Goal: Task Accomplishment & Management: Manage account settings

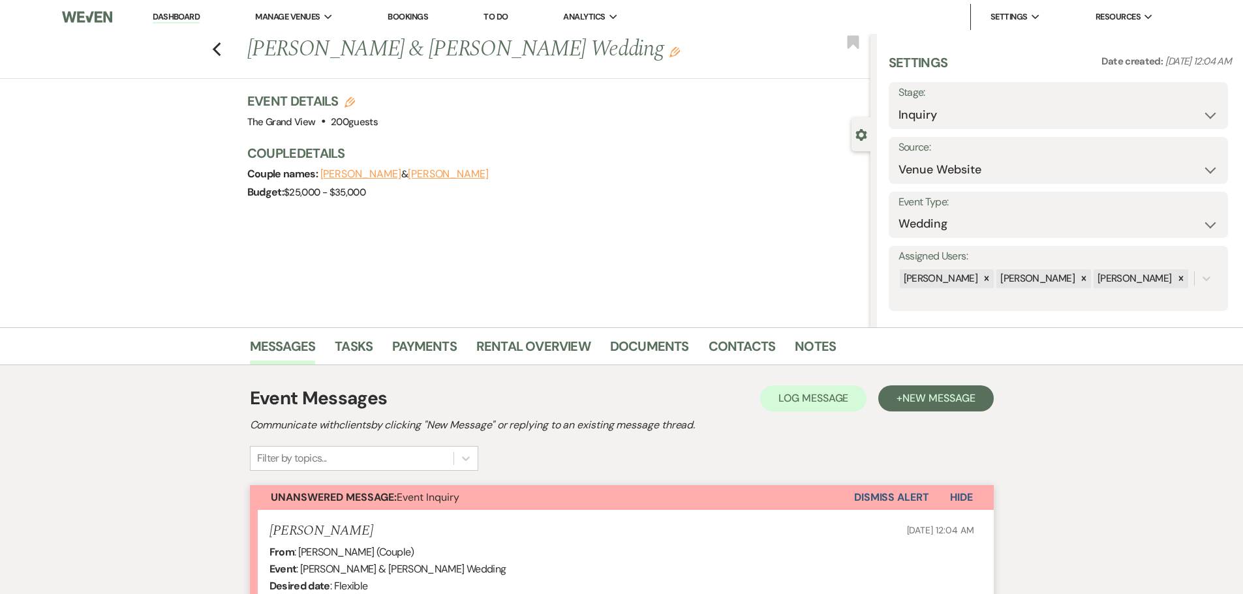
select select "5"
click at [154, 19] on link "Dashboard" at bounding box center [176, 17] width 47 height 12
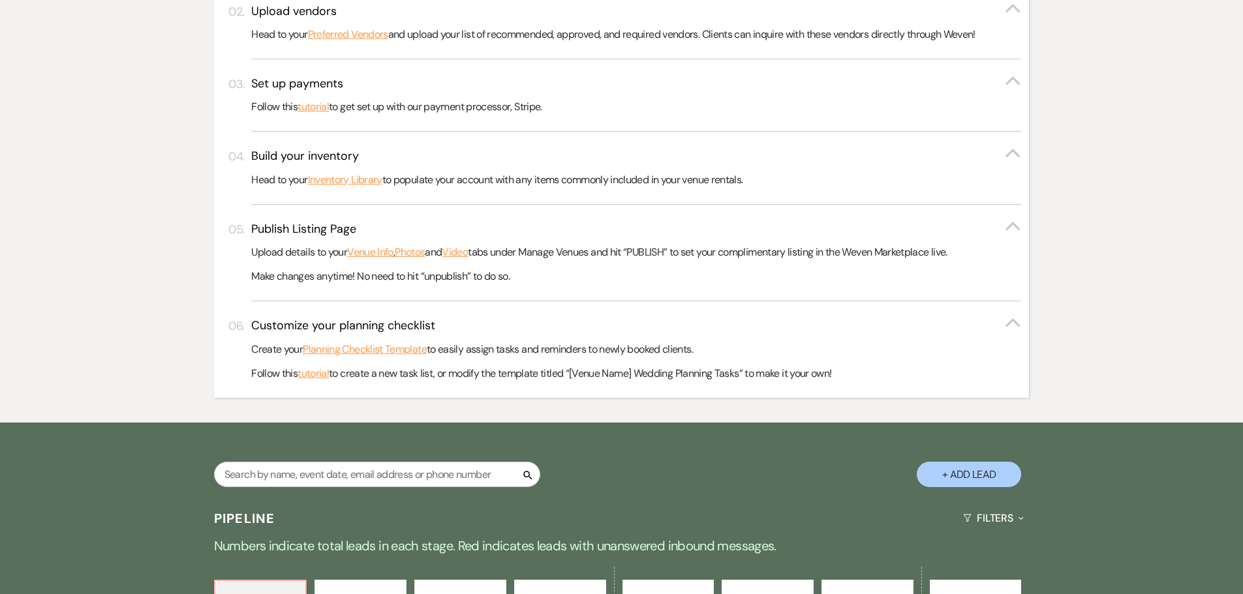
scroll to position [718, 0]
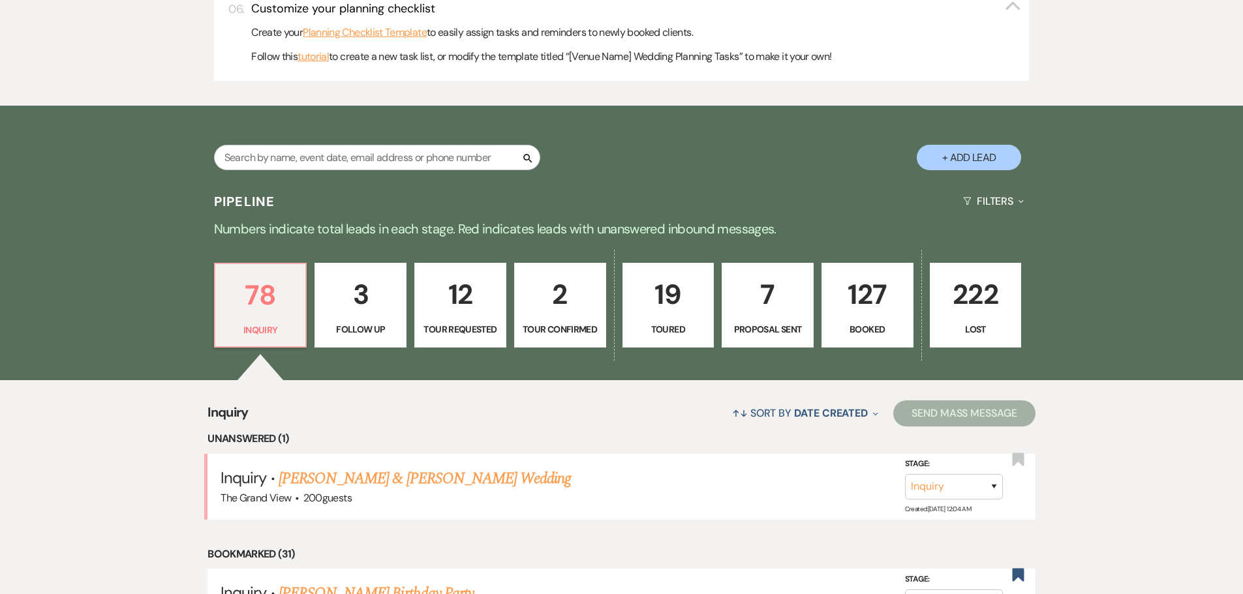
click at [844, 296] on p "127" at bounding box center [867, 295] width 75 height 44
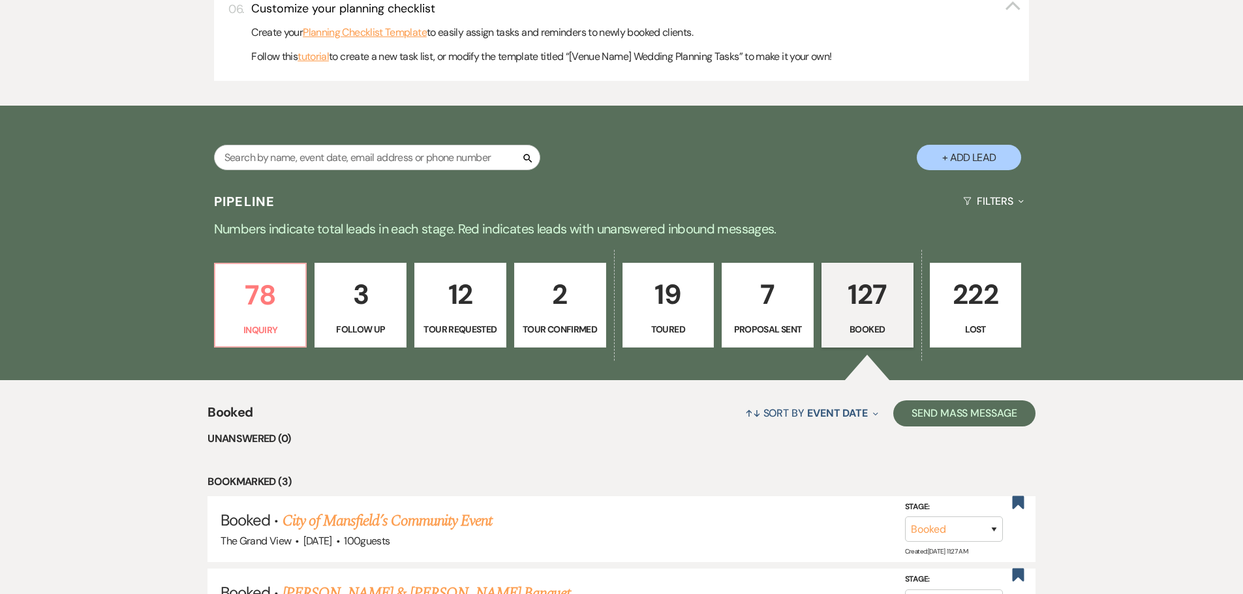
click at [782, 300] on p "7" at bounding box center [767, 295] width 75 height 44
select select "6"
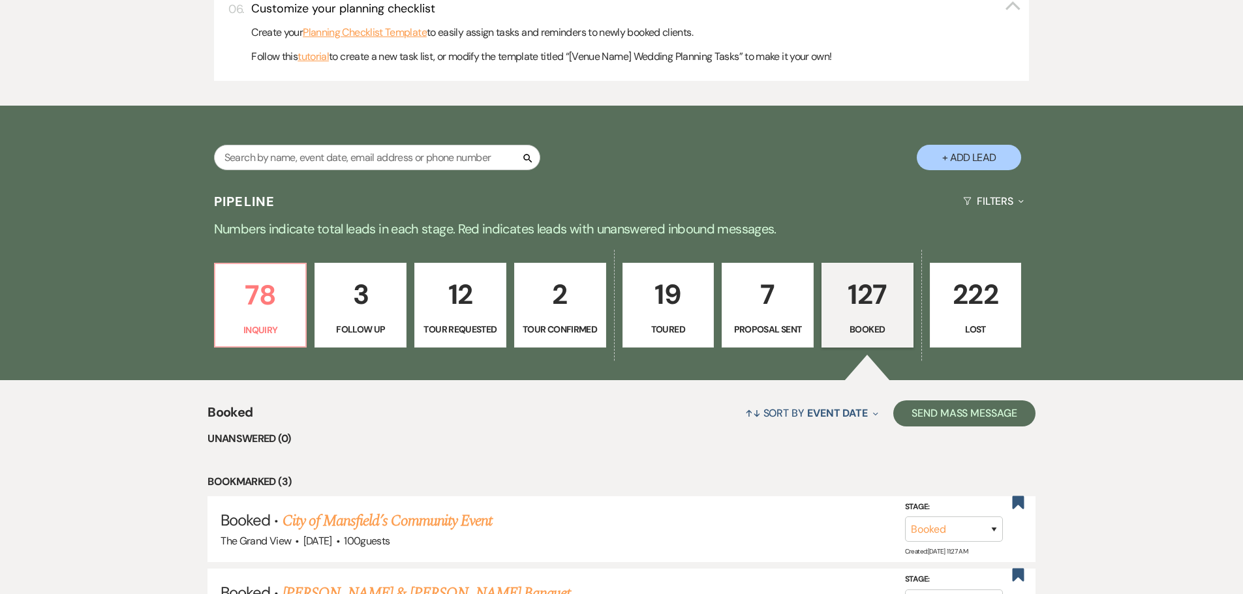
select select "6"
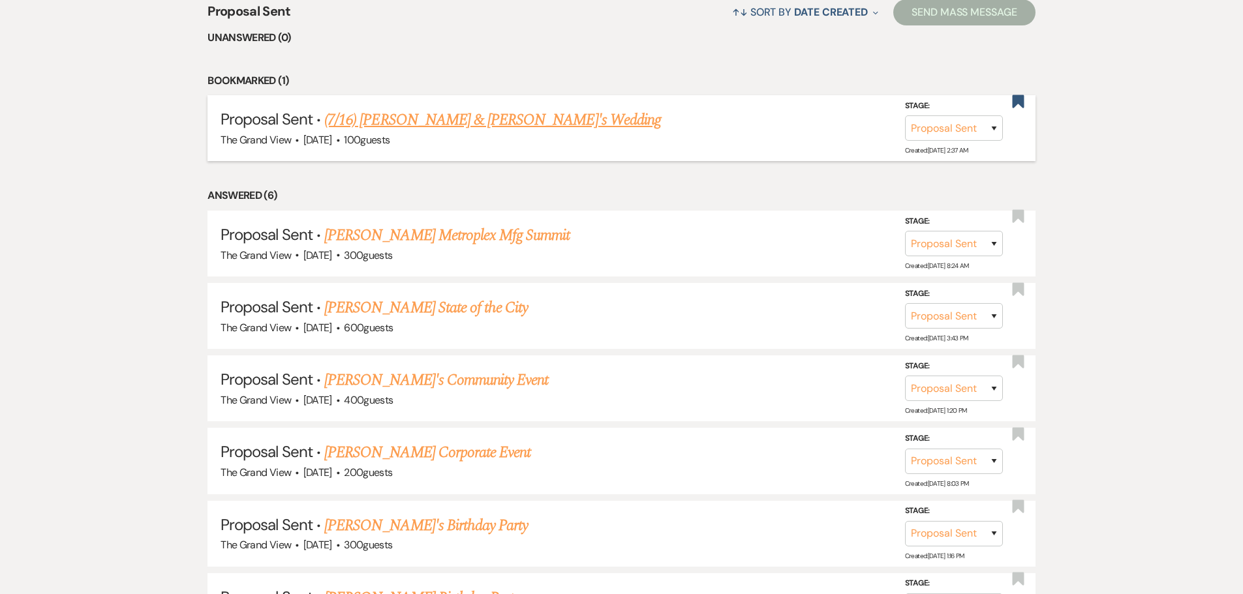
scroll to position [1174, 0]
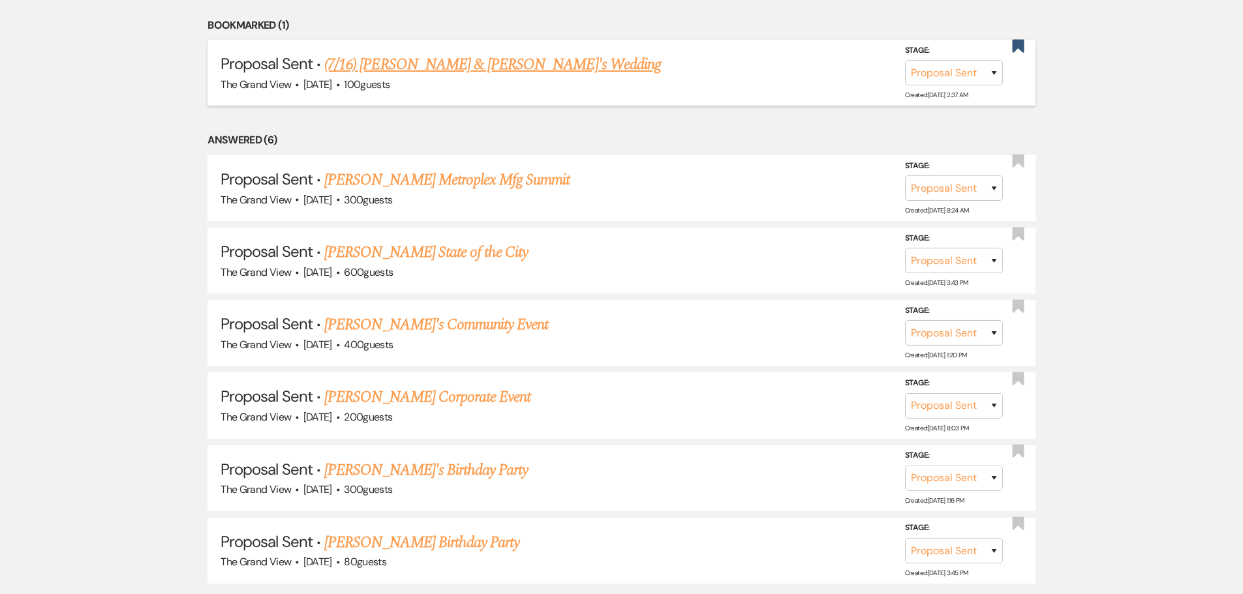
click at [519, 73] on link "(7/16) [PERSON_NAME] & [PERSON_NAME]'s Wedding" at bounding box center [492, 64] width 337 height 23
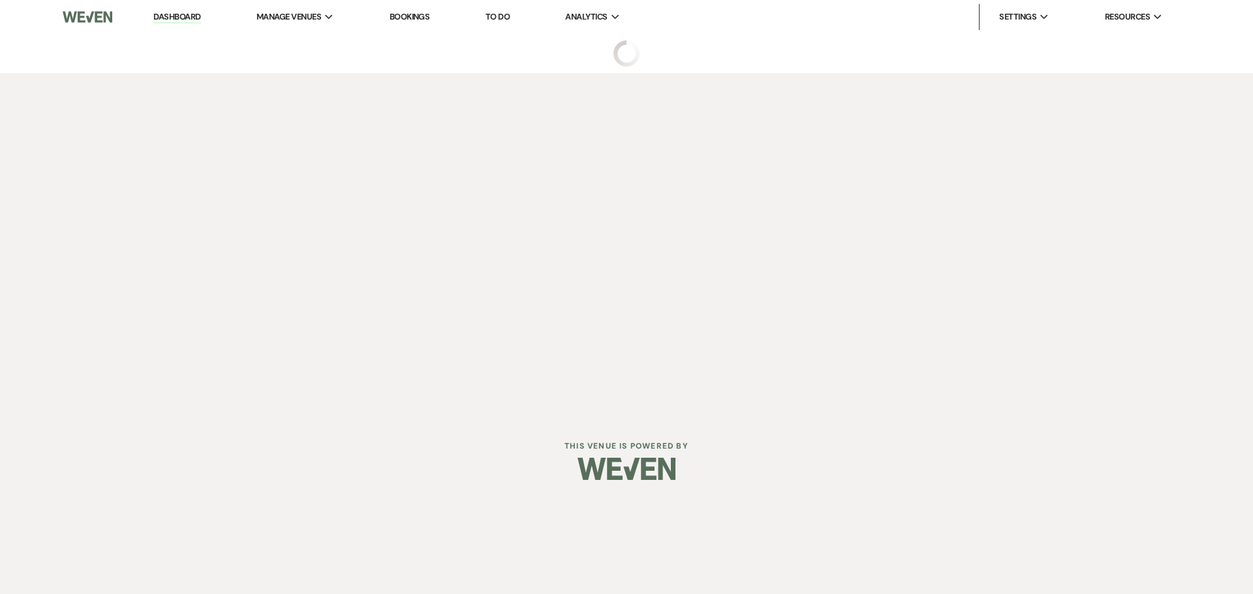
select select "6"
select select "5"
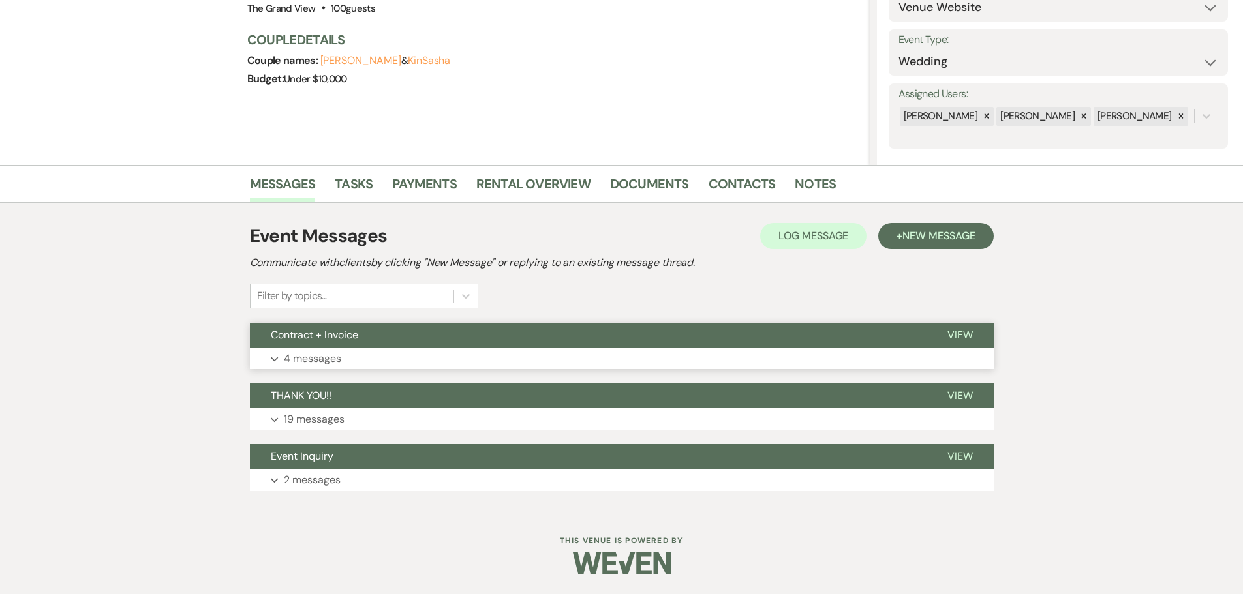
click at [440, 352] on button "Expand 4 messages" at bounding box center [622, 359] width 744 height 22
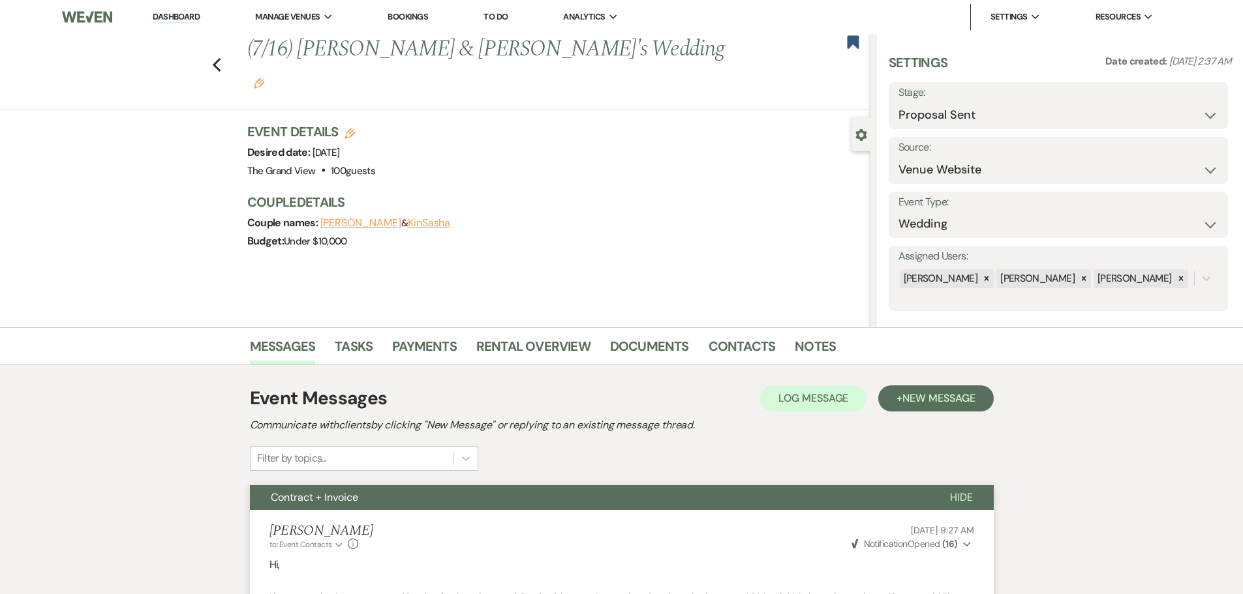
click at [212, 52] on div "Previous (7/16) [PERSON_NAME] & [PERSON_NAME]'s Wedding Edit Bookmark" at bounding box center [431, 72] width 877 height 76
click at [221, 58] on use "button" at bounding box center [216, 65] width 8 height 14
select select "6"
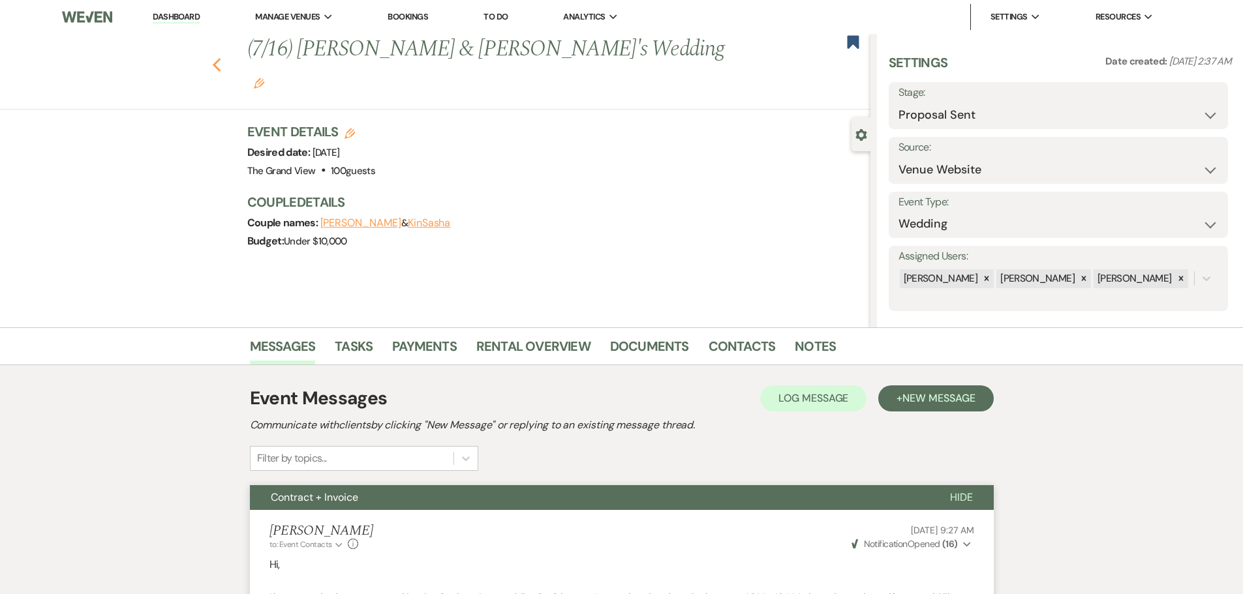
select select "6"
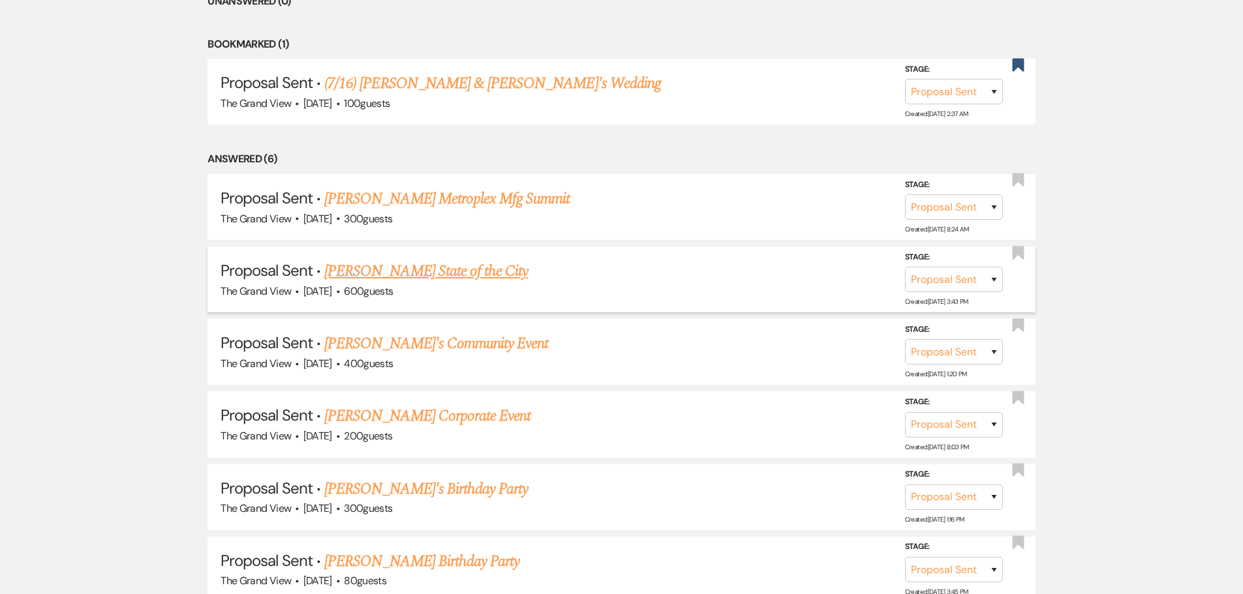
scroll to position [1240, 0]
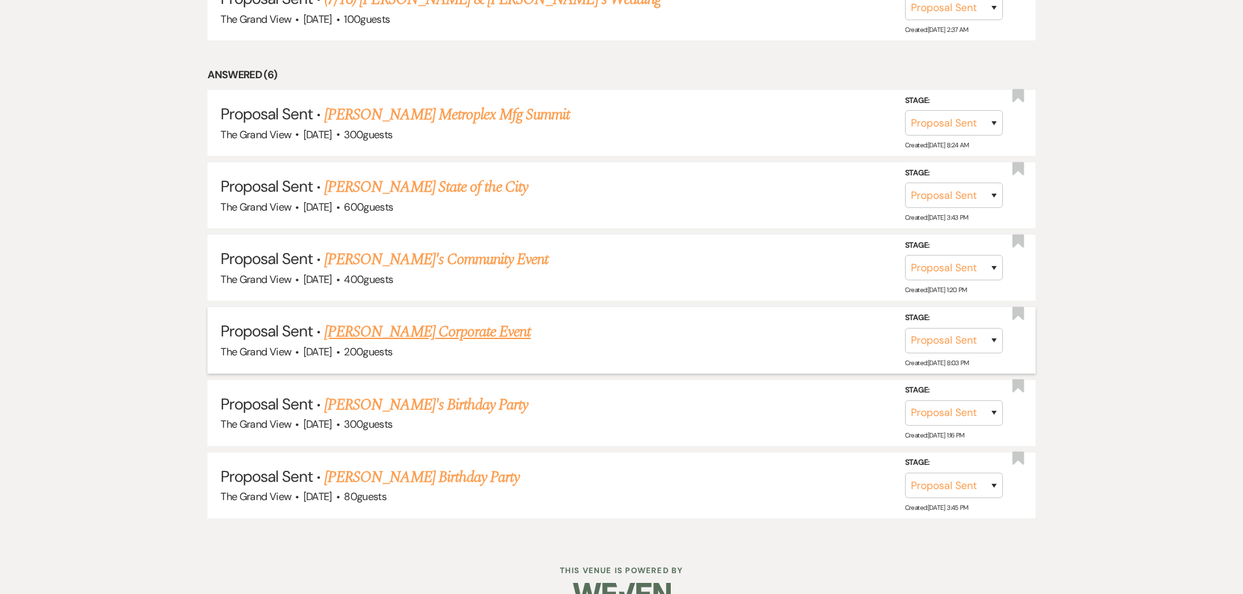
click at [458, 327] on link "[PERSON_NAME] Corporate Event" at bounding box center [427, 331] width 206 height 23
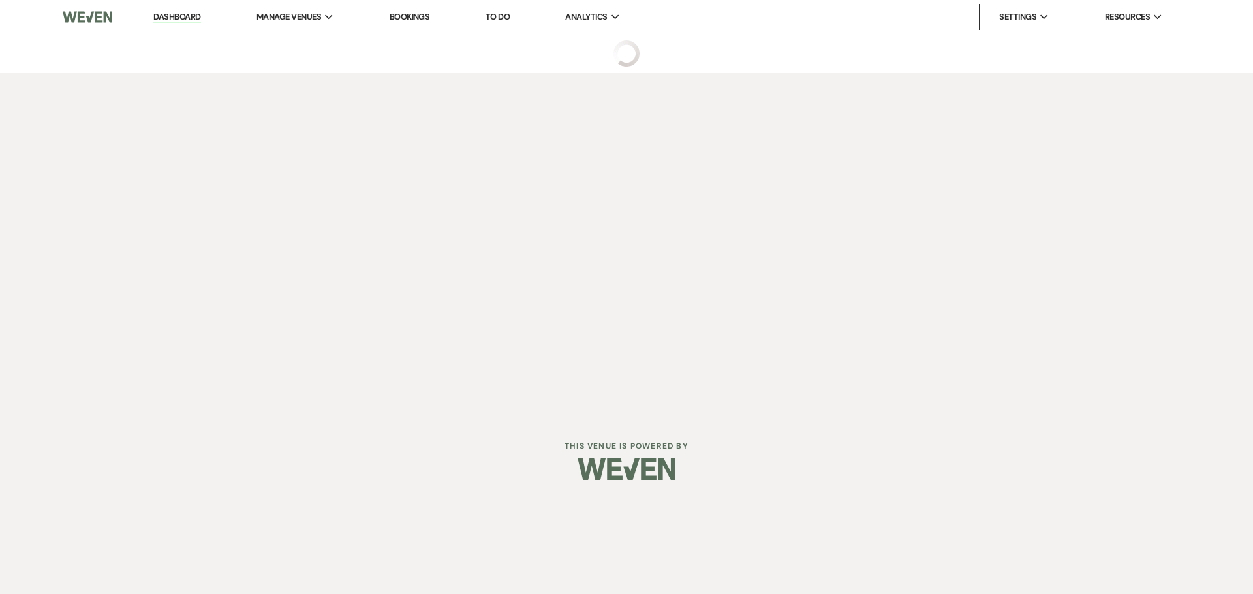
select select "6"
select select "5"
select select "9"
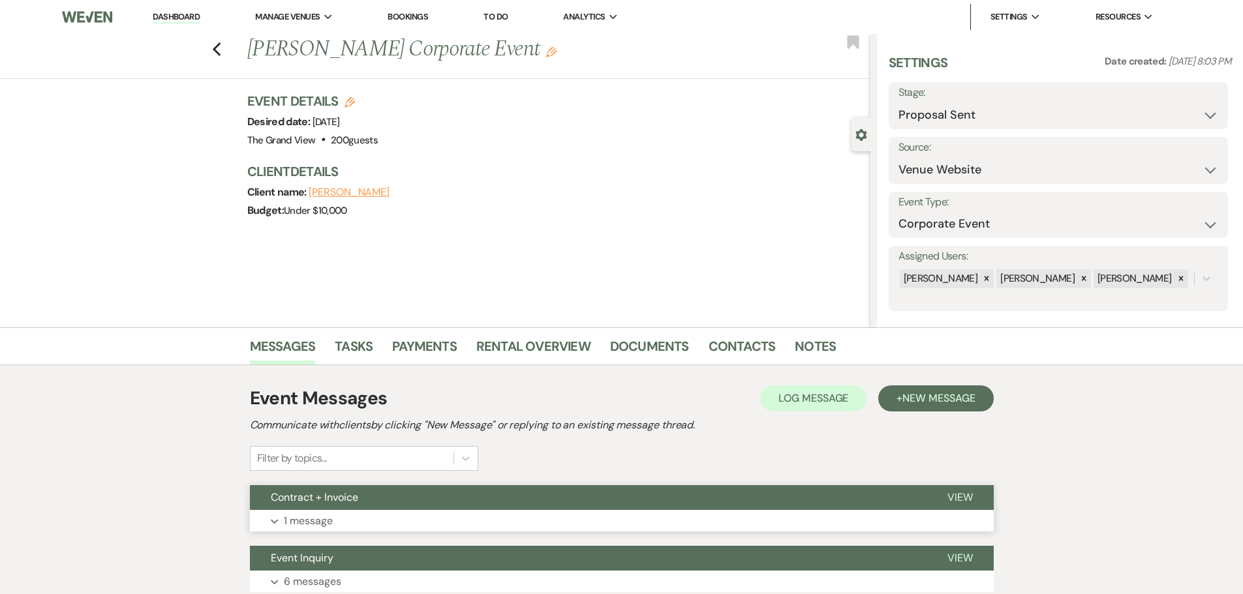
click at [298, 517] on p "1 message" at bounding box center [308, 521] width 49 height 17
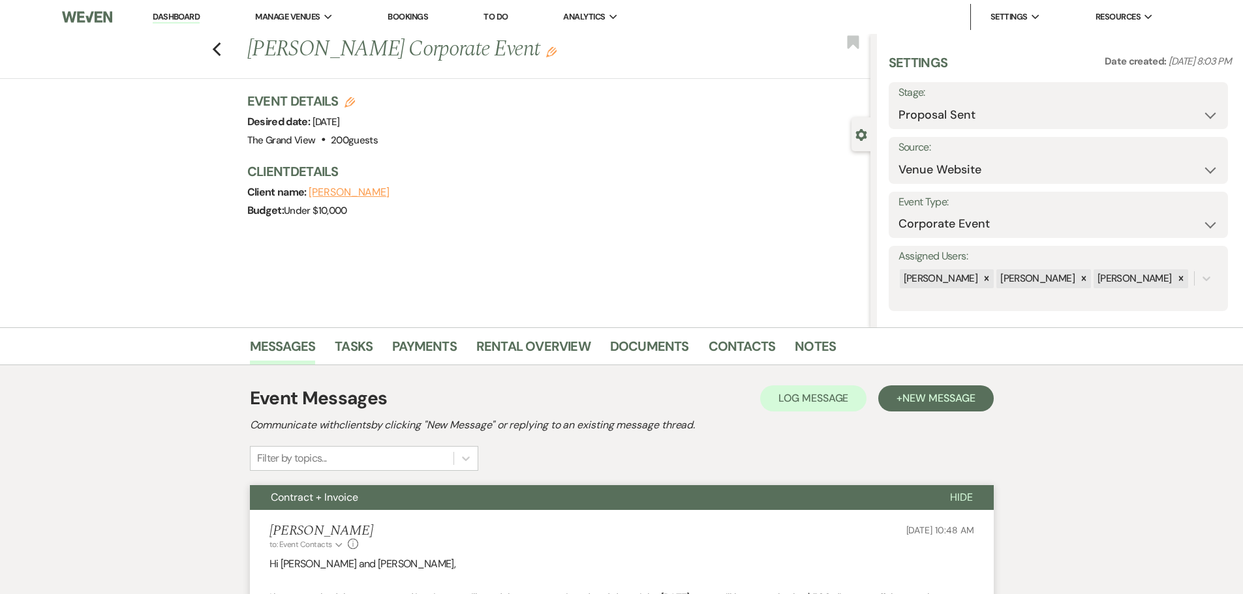
scroll to position [261, 0]
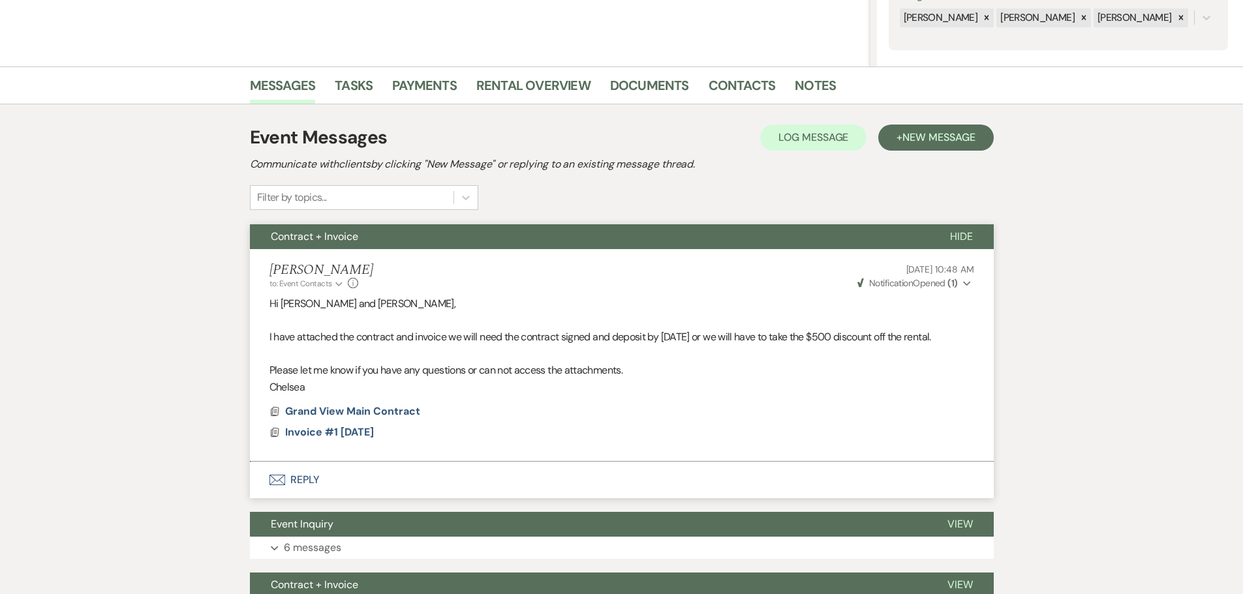
click at [952, 285] on strong "( 1 )" at bounding box center [952, 283] width 10 height 12
click at [603, 393] on p "Chelsea" at bounding box center [621, 387] width 705 height 17
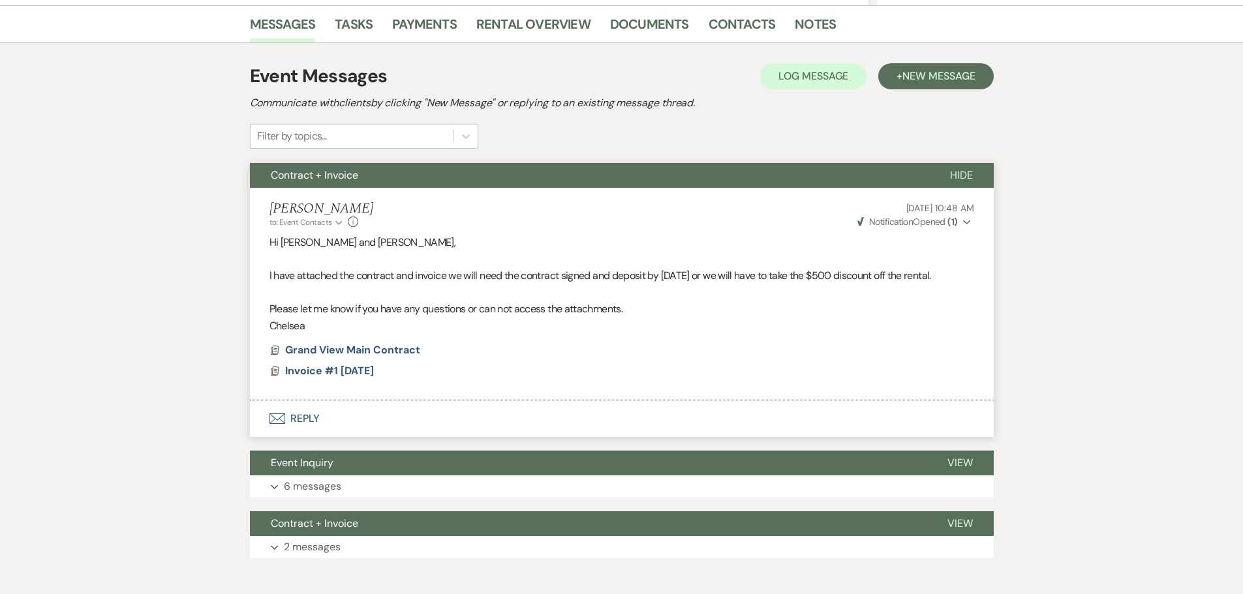
scroll to position [390, 0]
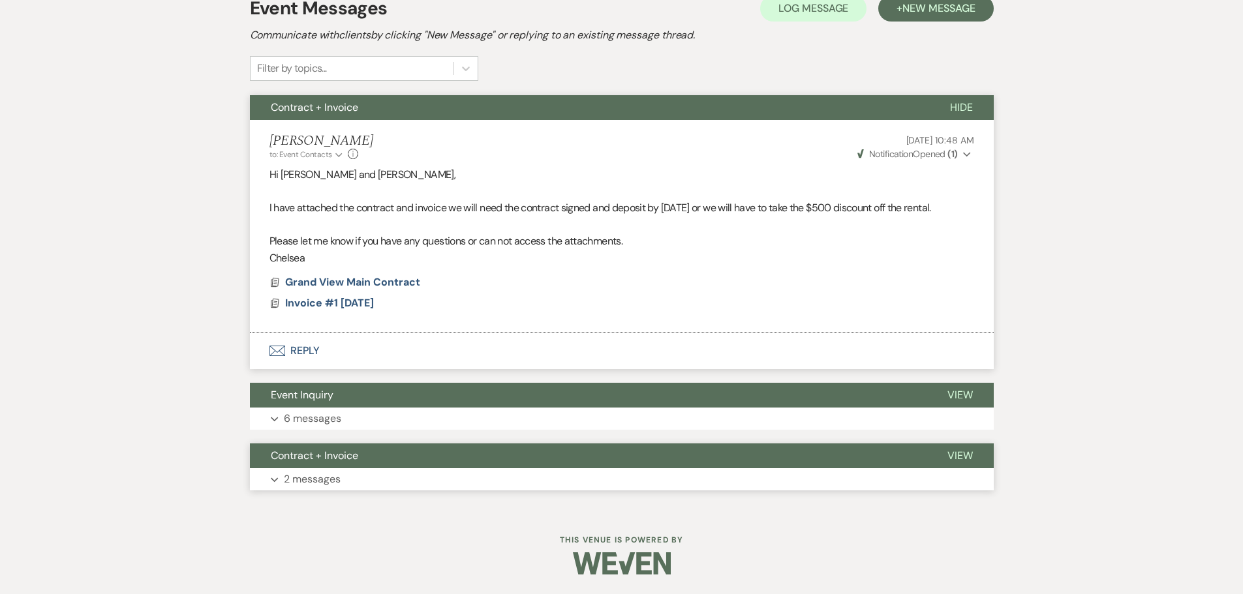
click at [363, 471] on button "Expand 2 messages" at bounding box center [622, 479] width 744 height 22
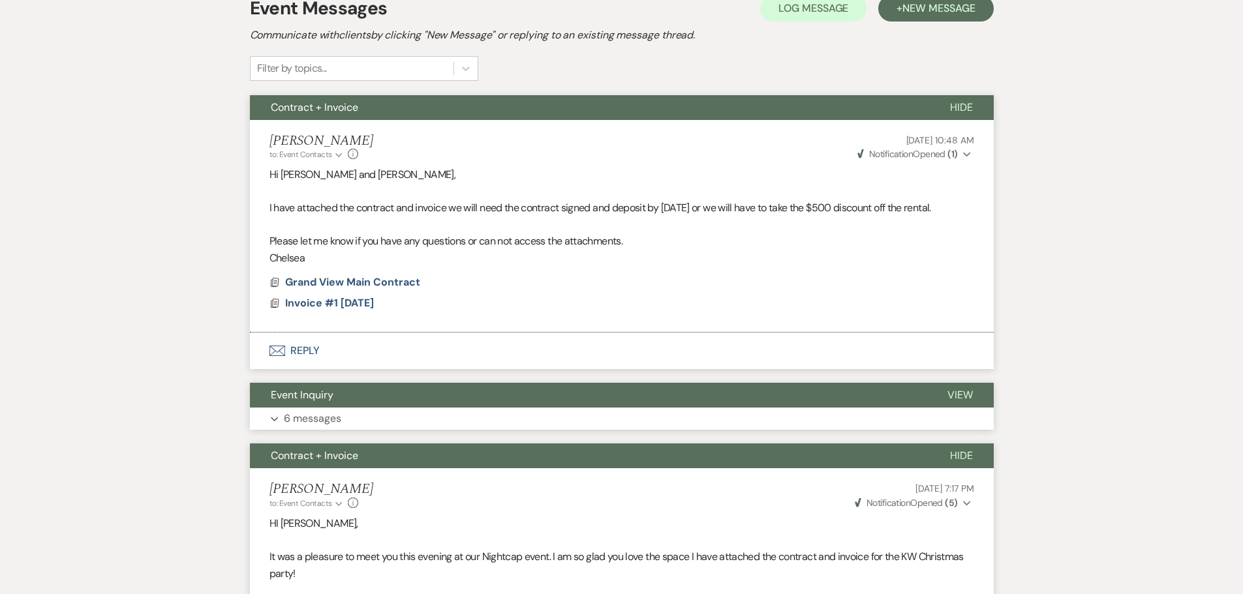
scroll to position [782, 0]
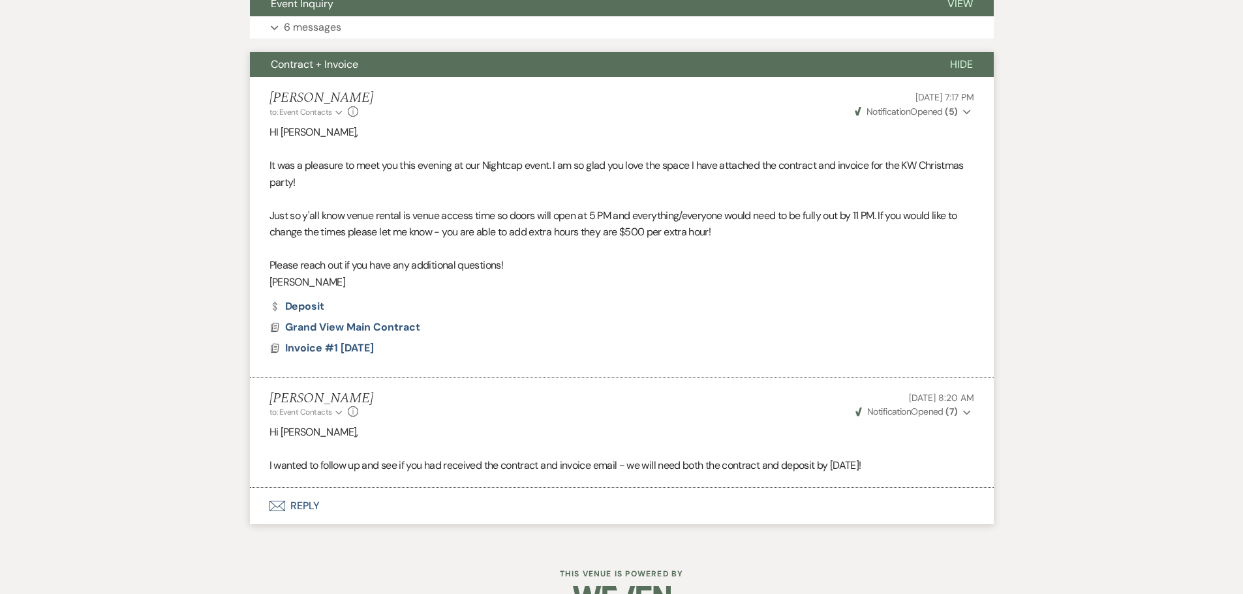
click at [943, 413] on span "Weven Check Notification Opened ( 7 )" at bounding box center [906, 412] width 102 height 12
click at [954, 121] on li "[PERSON_NAME] to: Event Contacts Expand Info [DATE] 7:17 PM Weven Check Notific…" at bounding box center [622, 227] width 744 height 300
click at [954, 109] on strong "( 5 )" at bounding box center [951, 112] width 12 height 12
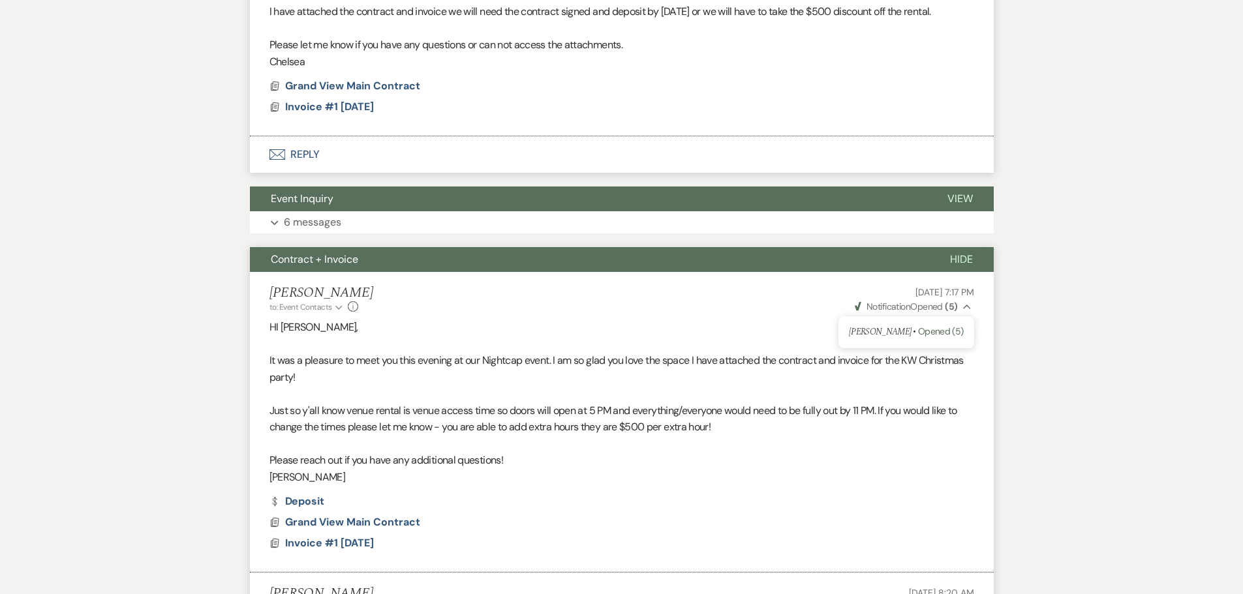
scroll to position [586, 0]
click at [366, 217] on button "Expand 6 messages" at bounding box center [622, 223] width 744 height 22
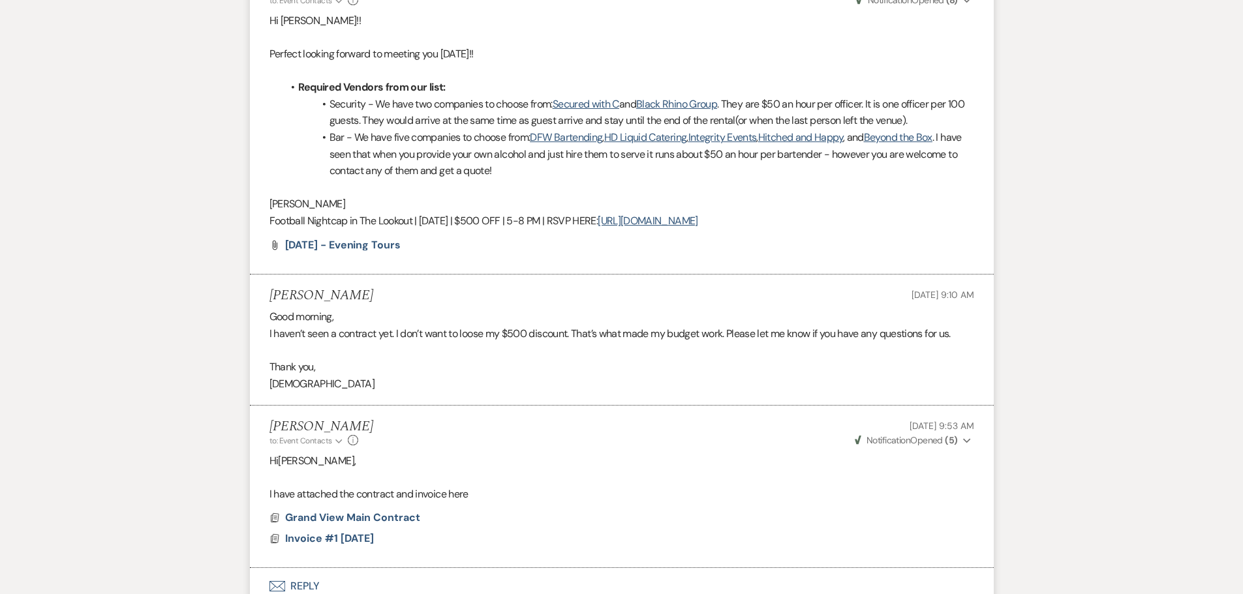
scroll to position [1695, 0]
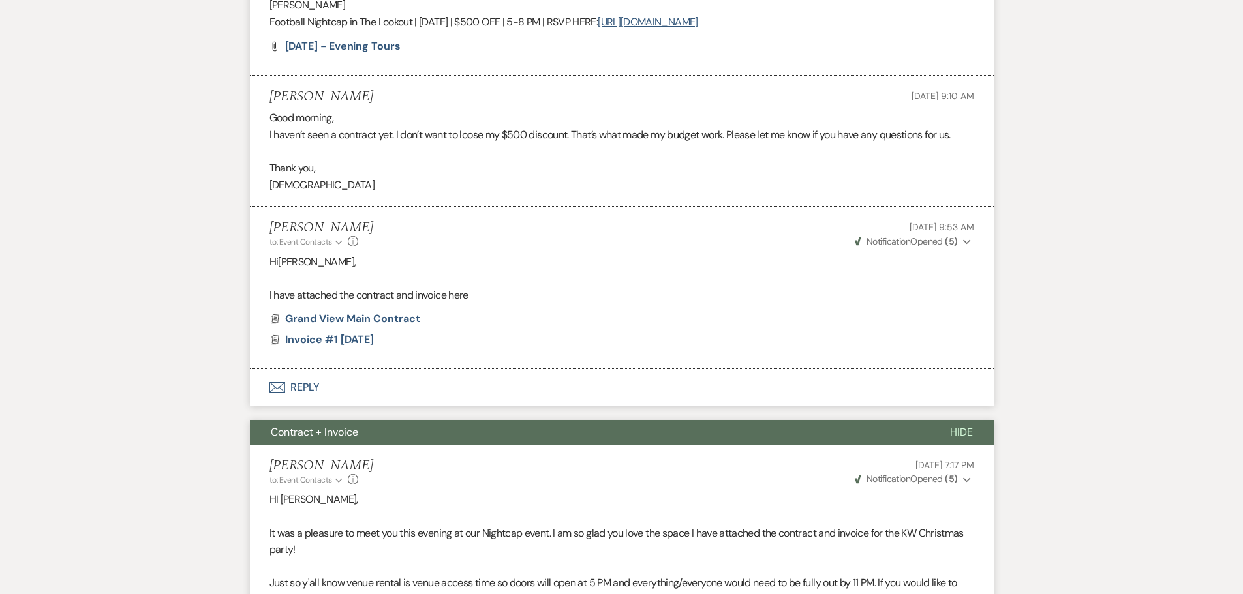
click at [927, 245] on span "Weven Check Notification Opened ( 5 )" at bounding box center [906, 242] width 103 height 12
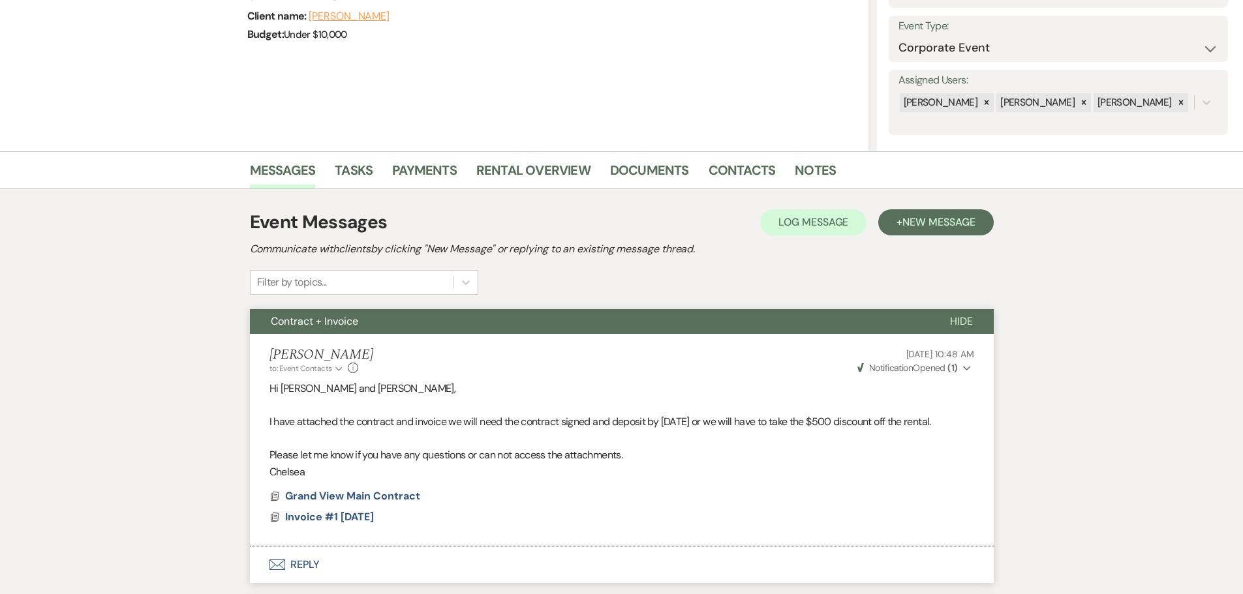
scroll to position [0, 0]
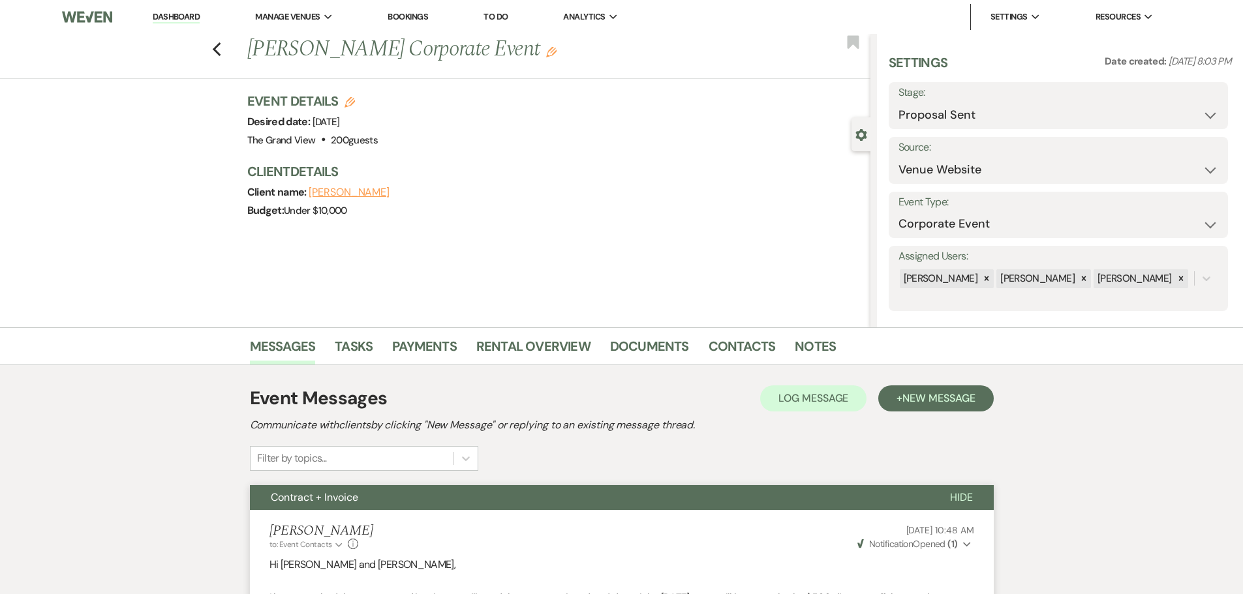
click at [189, 14] on link "Dashboard" at bounding box center [176, 17] width 47 height 12
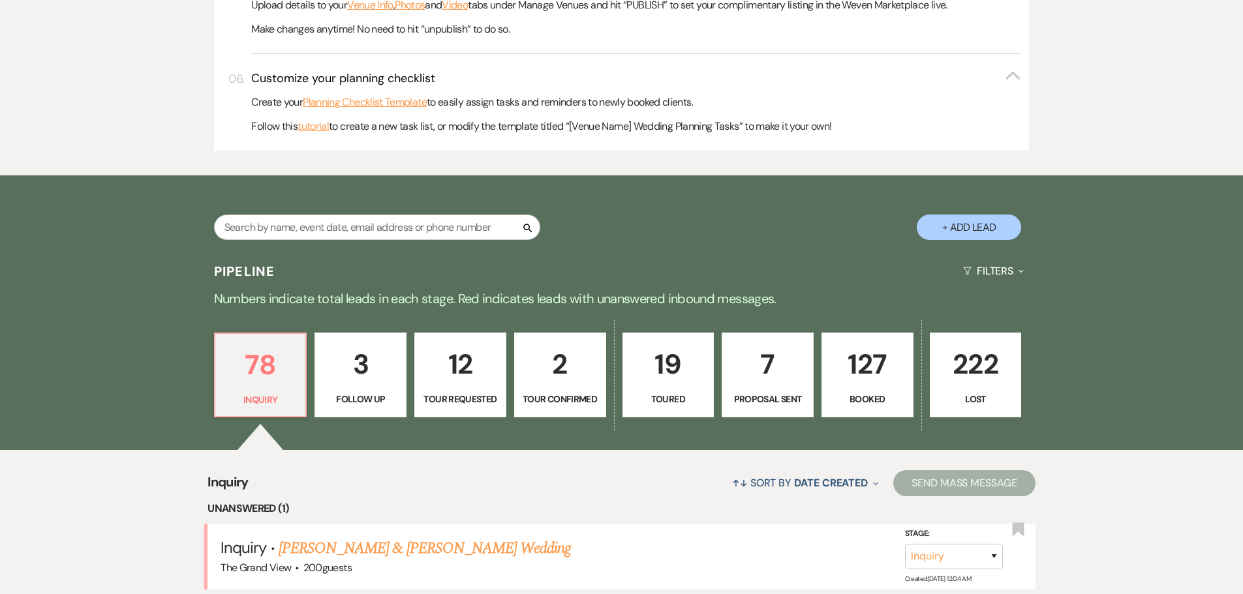
scroll to position [652, 0]
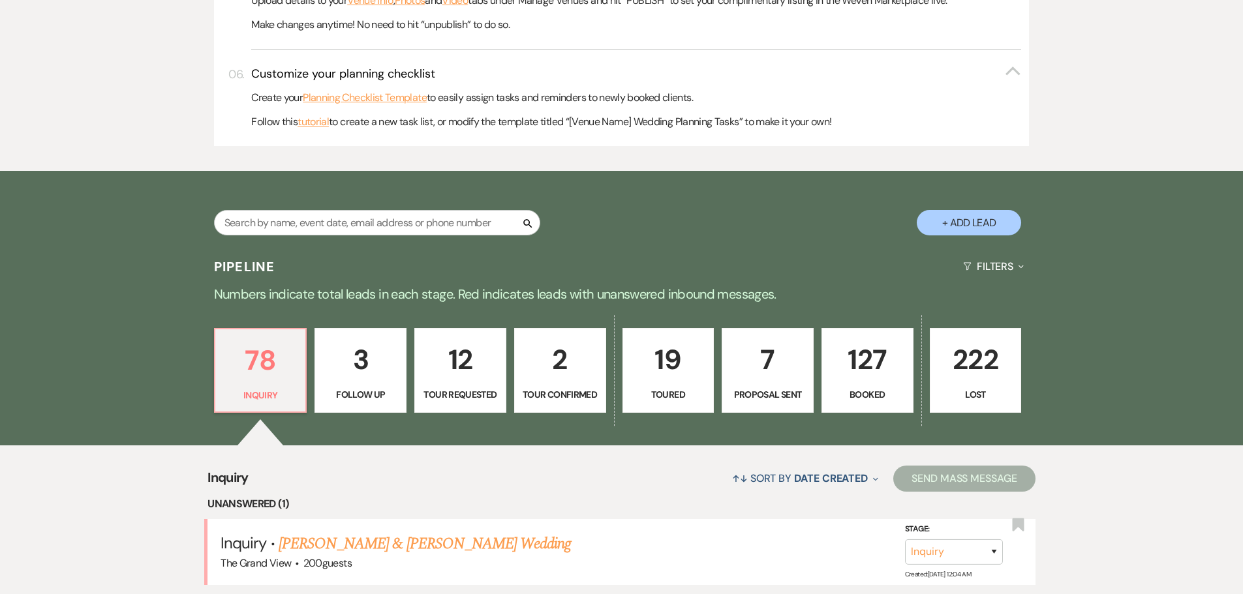
click at [848, 351] on p "127" at bounding box center [867, 360] width 75 height 44
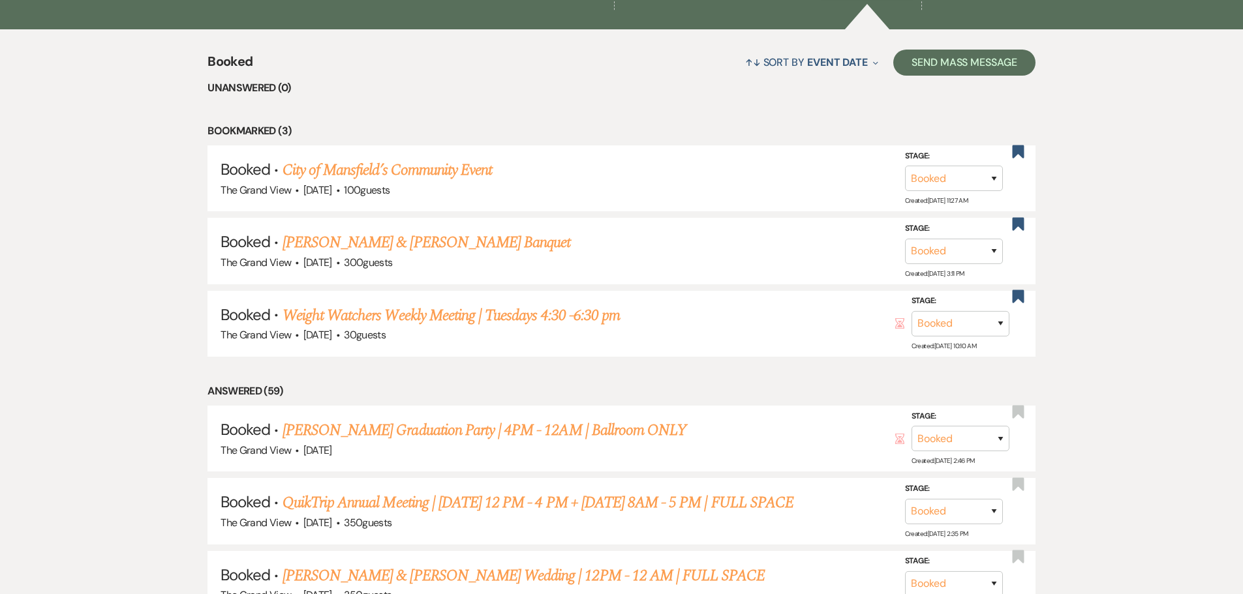
scroll to position [1044, 0]
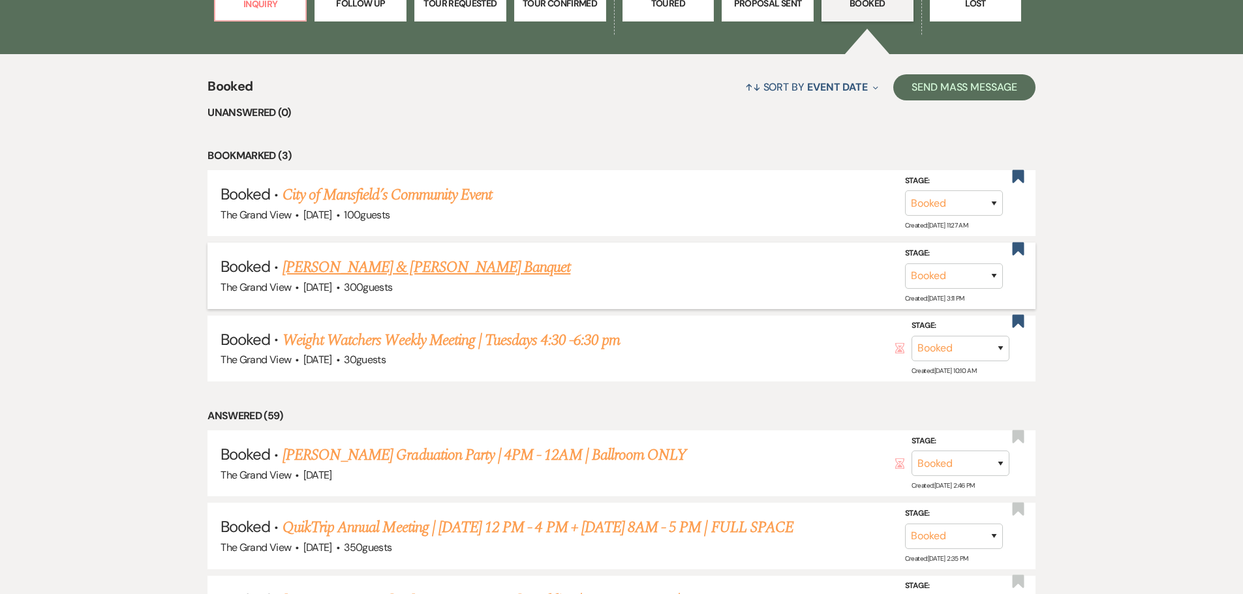
click at [1030, 249] on li "Booked · [PERSON_NAME] & [PERSON_NAME] Banquet The Grand View · [DATE] · 300 gu…" at bounding box center [621, 276] width 828 height 66
click at [1016, 249] on use "button" at bounding box center [1018, 248] width 12 height 13
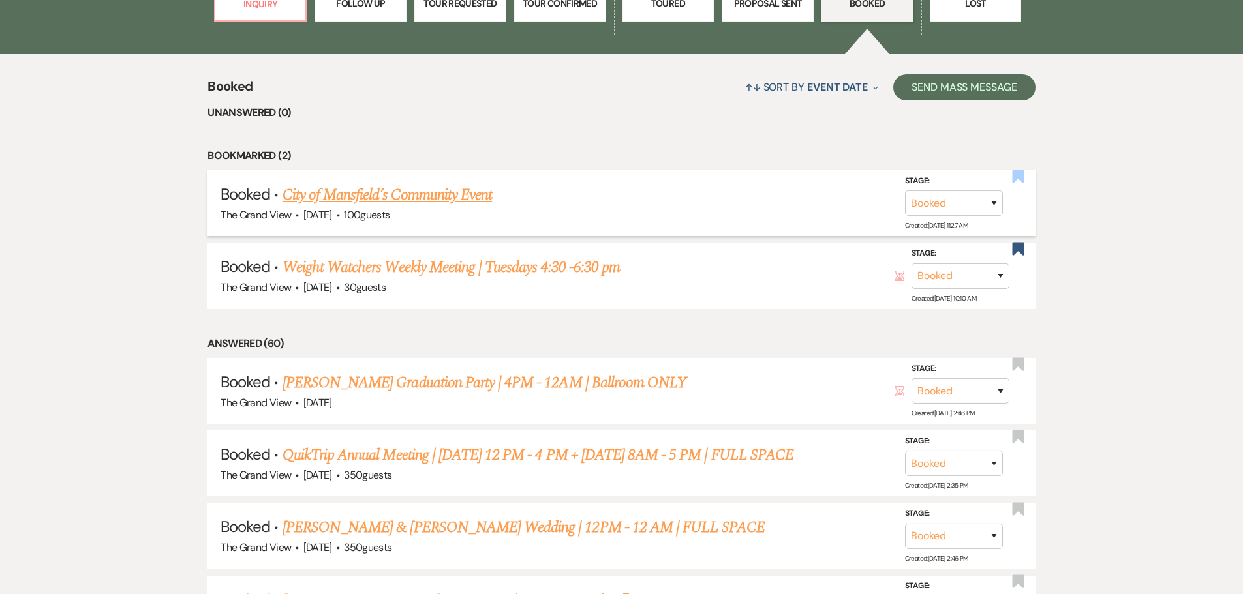
click at [1013, 174] on use "button" at bounding box center [1018, 176] width 12 height 13
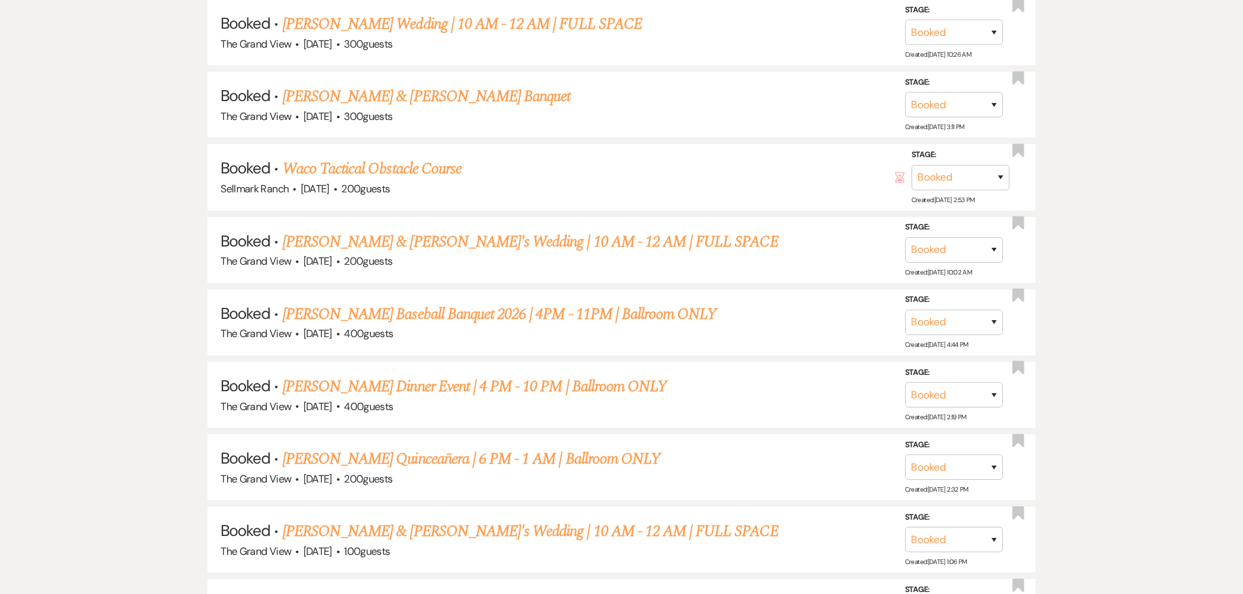
scroll to position [4502, 0]
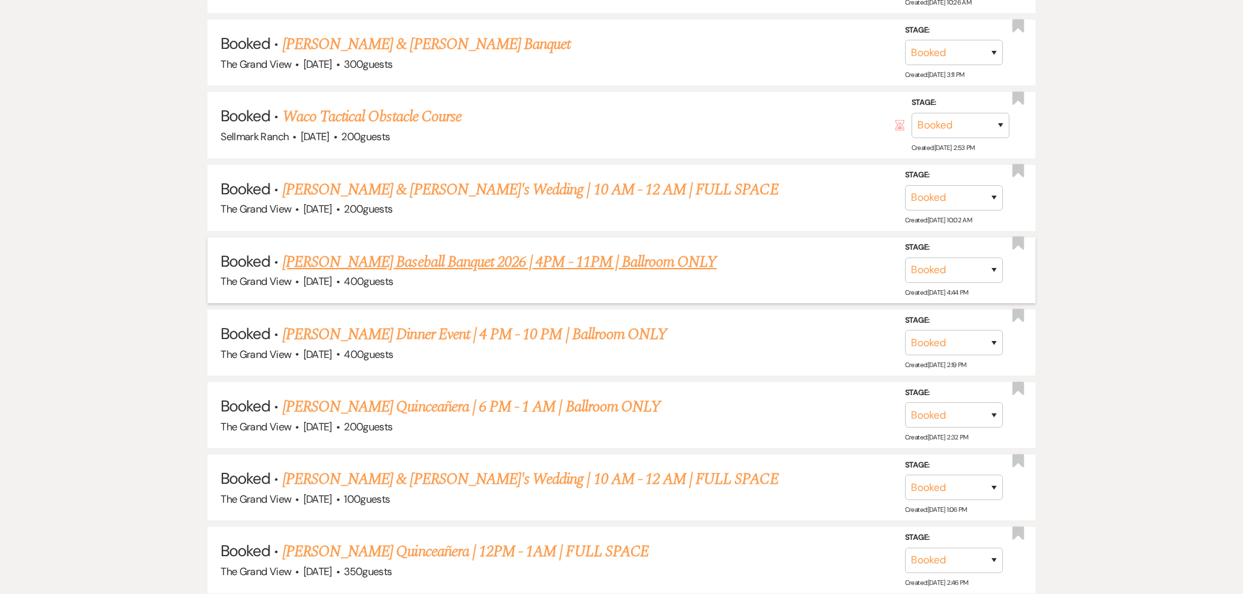
click at [462, 262] on link "[PERSON_NAME] Baseball Banquet 2026 | 4PM - 11PM | Ballroom ONLY" at bounding box center [500, 262] width 435 height 23
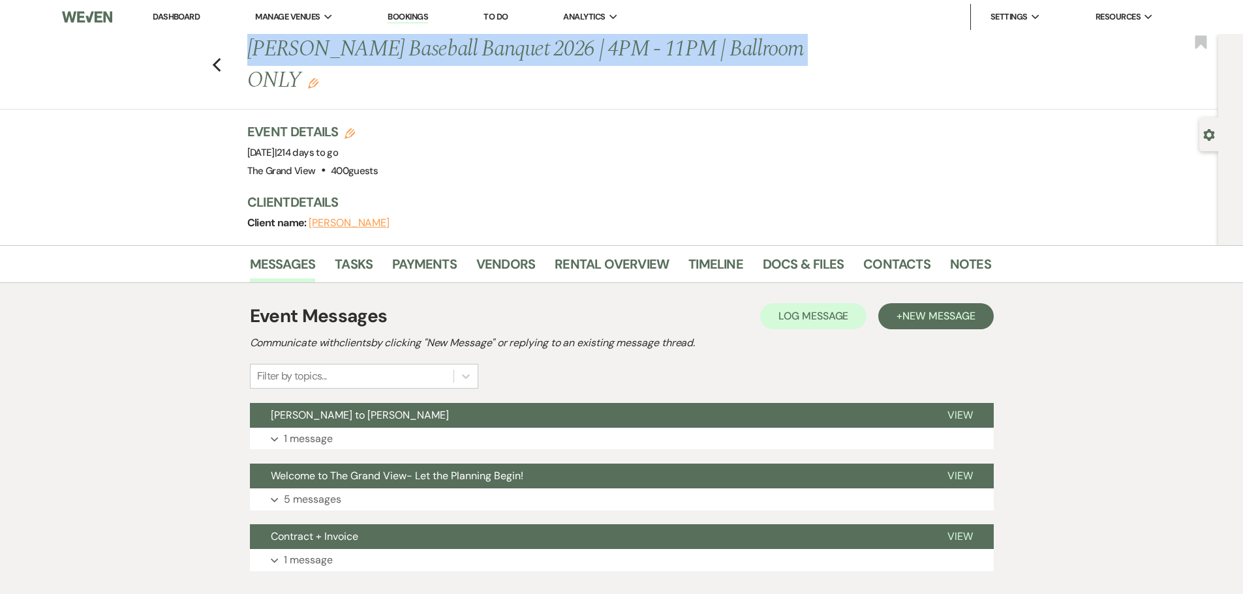
drag, startPoint x: 253, startPoint y: 52, endPoint x: 797, endPoint y: 54, distance: 544.2
click at [797, 54] on h1 "[PERSON_NAME] Baseball Banquet 2026 | 4PM - 11PM | Ballroom ONLY Edit" at bounding box center [539, 65] width 585 height 62
copy h1 "[PERSON_NAME] Baseball Banquet 2026 | 4PM - 11PM | Ballroom ONLY"
drag, startPoint x: 859, startPoint y: 236, endPoint x: 823, endPoint y: 236, distance: 36.5
click at [863, 254] on link "Contacts" at bounding box center [896, 268] width 67 height 29
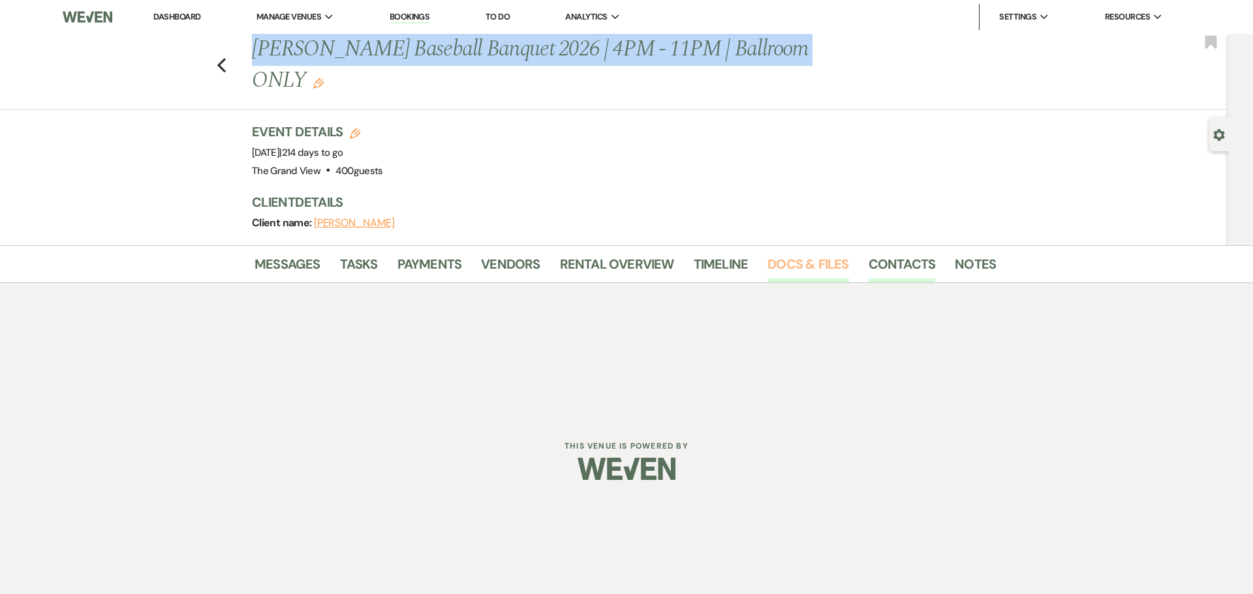
click at [823, 254] on link "Docs & Files" at bounding box center [807, 268] width 81 height 29
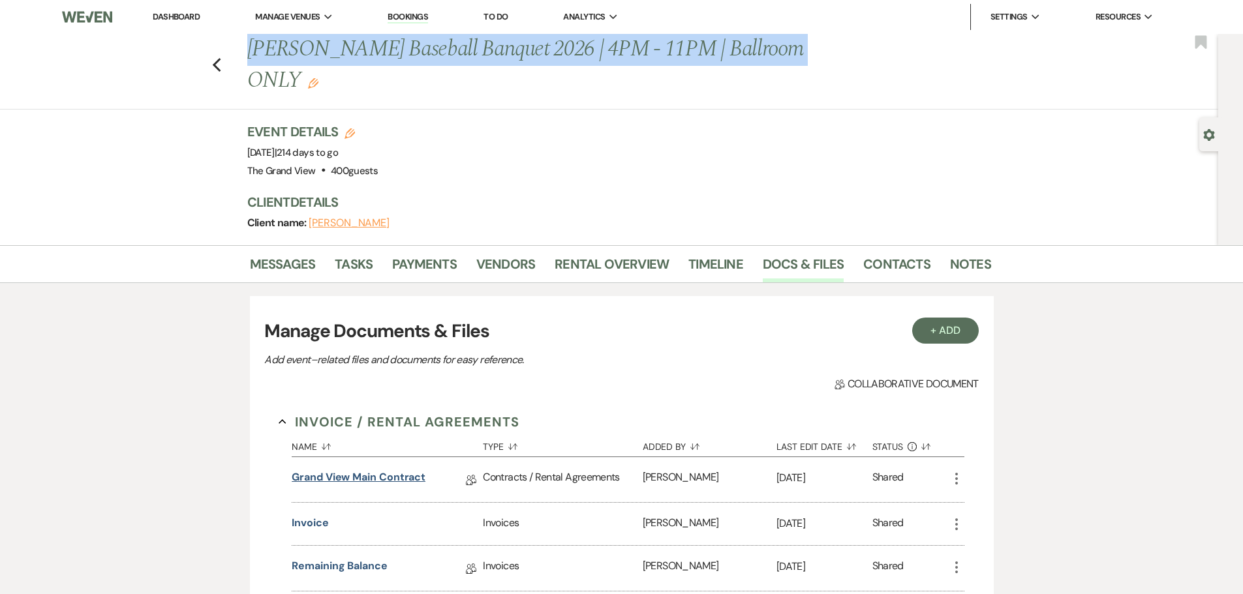
click at [407, 470] on link "Grand View Main Contract" at bounding box center [359, 480] width 134 height 20
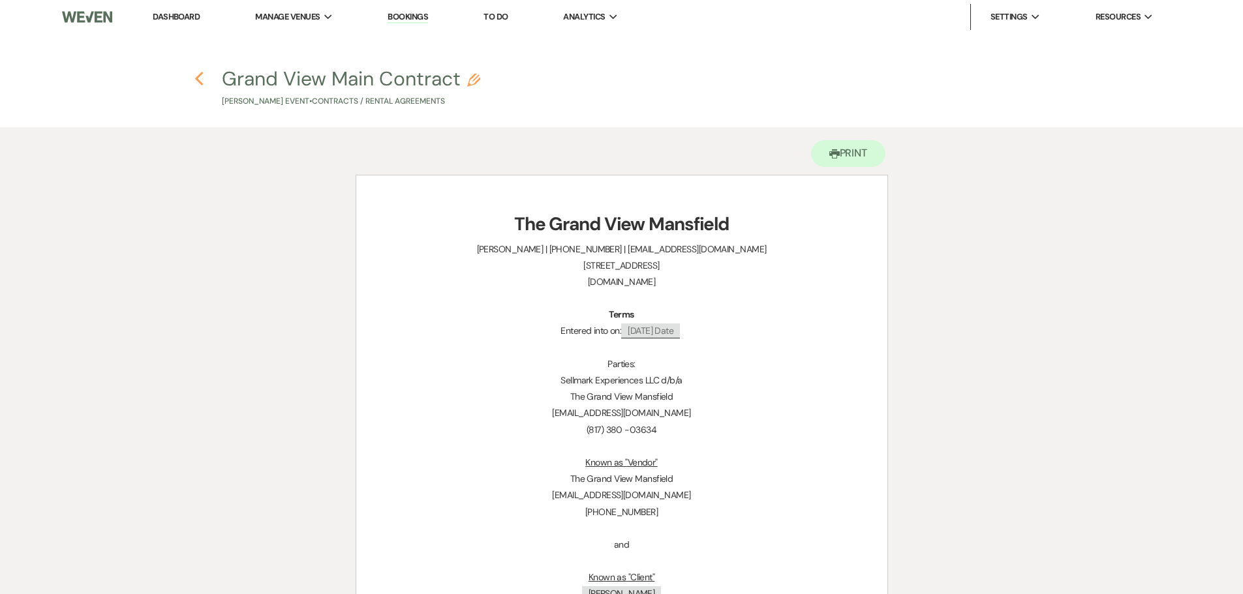
click at [198, 80] on use "button" at bounding box center [199, 79] width 8 height 14
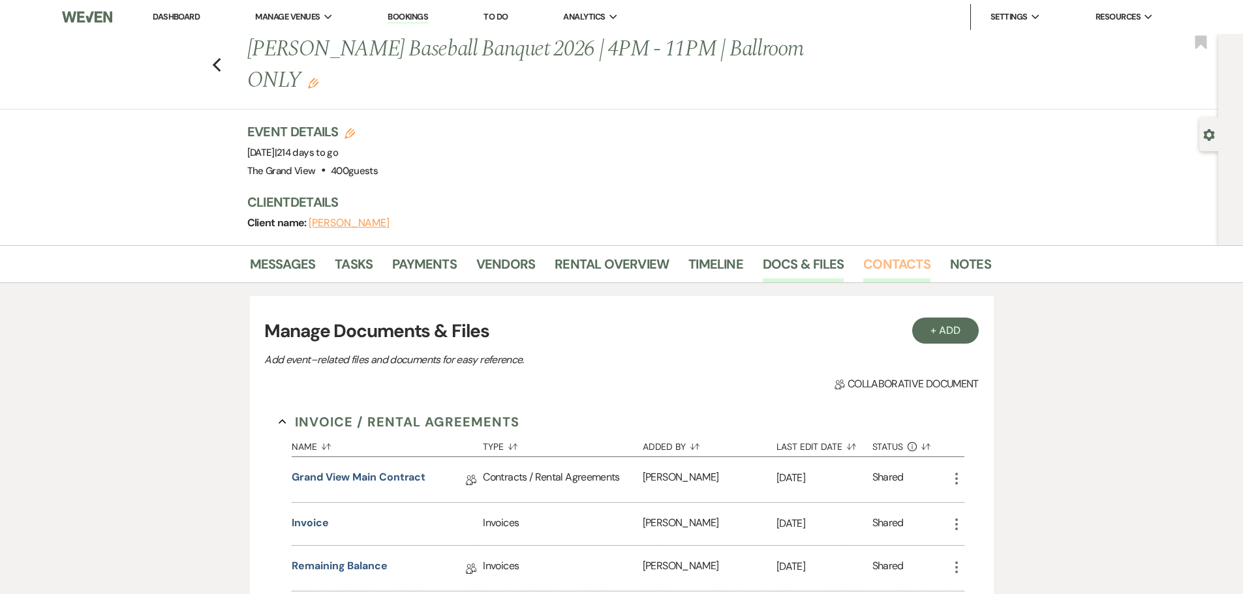
click at [874, 254] on link "Contacts" at bounding box center [896, 268] width 67 height 29
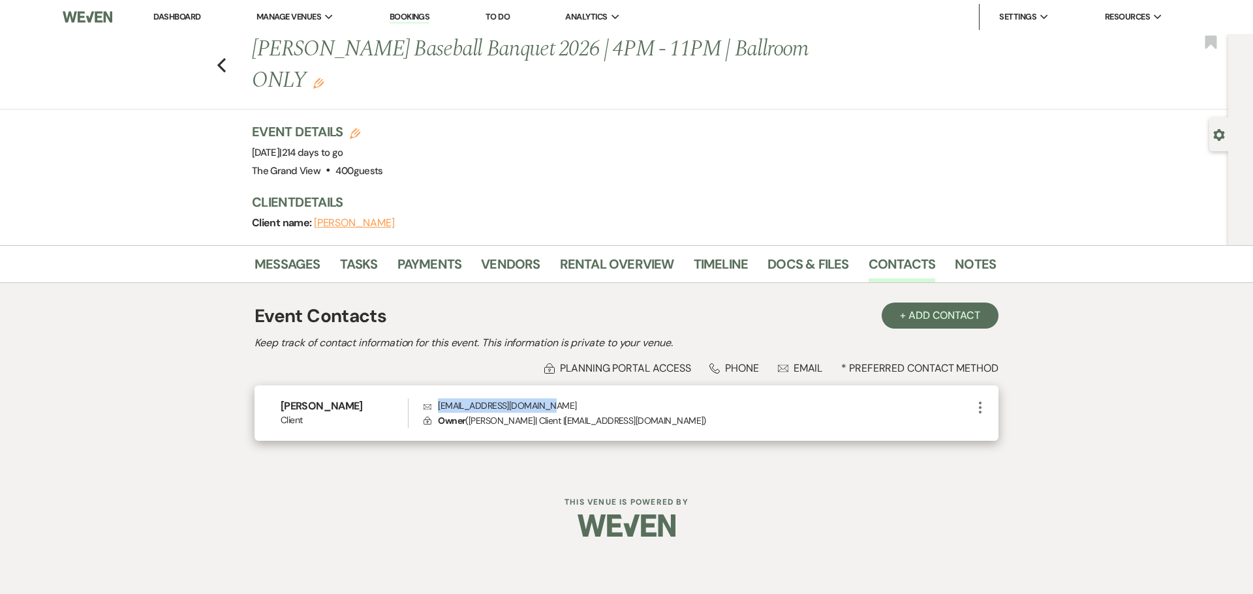
drag, startPoint x: 566, startPoint y: 376, endPoint x: 432, endPoint y: 373, distance: 133.8
click at [432, 399] on p "Envelope [EMAIL_ADDRESS][DOMAIN_NAME]" at bounding box center [697, 406] width 549 height 14
copy p "[EMAIL_ADDRESS][DOMAIN_NAME]"
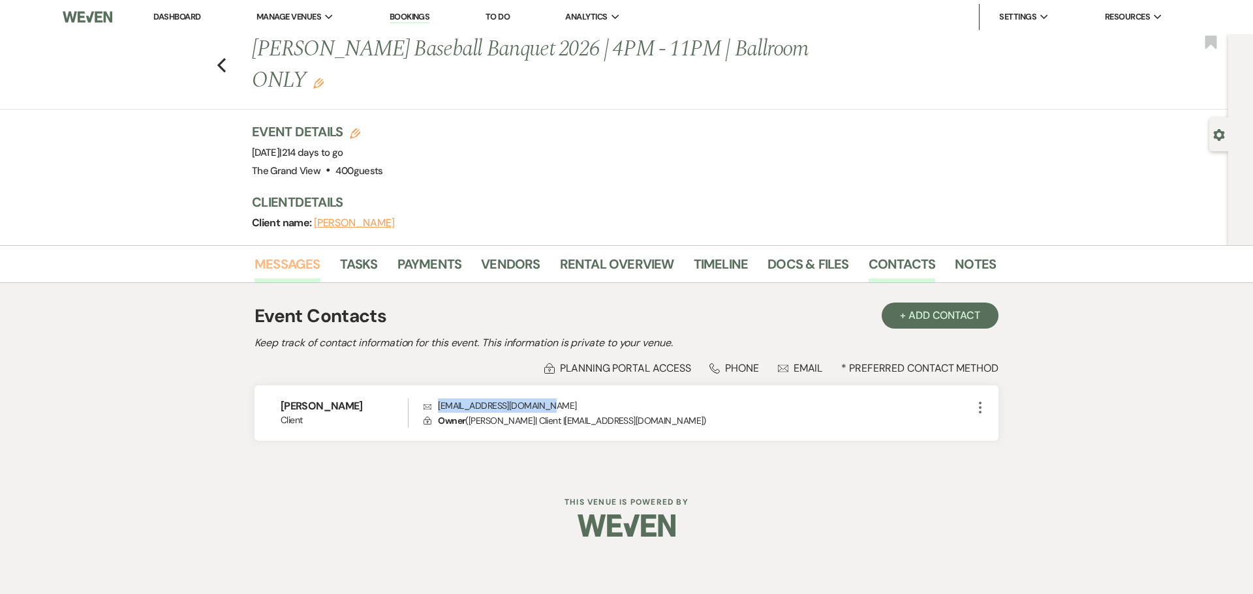
click at [284, 254] on link "Messages" at bounding box center [287, 268] width 66 height 29
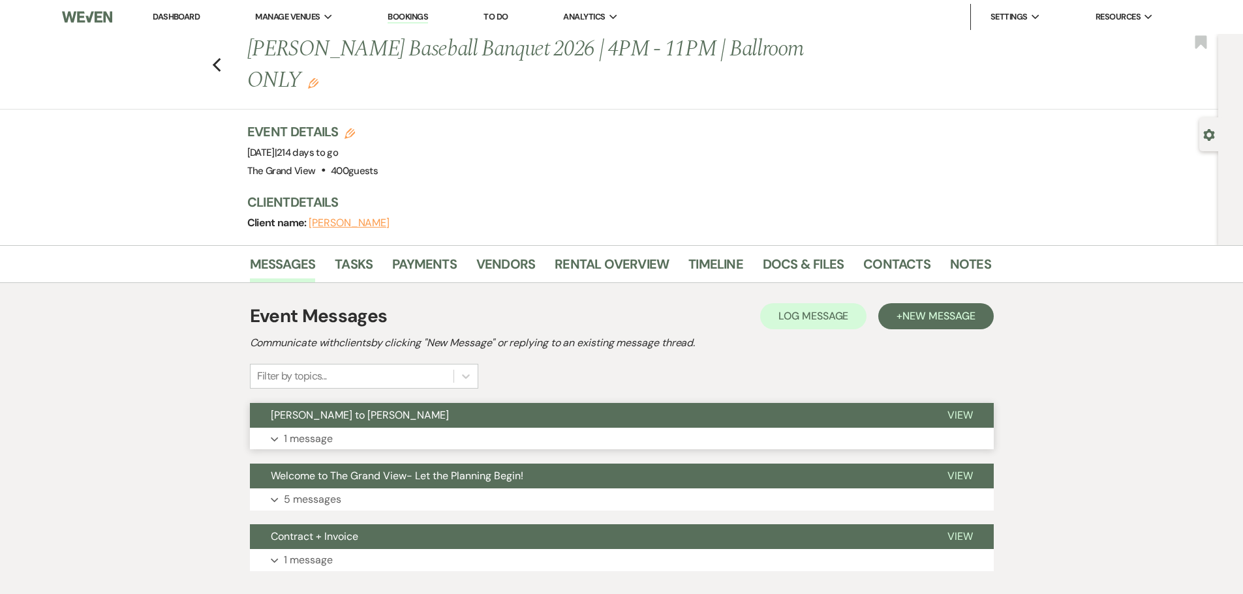
click at [371, 428] on button "Expand 1 message" at bounding box center [622, 439] width 744 height 22
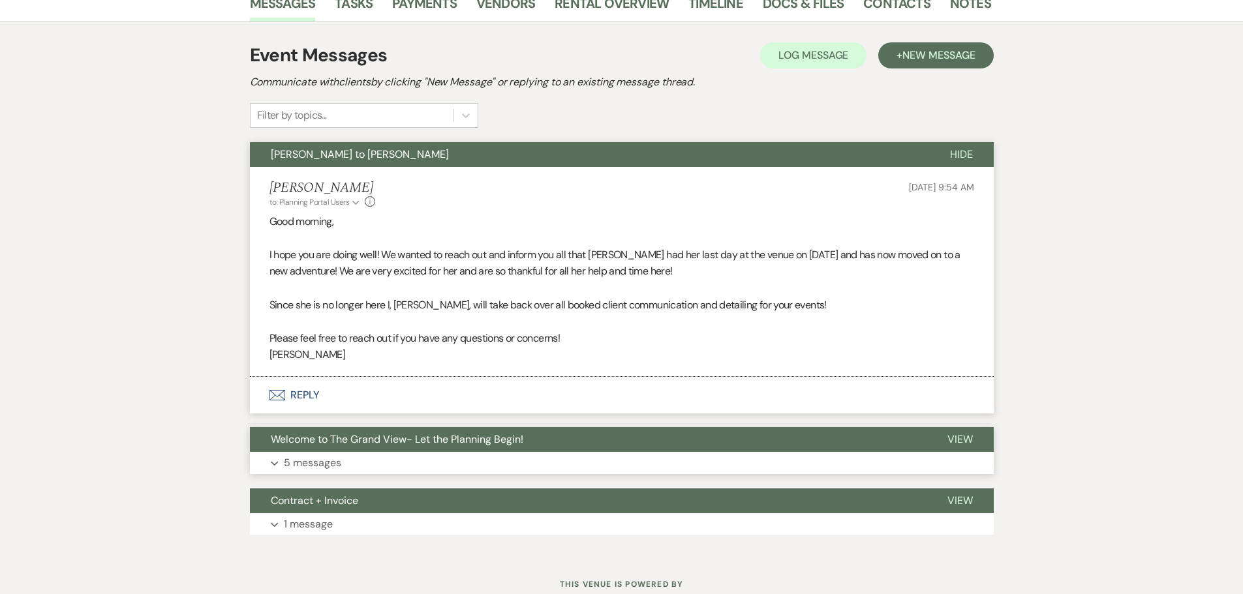
click at [369, 427] on button "Welcome to The Grand View- Let the Planning Begin!" at bounding box center [588, 439] width 677 height 25
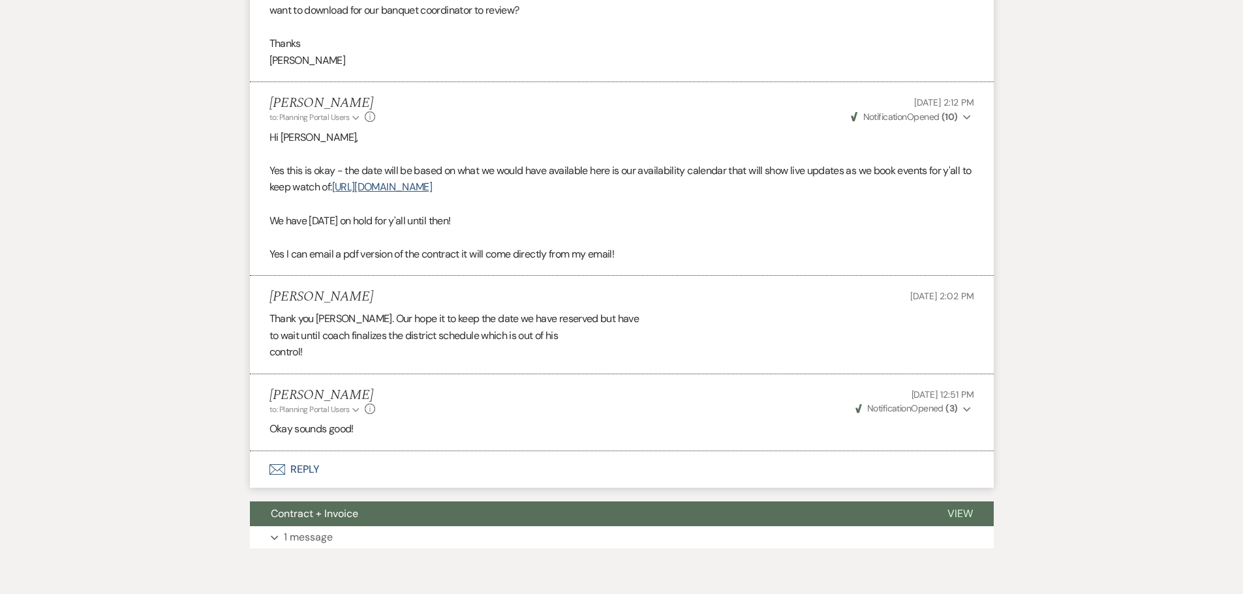
scroll to position [1501, 0]
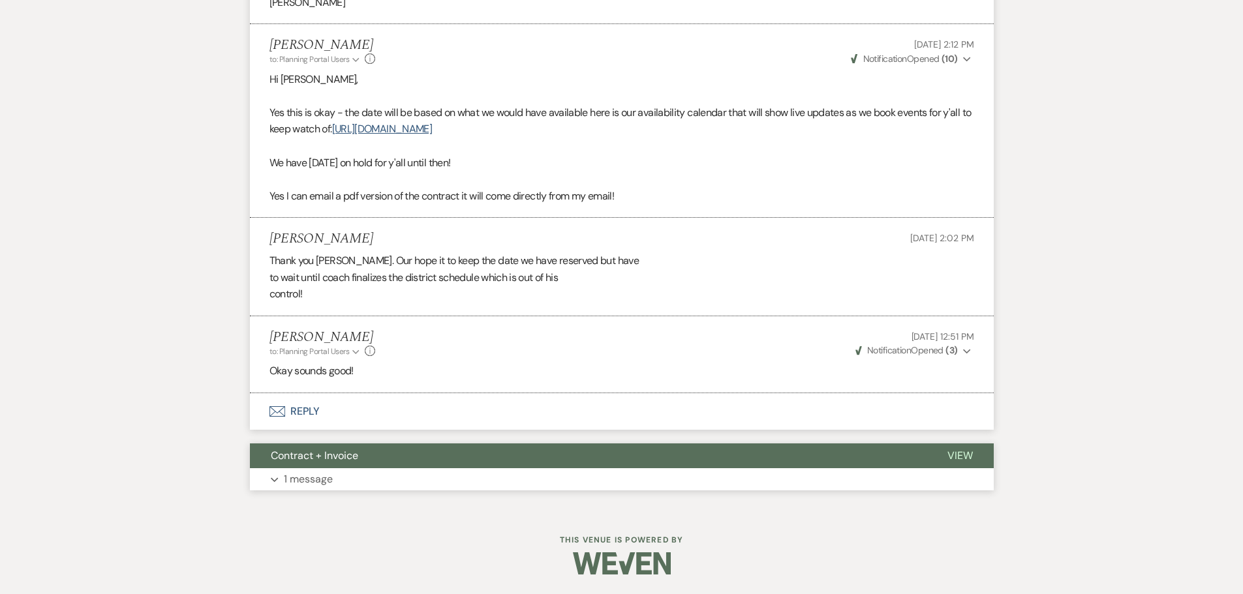
click at [355, 468] on button "Contract + Invoice" at bounding box center [588, 456] width 677 height 25
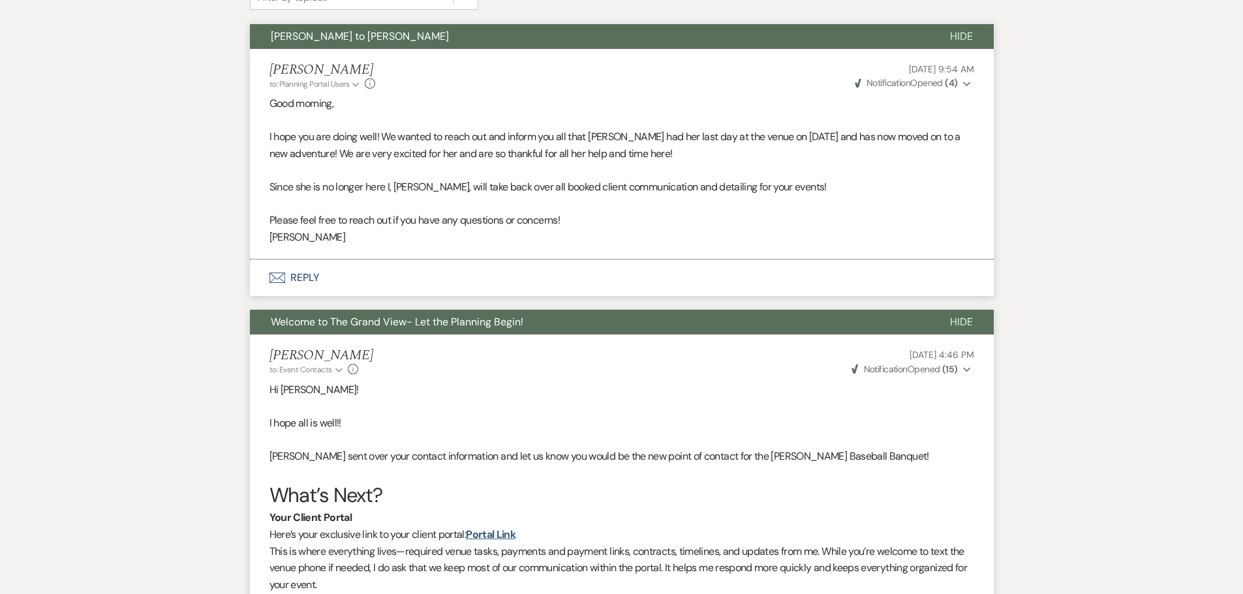
scroll to position [0, 0]
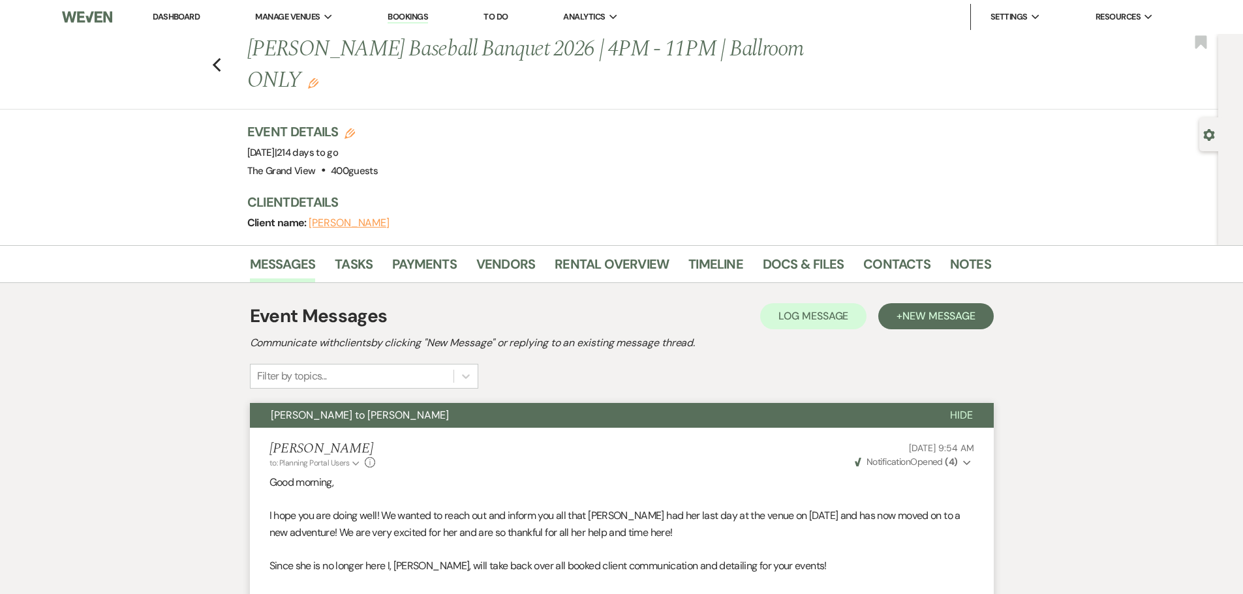
click at [176, 15] on link "Dashboard" at bounding box center [176, 16] width 47 height 11
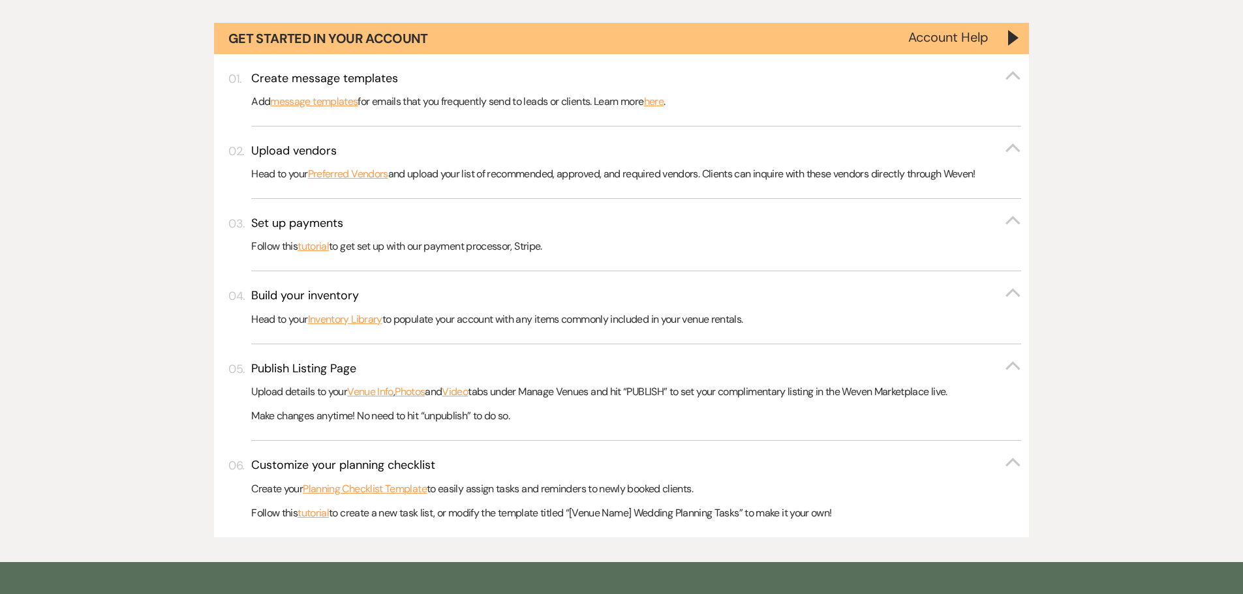
scroll to position [587, 0]
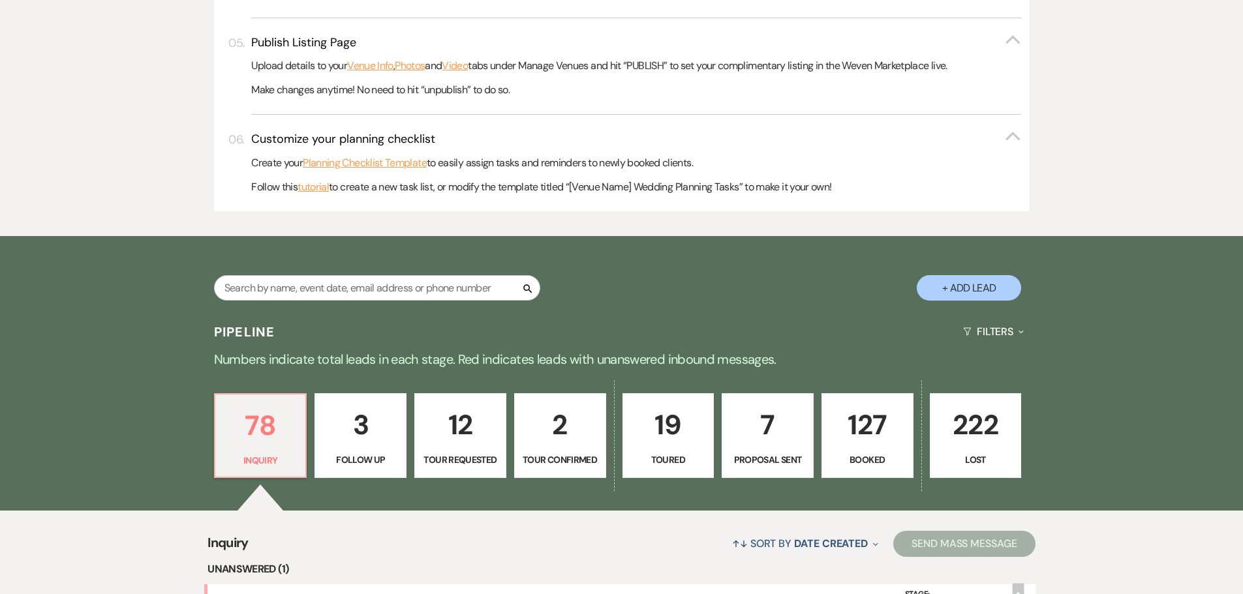
click at [906, 445] on link "127 Booked" at bounding box center [867, 435] width 92 height 85
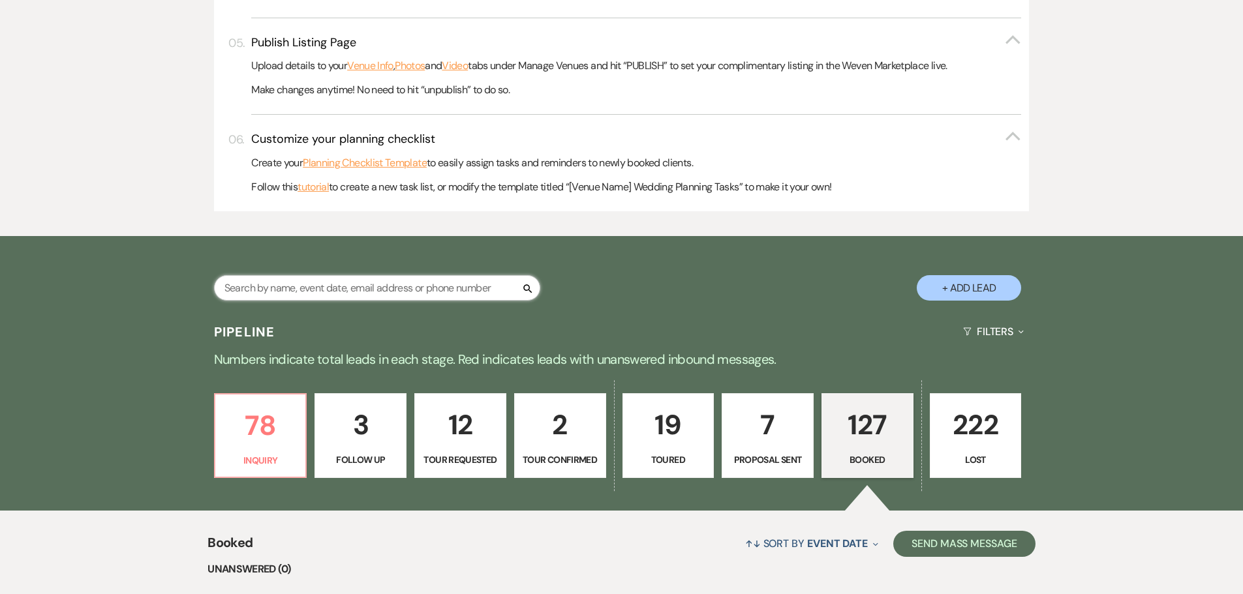
click at [326, 292] on input "text" at bounding box center [377, 287] width 326 height 25
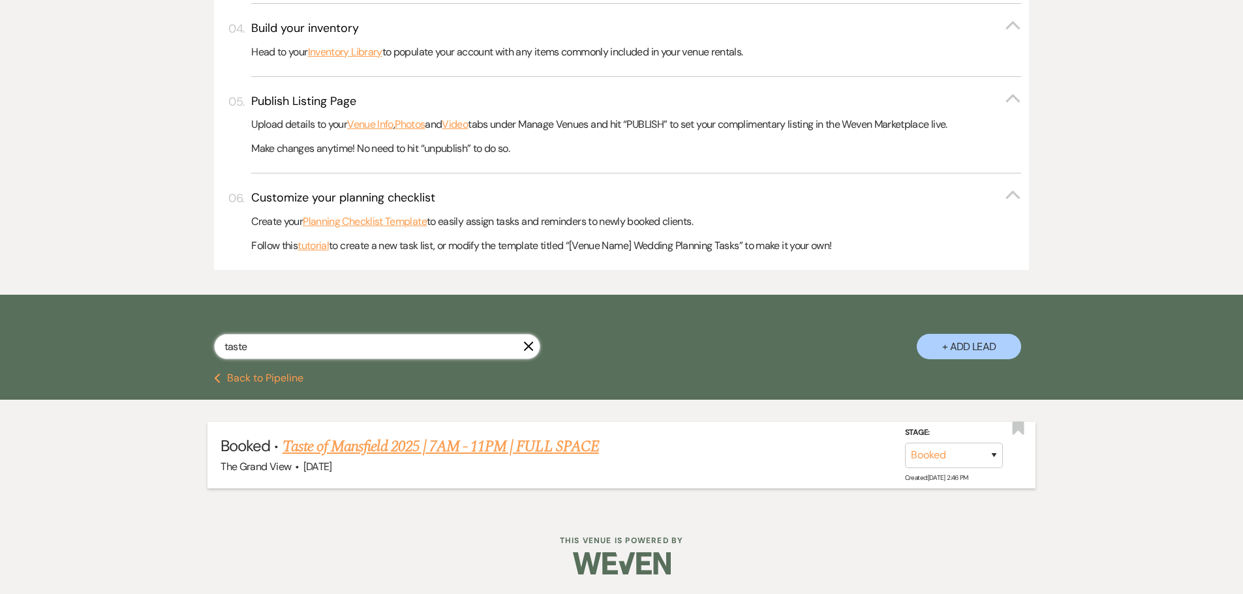
type input "taste"
click at [384, 443] on link "Taste of Mansfield 2025 | 7AM - 11PM | FULL SPACE" at bounding box center [441, 446] width 316 height 23
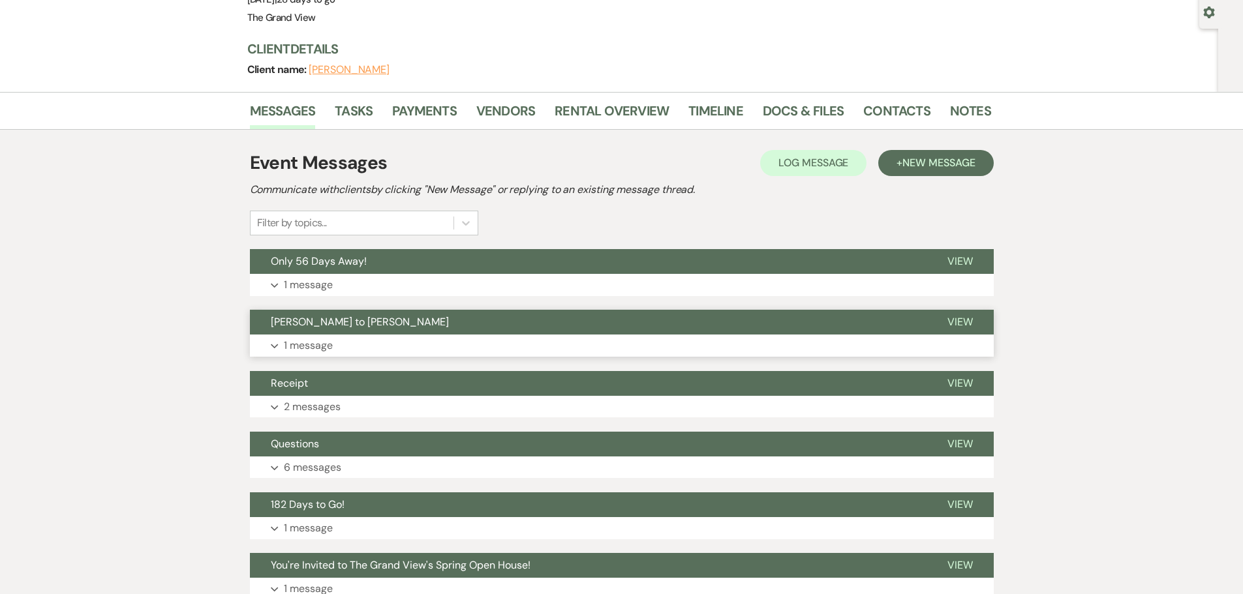
scroll to position [93, 0]
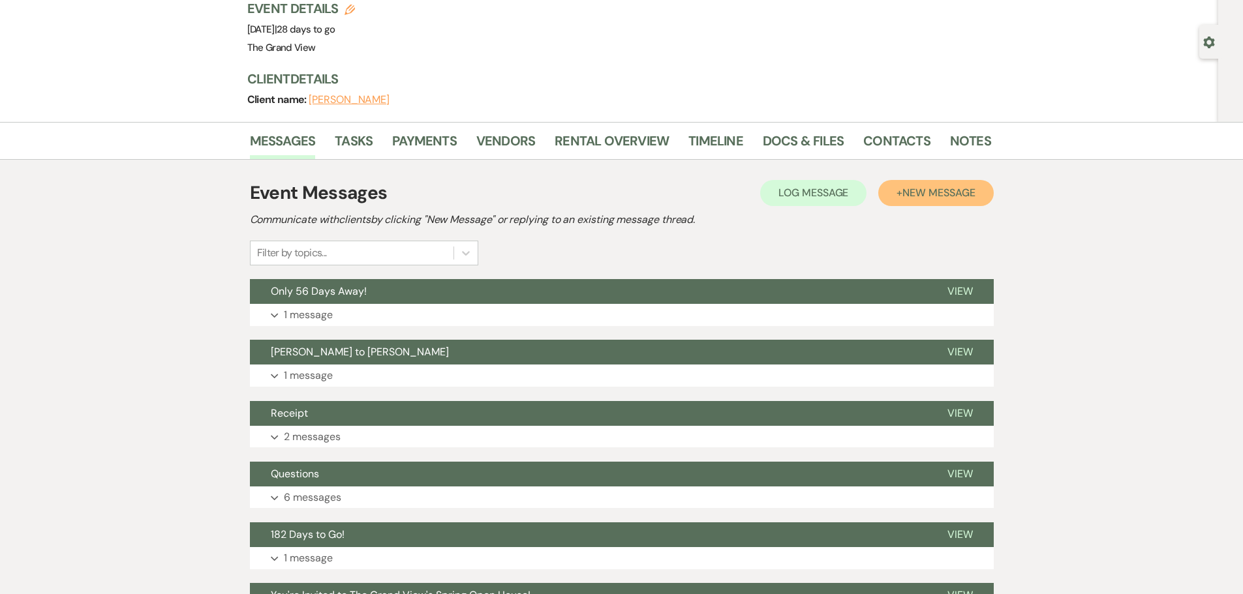
click at [958, 181] on button "+ New Message" at bounding box center [935, 193] width 115 height 26
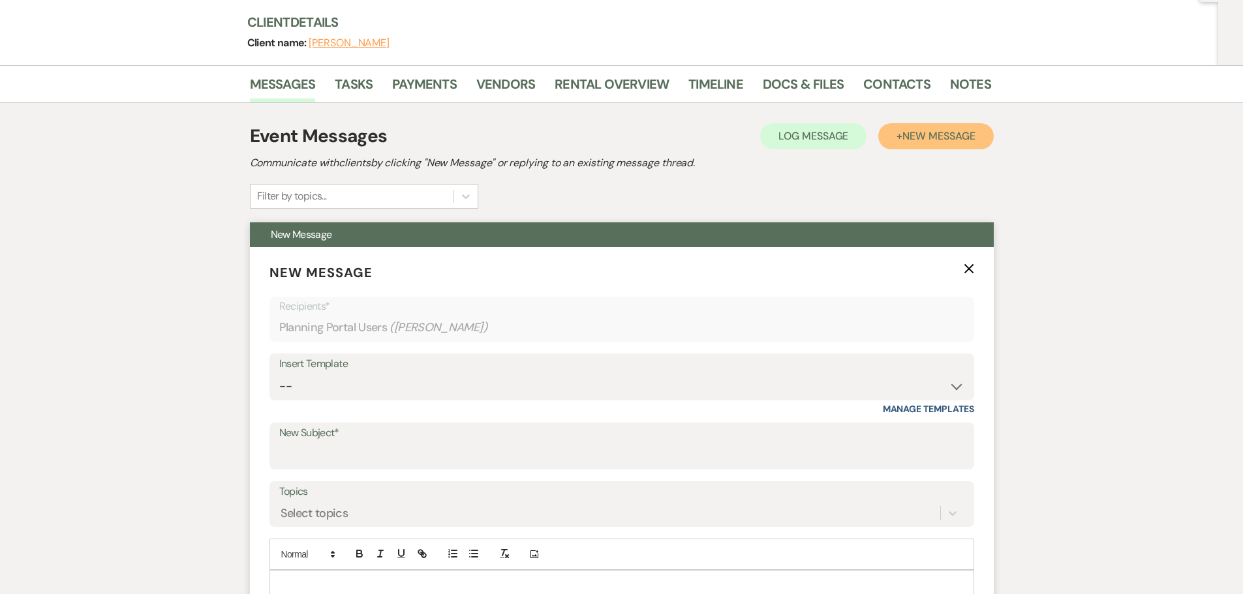
scroll to position [223, 0]
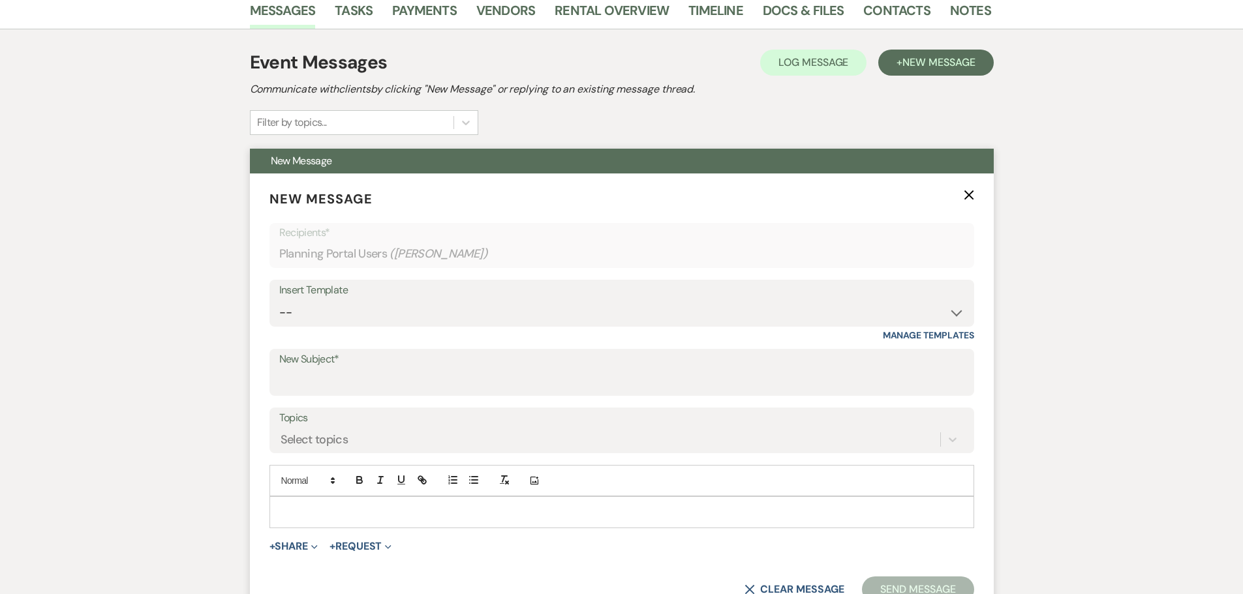
click at [347, 396] on form "New Message X Recipients* Planning Portal Users ( [PERSON_NAME] ) Insert Templa…" at bounding box center [622, 396] width 744 height 445
click at [350, 387] on input "New Subject*" at bounding box center [621, 381] width 685 height 25
type input "String Lights"
click at [322, 506] on p at bounding box center [622, 512] width 684 height 14
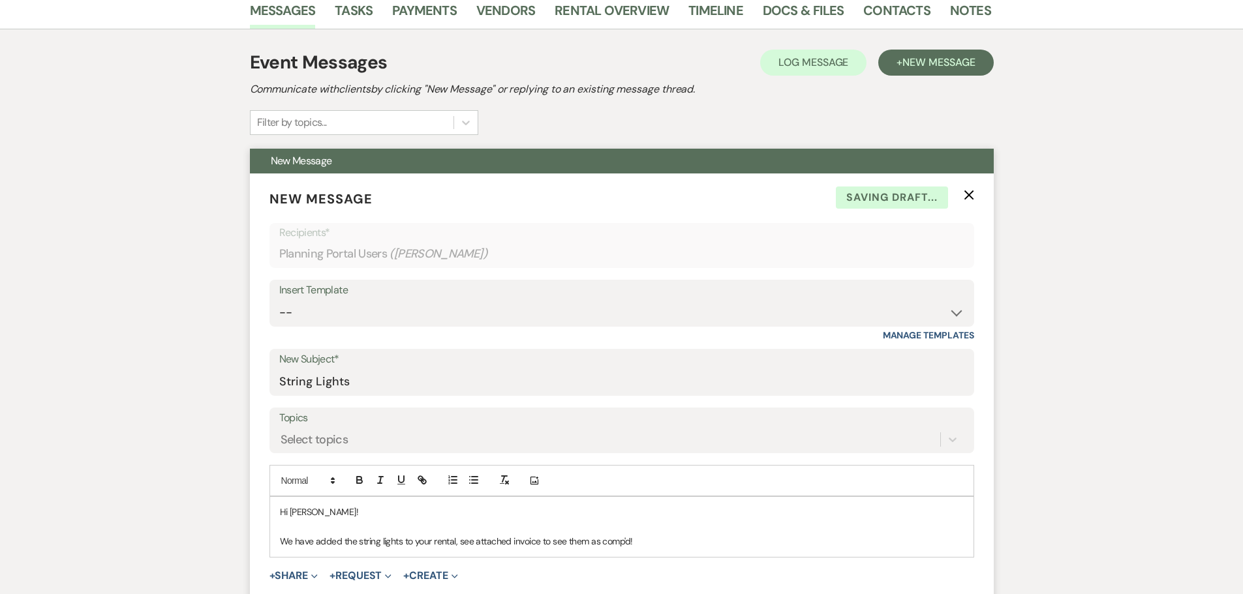
click at [645, 547] on p "We have added the string lights to your rental, see attached invoice to see the…" at bounding box center [622, 541] width 684 height 14
click at [640, 540] on p "We have added the string lights to your rental, see attached invoice to see the…" at bounding box center [622, 541] width 684 height 14
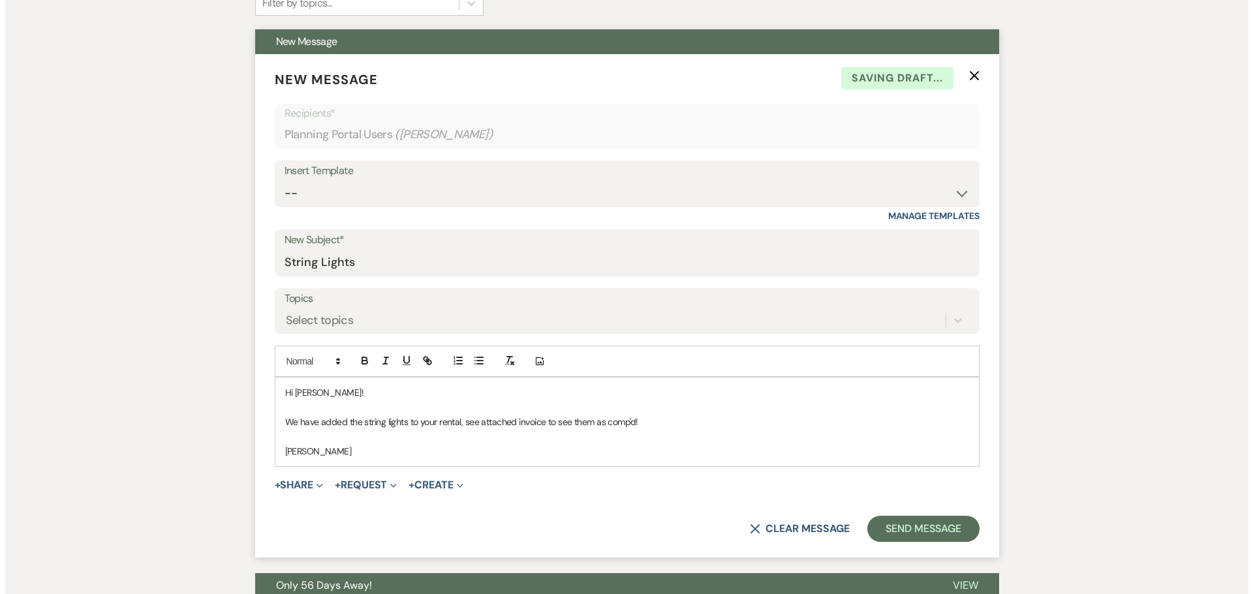
scroll to position [354, 0]
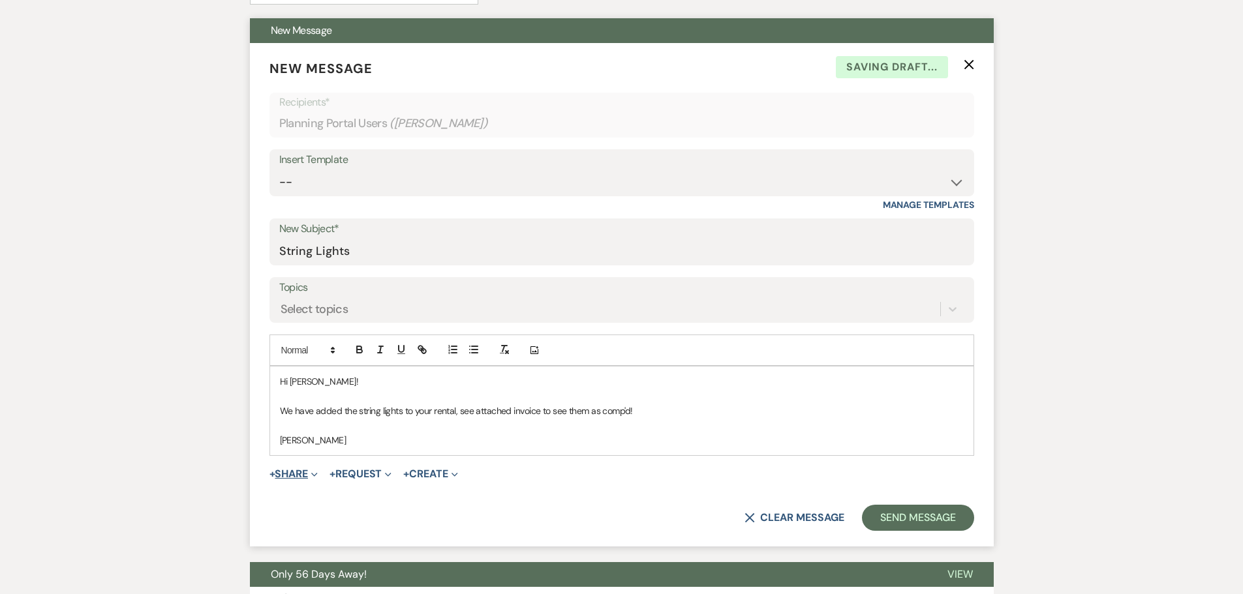
click at [297, 474] on button "+ Share Expand" at bounding box center [293, 474] width 49 height 10
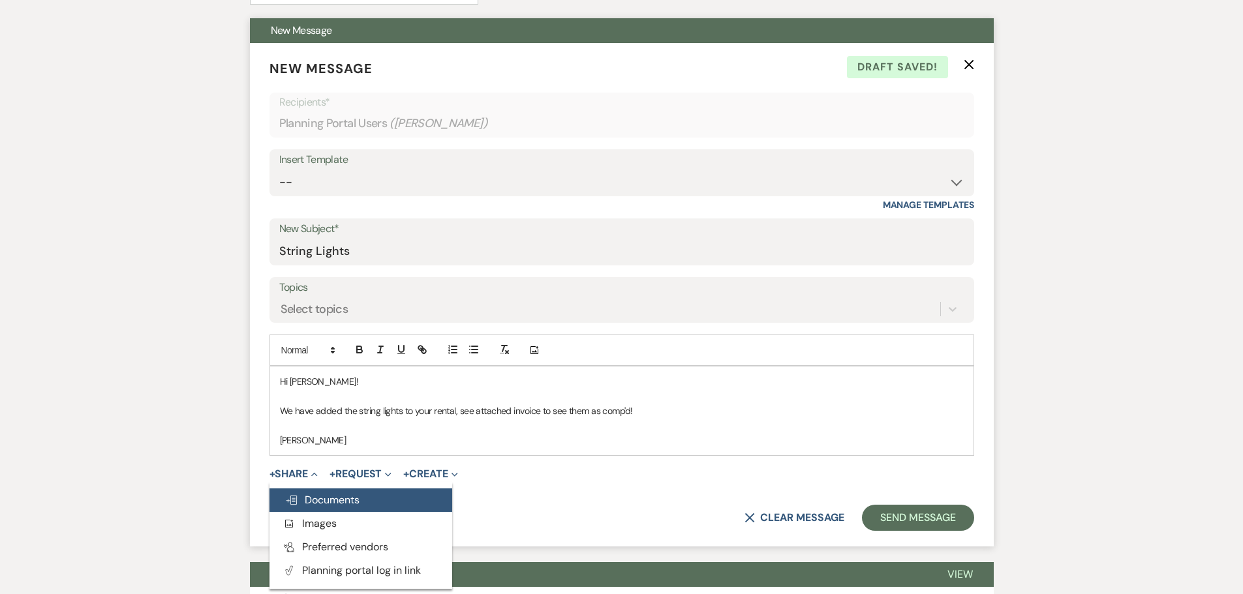
click at [326, 498] on span "Doc Upload Documents" at bounding box center [322, 500] width 74 height 14
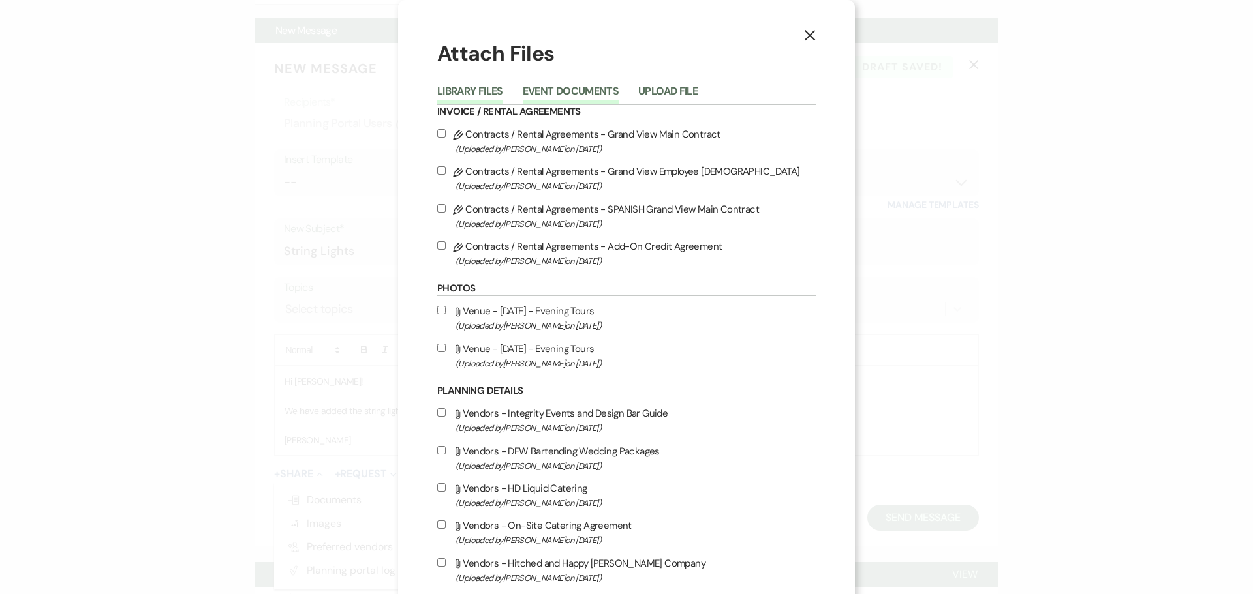
click at [568, 91] on button "Event Documents" at bounding box center [571, 95] width 96 height 18
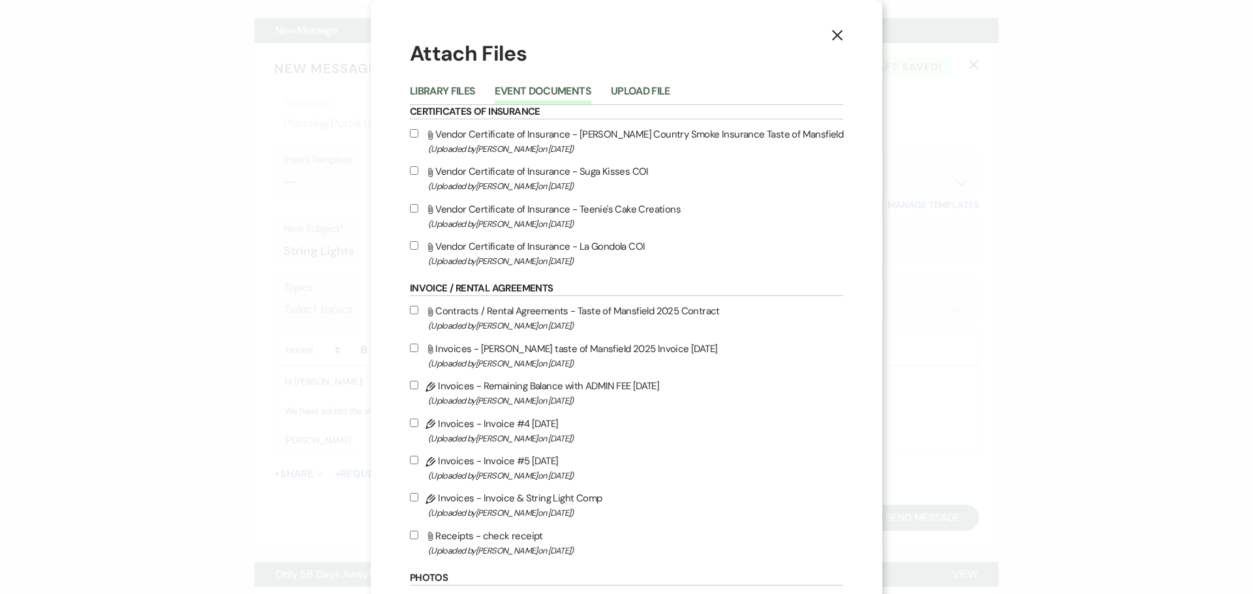
click at [528, 500] on label "Pencil Invoices - Invoice & String Light Comp (Uploaded by [PERSON_NAME] on [DA…" at bounding box center [626, 505] width 433 height 31
click at [418, 500] on input "Pencil Invoices - Invoice & String Light Comp (Uploaded by [PERSON_NAME] on [DA…" at bounding box center [414, 497] width 8 height 8
checkbox input "true"
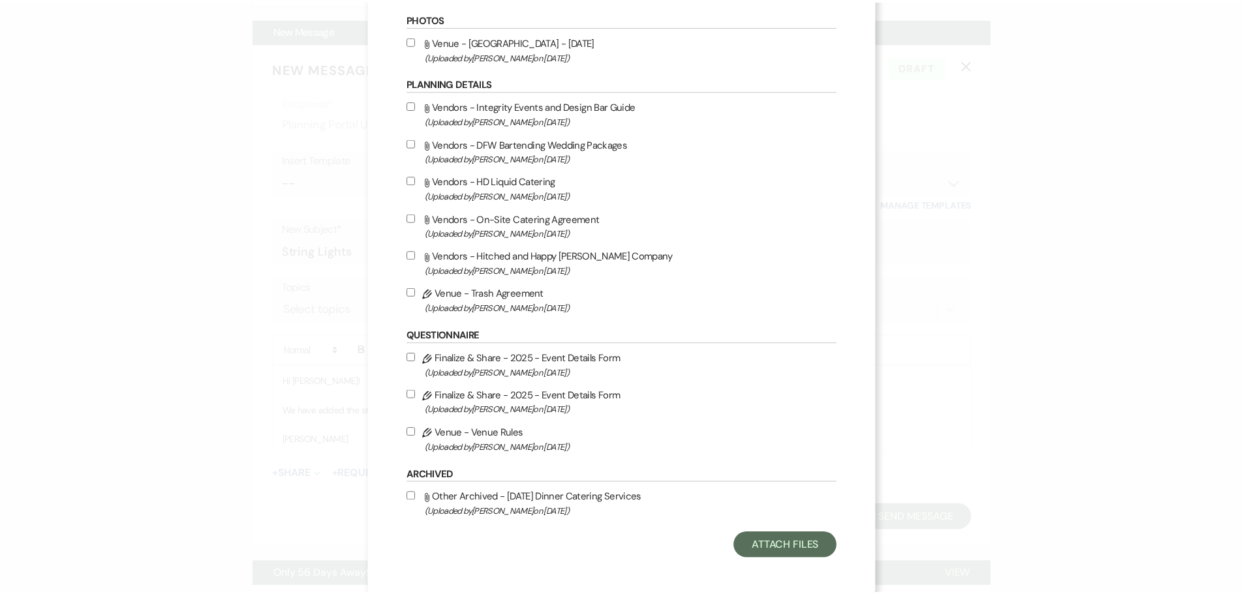
scroll to position [564, 0]
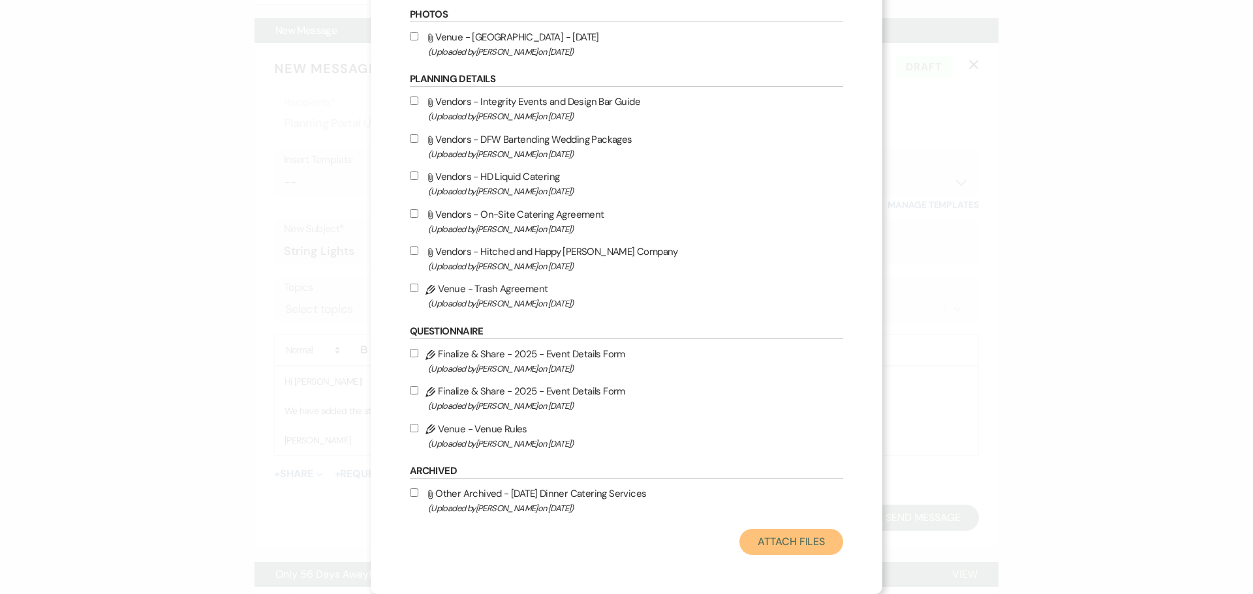
click at [774, 541] on button "Attach Files" at bounding box center [791, 542] width 104 height 26
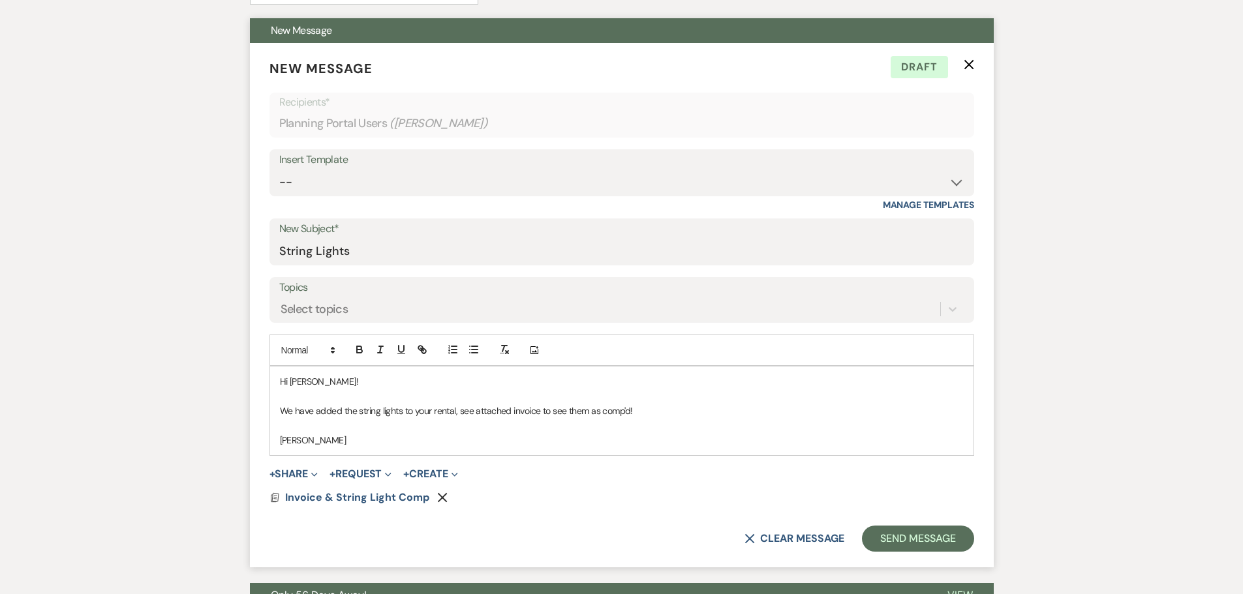
click at [577, 413] on p "We have added the string lights to your rental, see attached invoice to see the…" at bounding box center [622, 411] width 684 height 14
click at [606, 410] on p "We have added the string lights to your rental, see attached invoice they have …" at bounding box center [622, 411] width 684 height 14
click at [887, 526] on button "Send Message" at bounding box center [918, 539] width 112 height 26
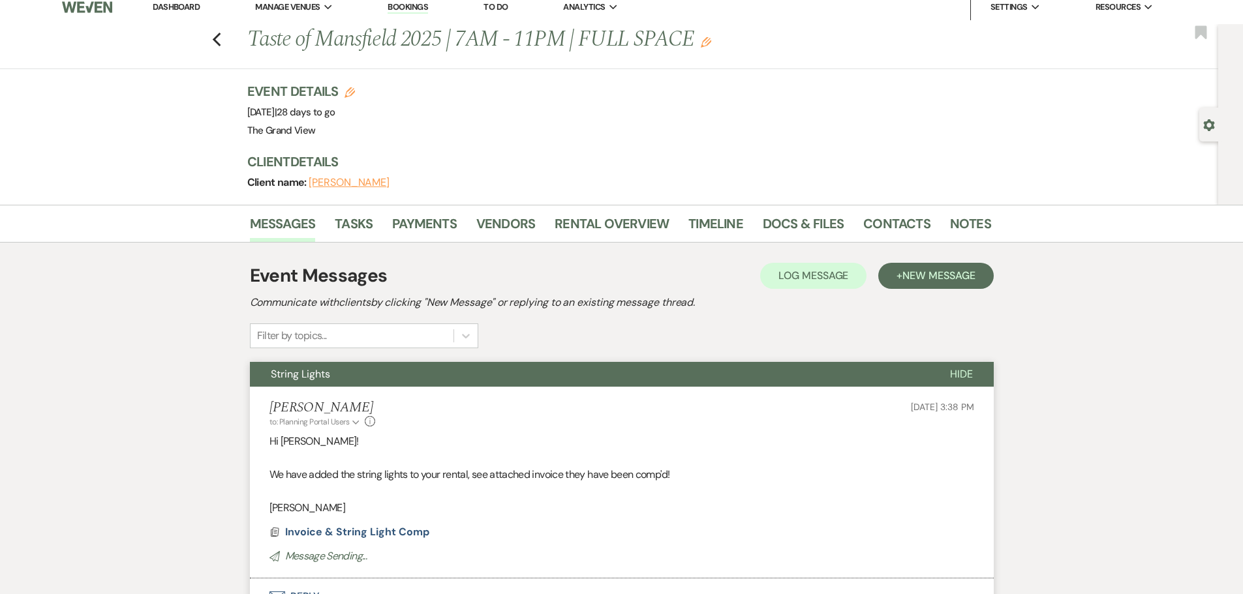
scroll to position [0, 0]
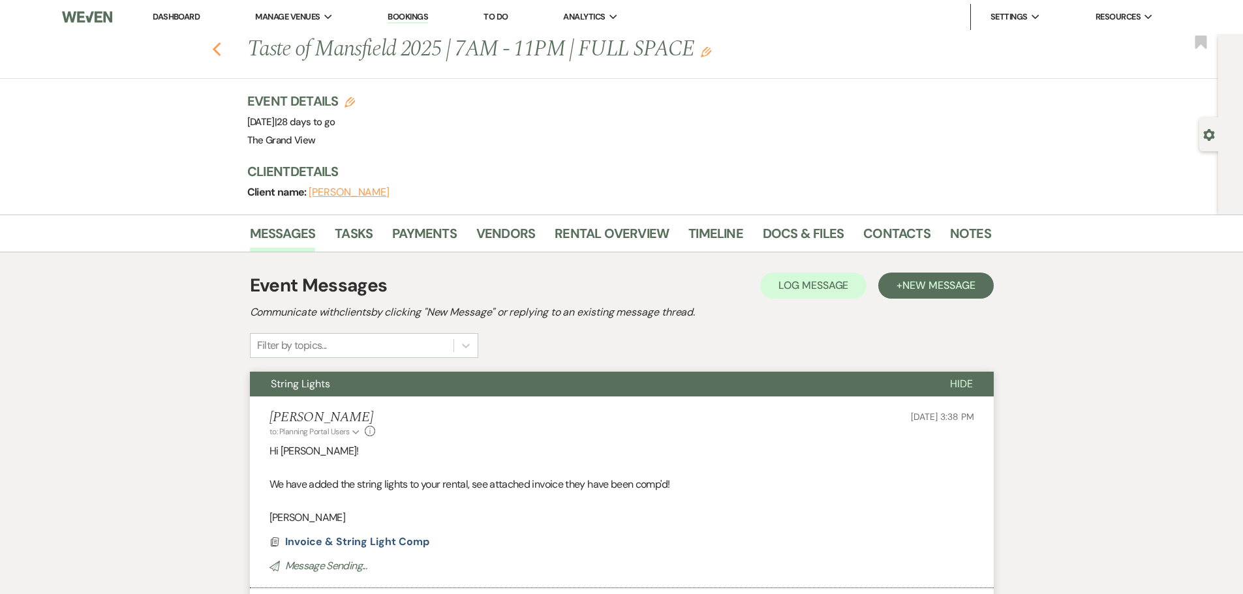
click at [222, 57] on icon "Previous" at bounding box center [217, 50] width 10 height 16
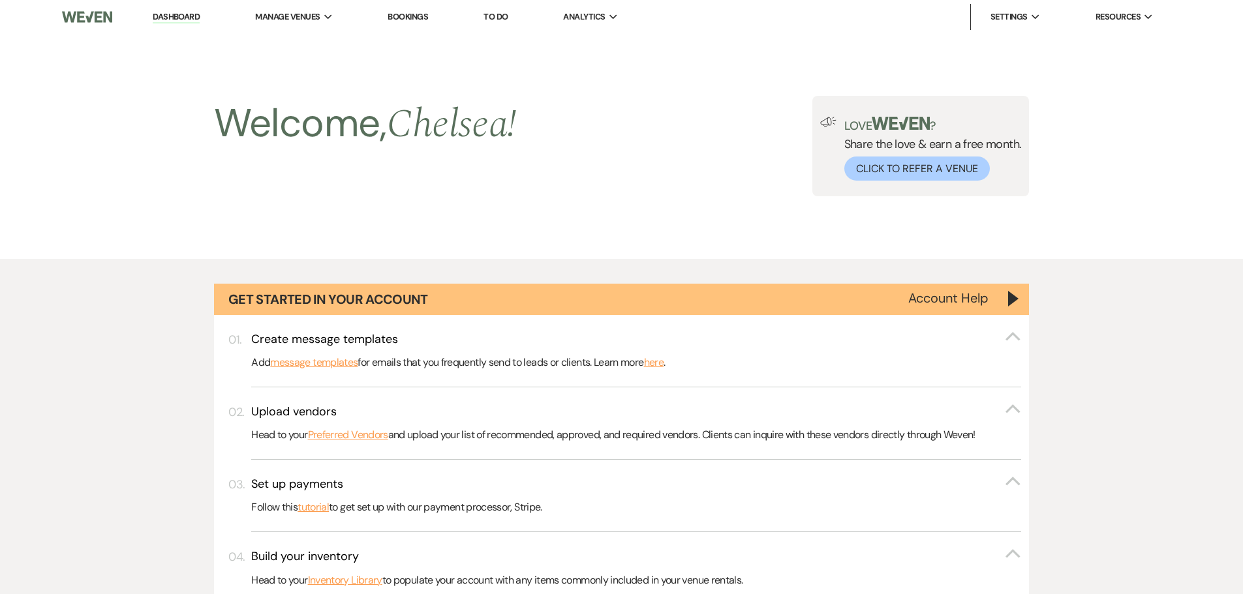
scroll to position [529, 0]
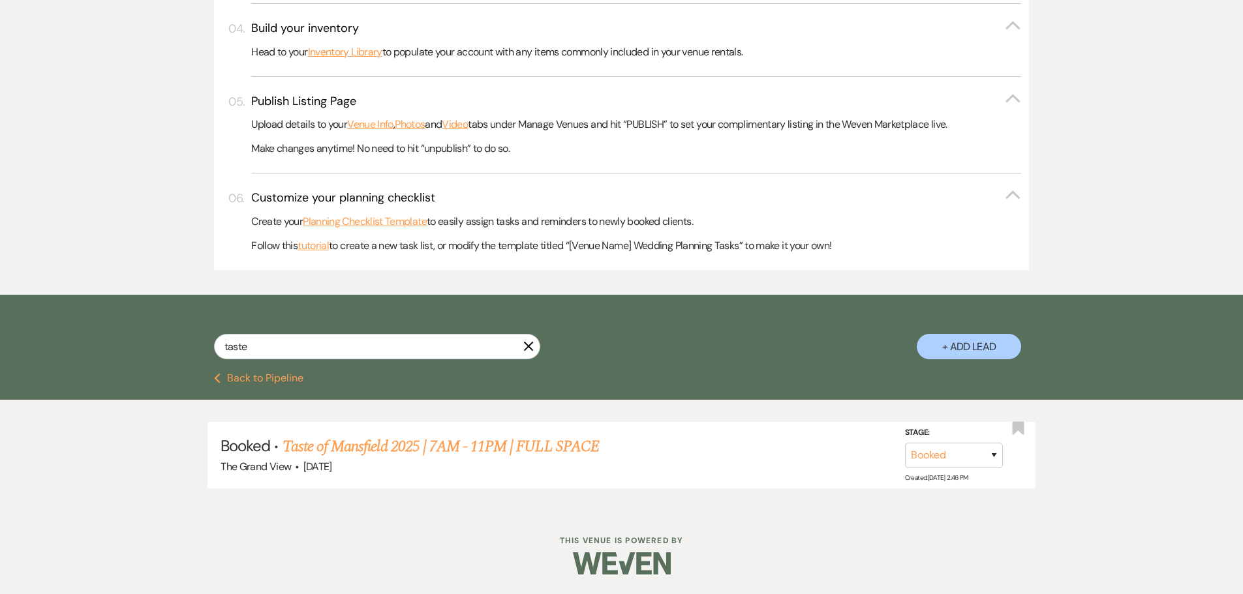
click at [530, 341] on button "X" at bounding box center [528, 346] width 10 height 11
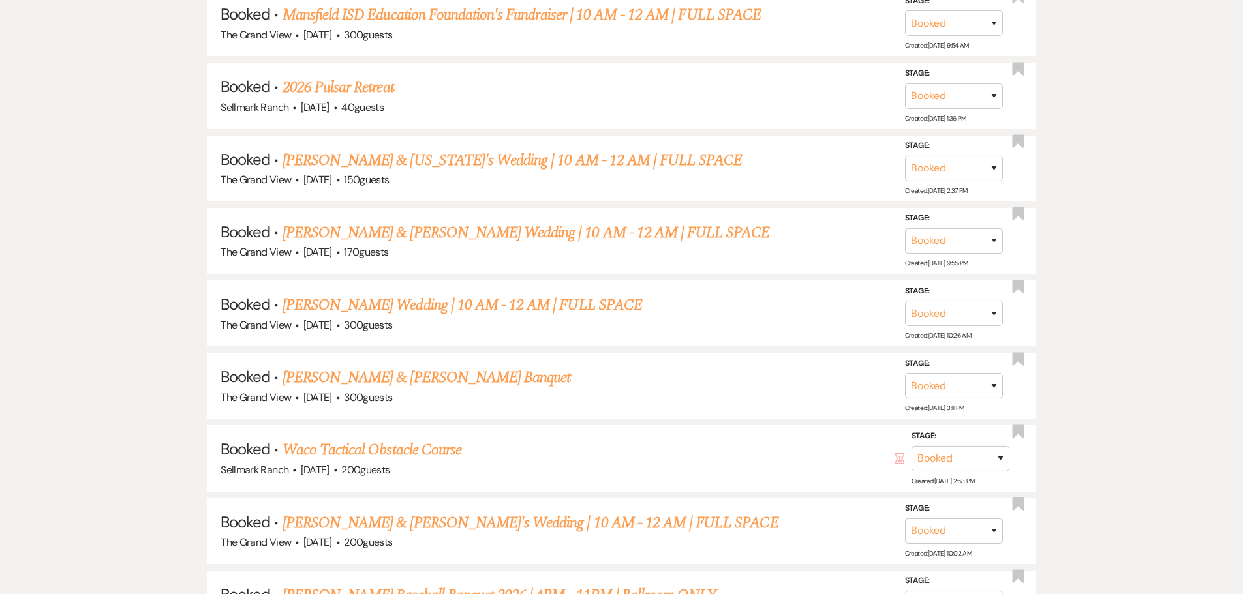
scroll to position [4176, 0]
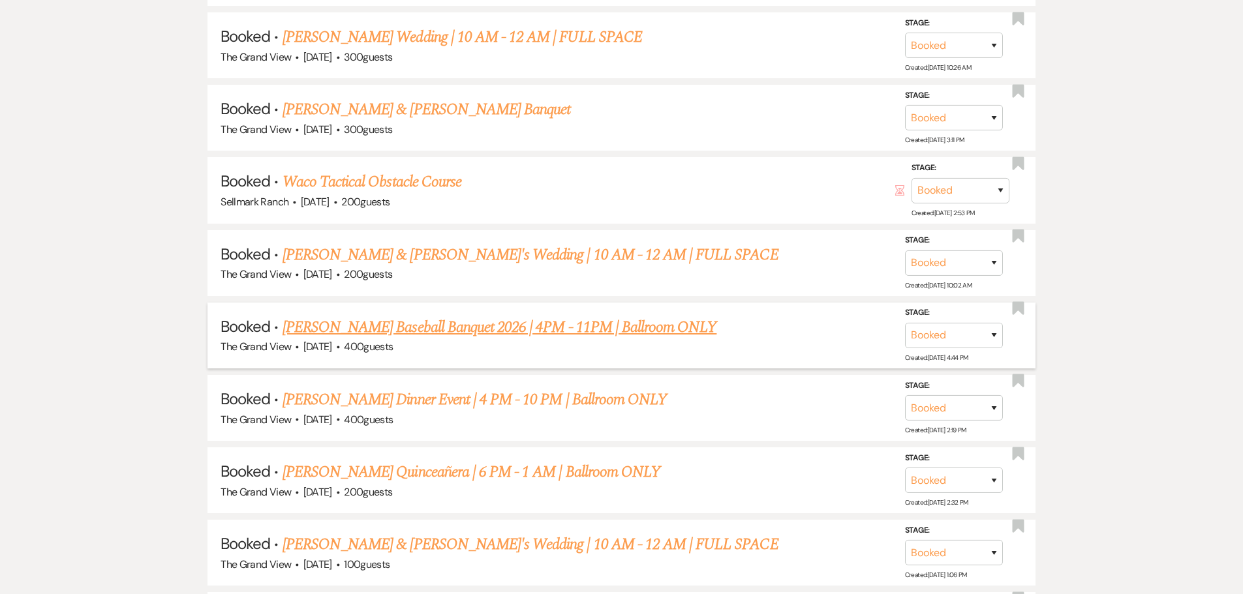
click at [408, 328] on link "[PERSON_NAME] Baseball Banquet 2026 | 4PM - 11PM | Ballroom ONLY" at bounding box center [500, 327] width 435 height 23
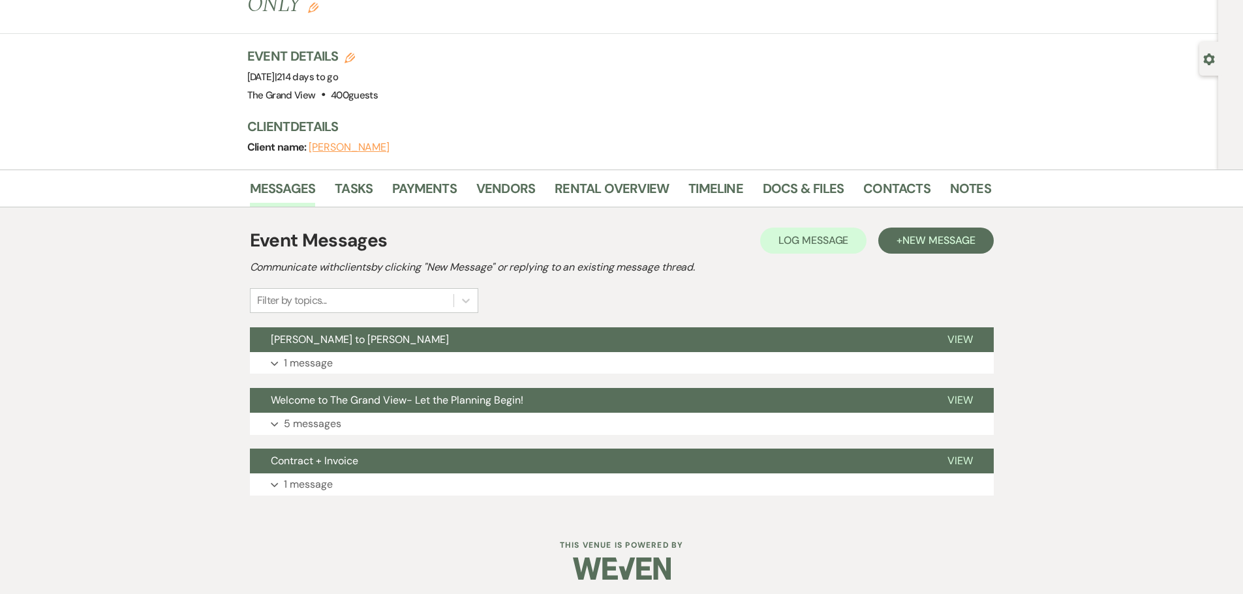
scroll to position [50, 0]
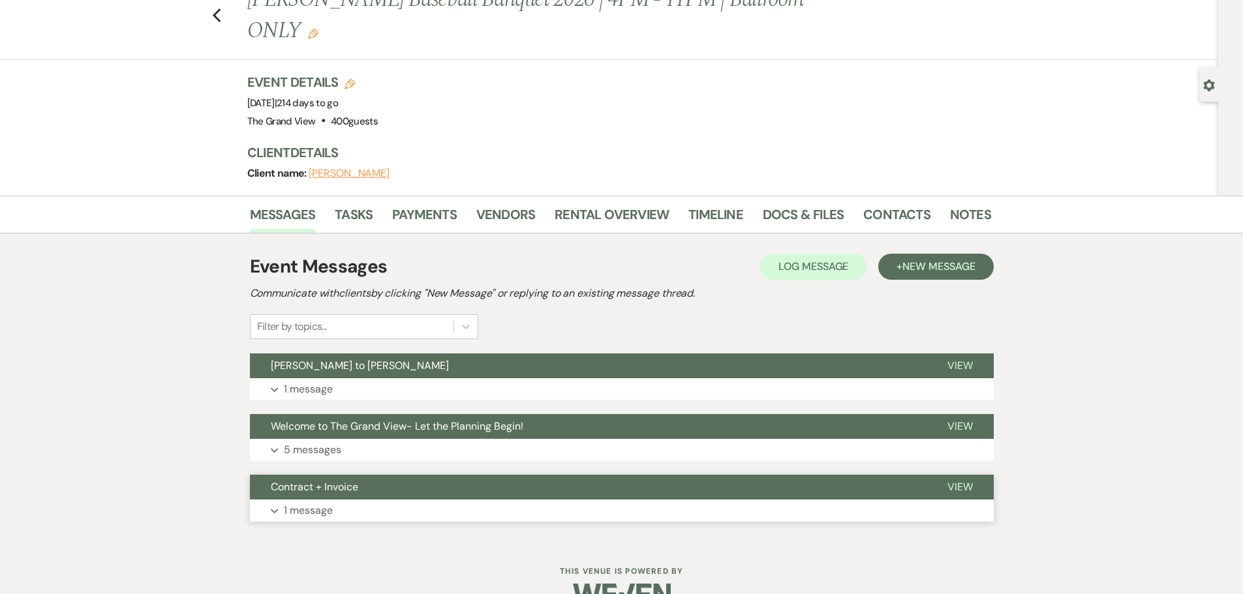
click at [398, 500] on button "Expand 1 message" at bounding box center [622, 511] width 744 height 22
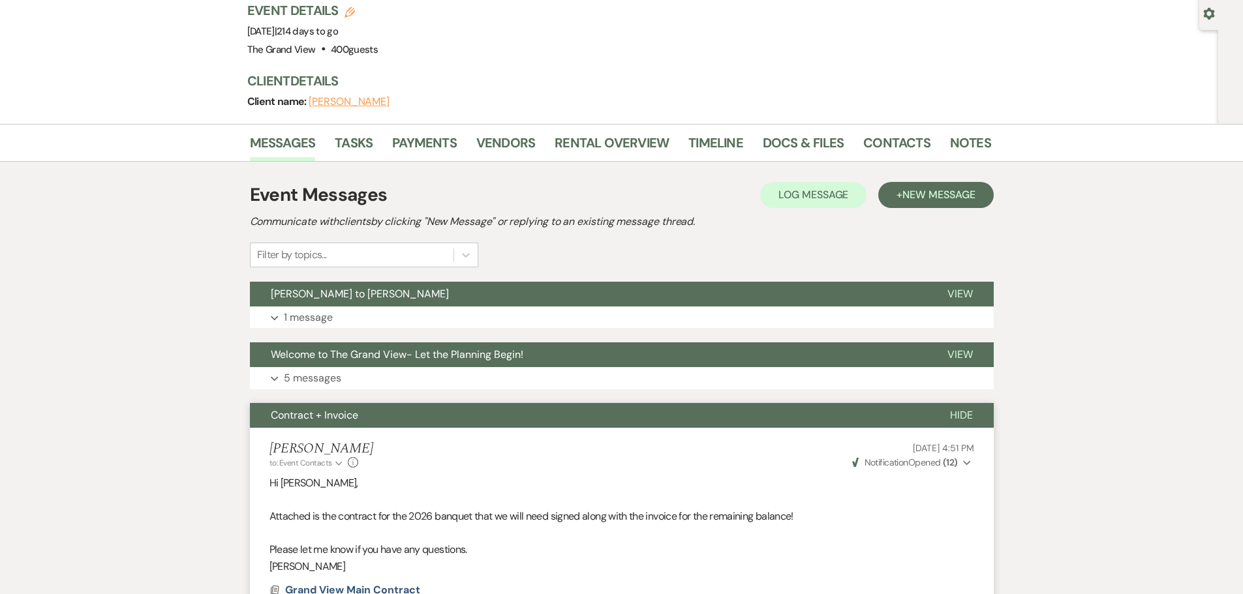
scroll to position [102, 0]
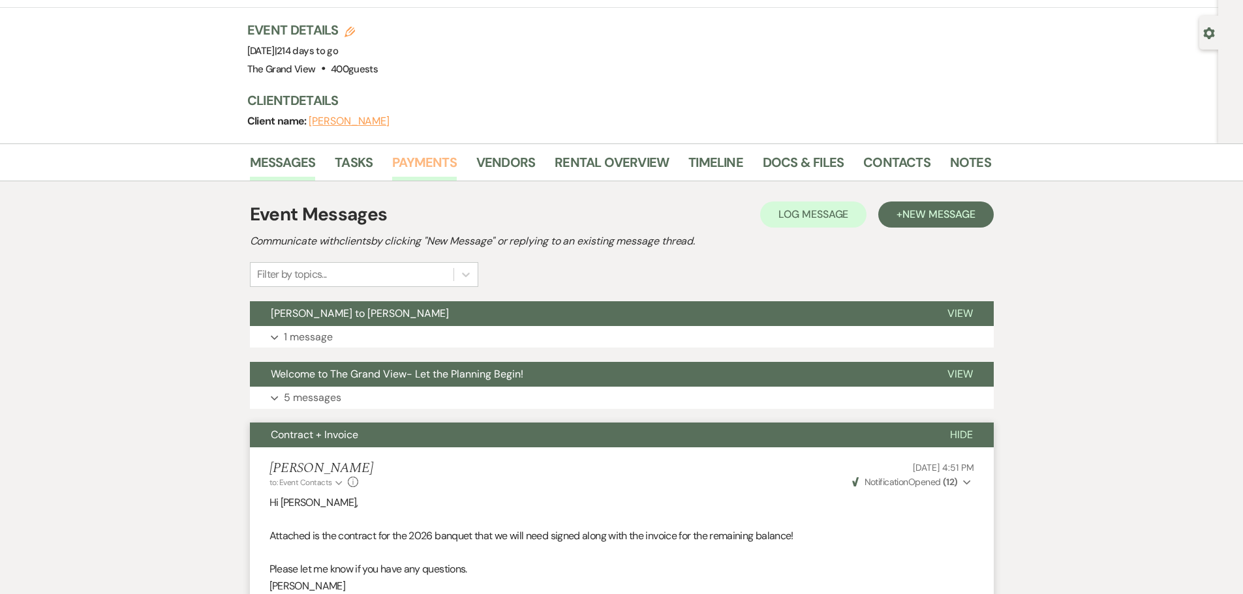
click at [444, 152] on link "Payments" at bounding box center [424, 166] width 65 height 29
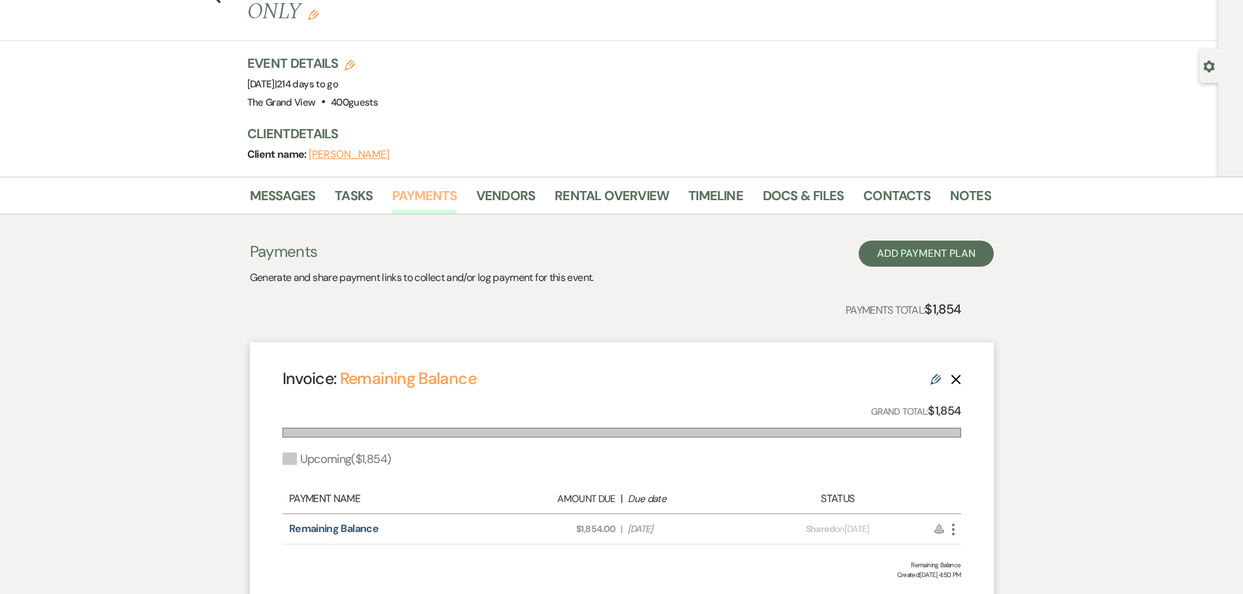
scroll to position [130, 0]
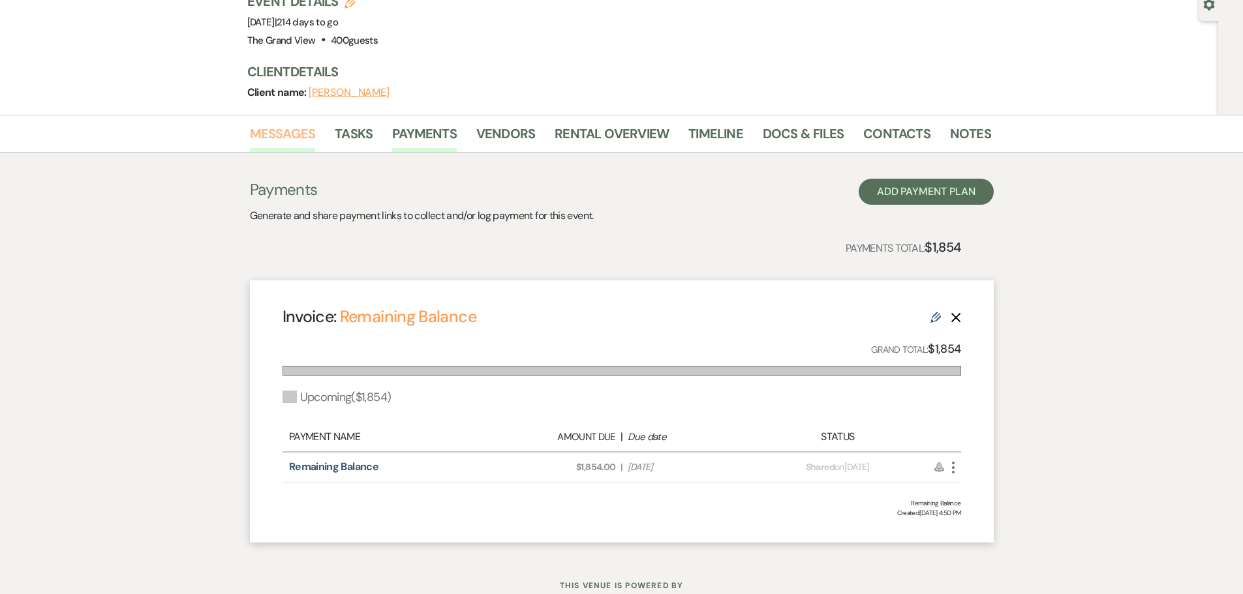
click at [307, 123] on link "Messages" at bounding box center [283, 137] width 66 height 29
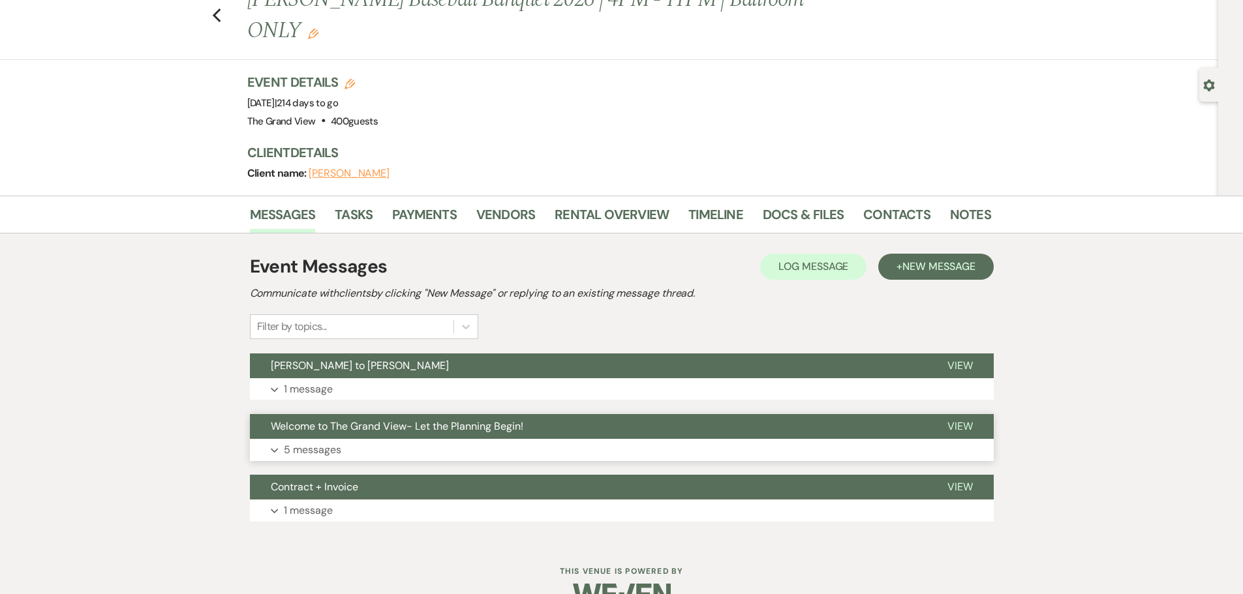
click at [371, 414] on button "Welcome to The Grand View- Let the Planning Begin!" at bounding box center [588, 426] width 677 height 25
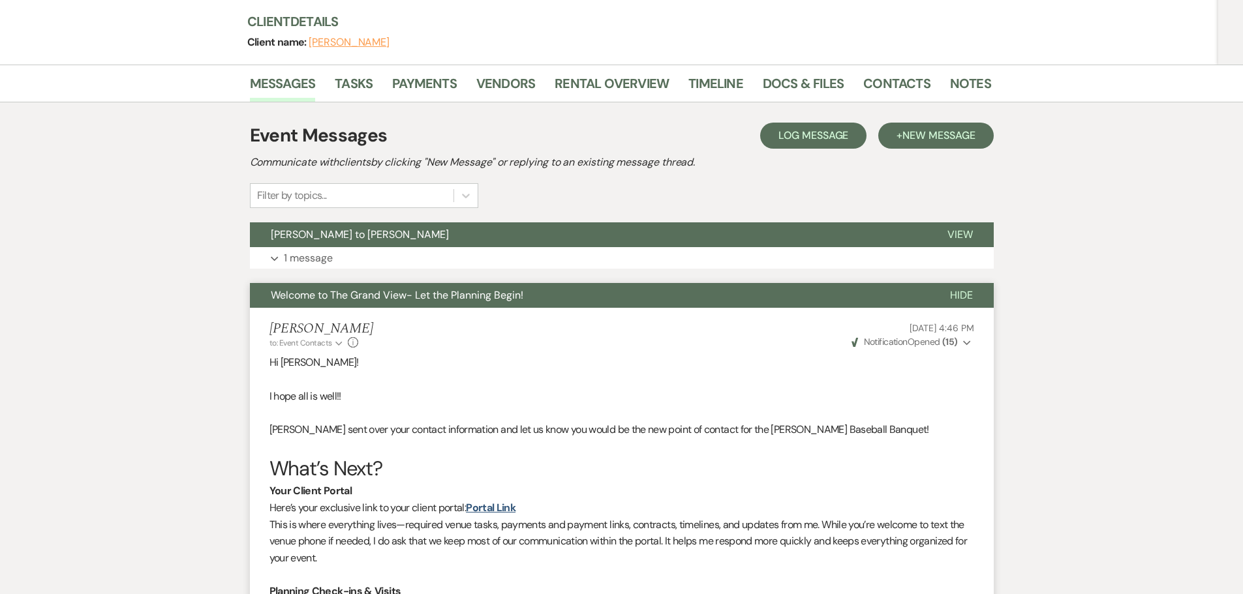
scroll to position [50, 0]
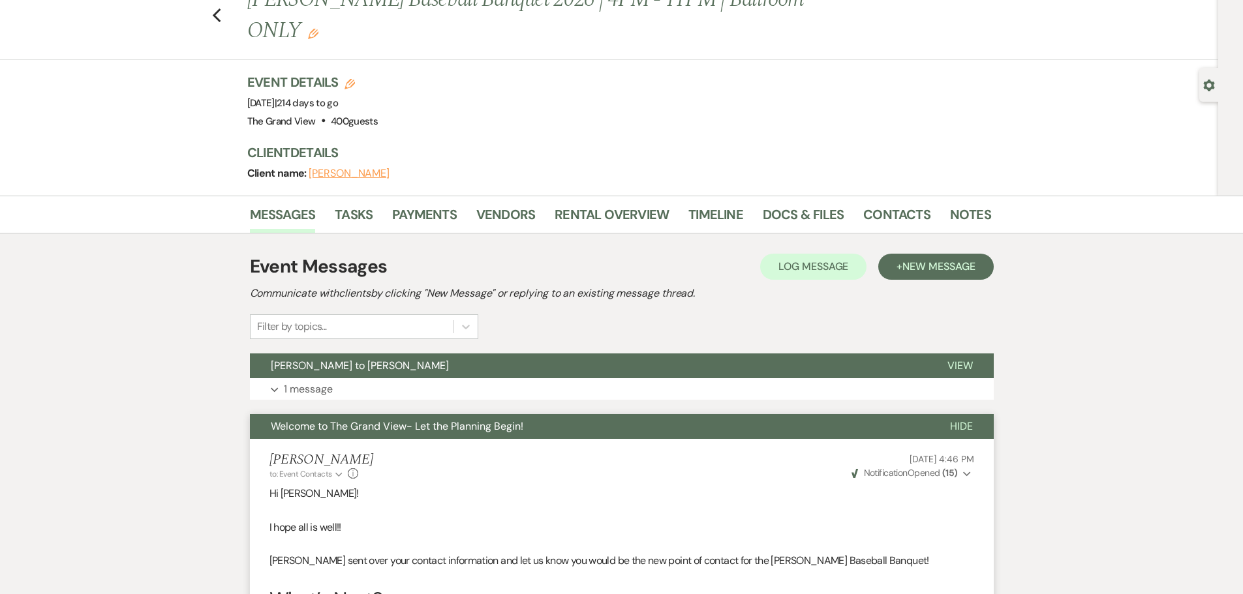
click at [849, 202] on li "Docs & Files" at bounding box center [813, 217] width 100 height 31
click at [808, 204] on link "Docs & Files" at bounding box center [803, 218] width 81 height 29
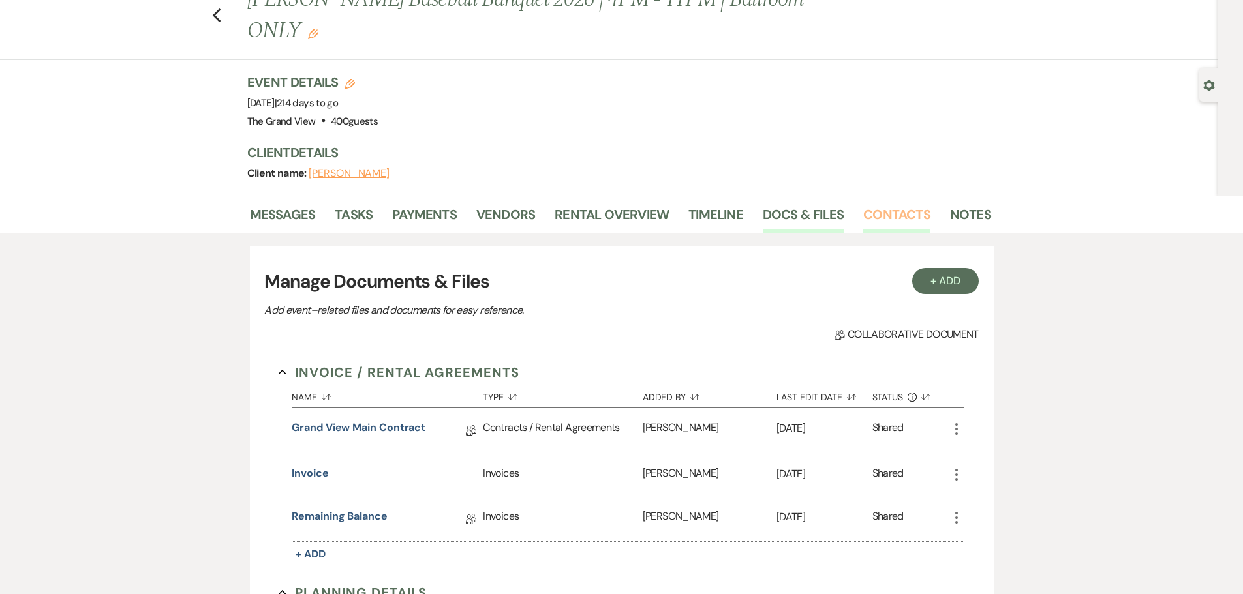
click at [904, 204] on link "Contacts" at bounding box center [896, 218] width 67 height 29
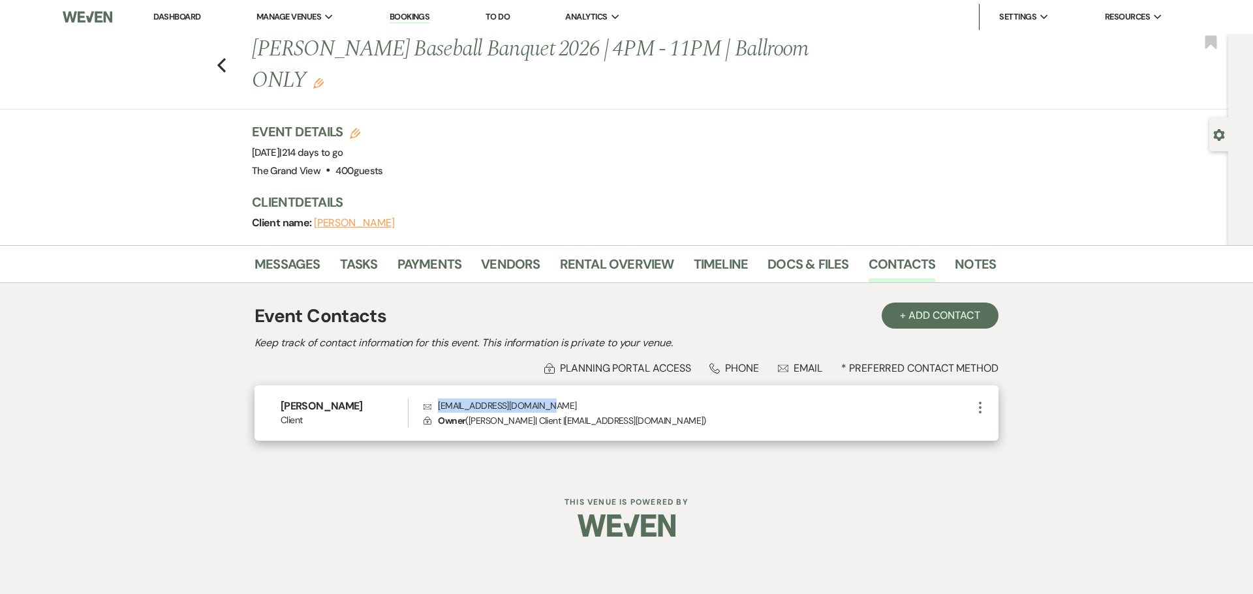
drag, startPoint x: 552, startPoint y: 373, endPoint x: 432, endPoint y: 378, distance: 120.1
click at [432, 399] on p "Envelope [EMAIL_ADDRESS][DOMAIN_NAME]" at bounding box center [697, 406] width 549 height 14
copy p "[EMAIL_ADDRESS][DOMAIN_NAME]"
click at [225, 58] on use "button" at bounding box center [221, 65] width 8 height 14
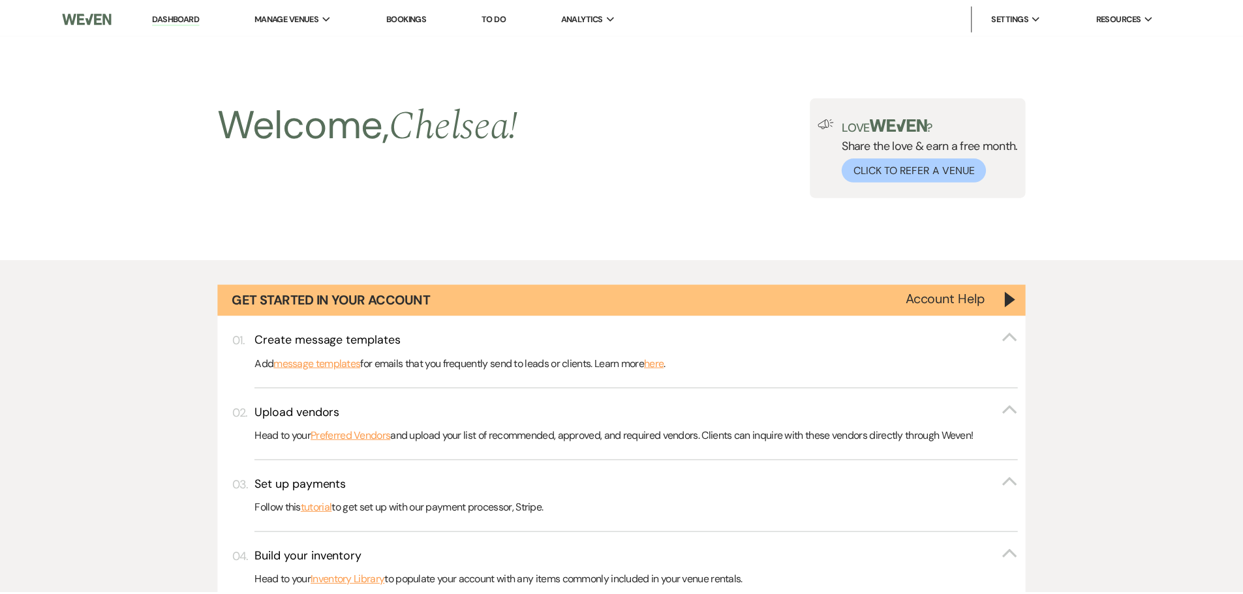
scroll to position [4437, 0]
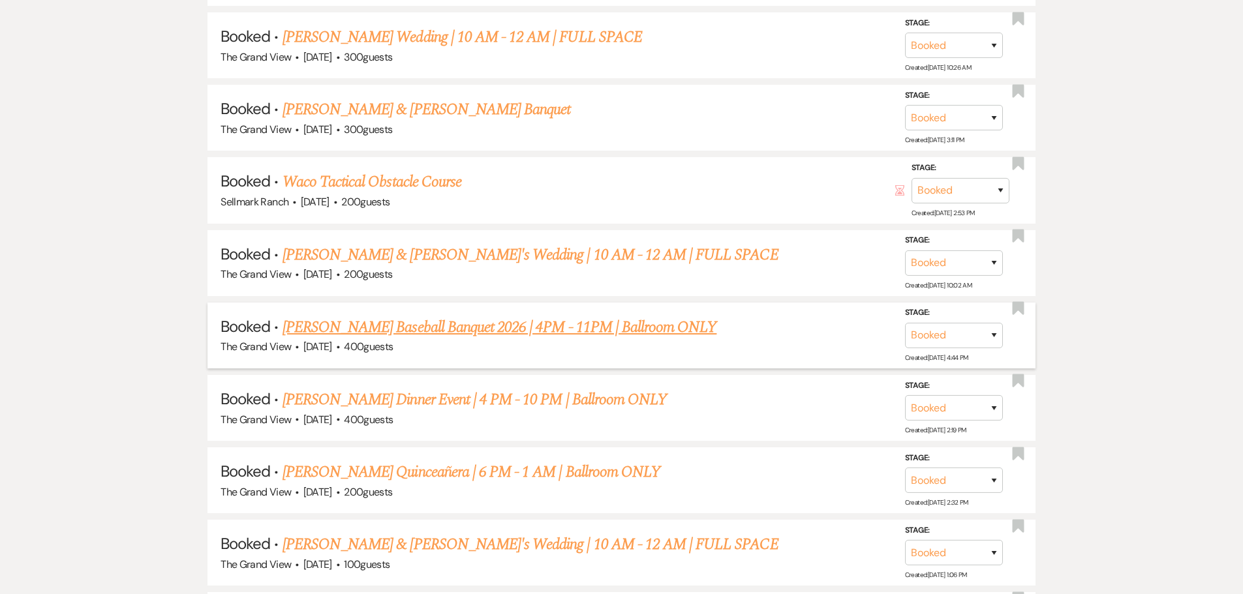
click at [390, 331] on link "[PERSON_NAME] Baseball Banquet 2026 | 4PM - 11PM | Ballroom ONLY" at bounding box center [500, 327] width 435 height 23
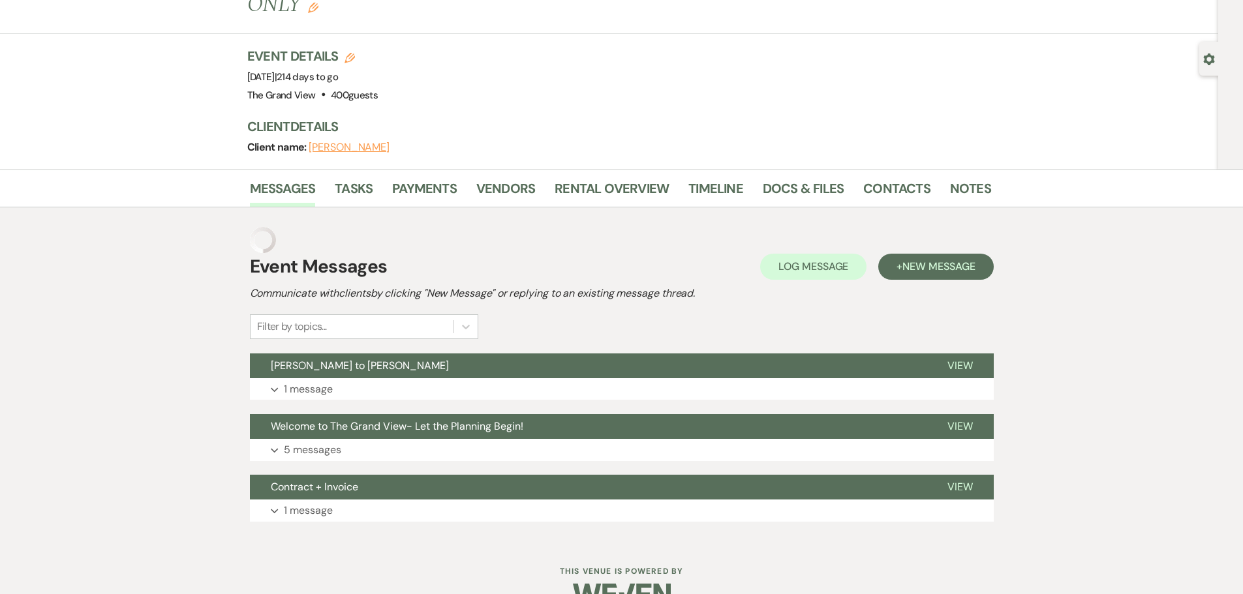
scroll to position [50, 0]
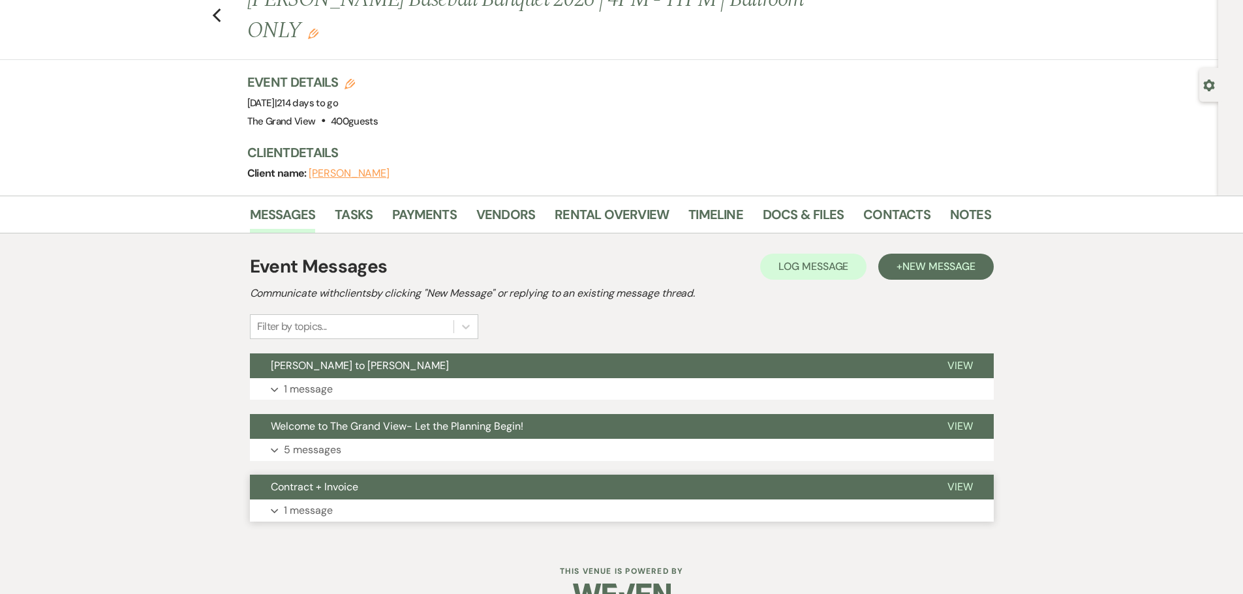
click at [337, 480] on span "Contract + Invoice" at bounding box center [314, 487] width 87 height 14
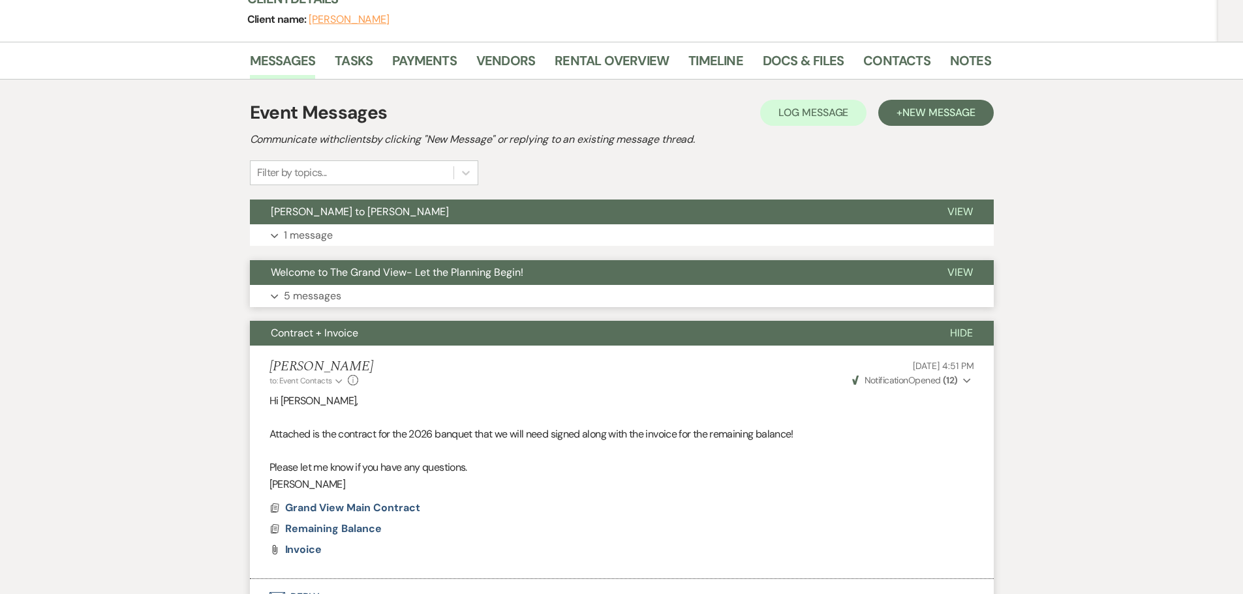
scroll to position [0, 0]
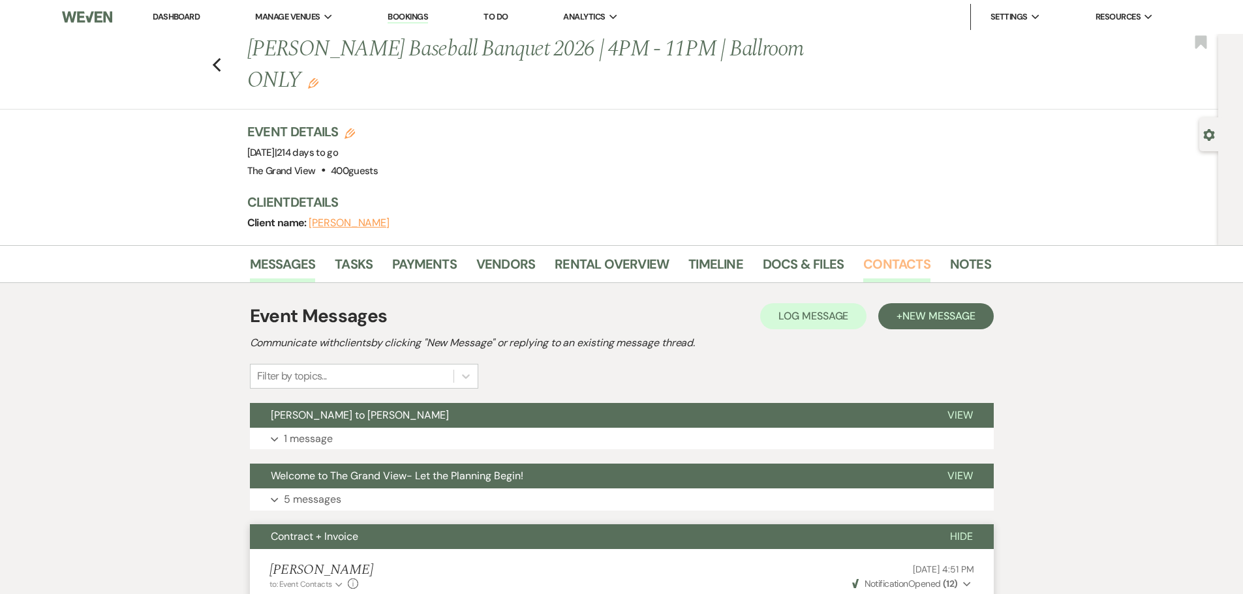
click at [872, 254] on link "Contacts" at bounding box center [896, 268] width 67 height 29
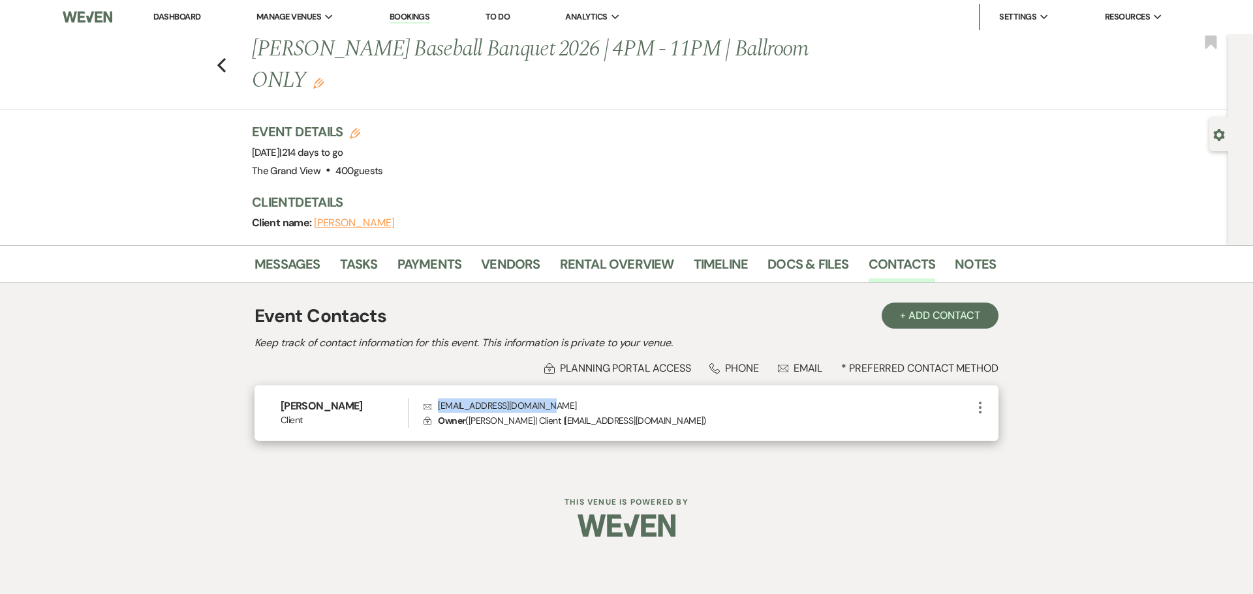
drag, startPoint x: 560, startPoint y: 371, endPoint x: 435, endPoint y: 377, distance: 125.4
click at [435, 399] on p "Envelope [EMAIL_ADDRESS][DOMAIN_NAME]" at bounding box center [697, 406] width 549 height 14
copy p "[EMAIL_ADDRESS][DOMAIN_NAME]"
drag, startPoint x: 341, startPoint y: 384, endPoint x: 273, endPoint y: 382, distance: 67.9
click at [273, 386] on div "[PERSON_NAME] Client Envelope [EMAIL_ADDRESS][DOMAIN_NAME] Lock Owner ( [PERSON…" at bounding box center [626, 413] width 744 height 55
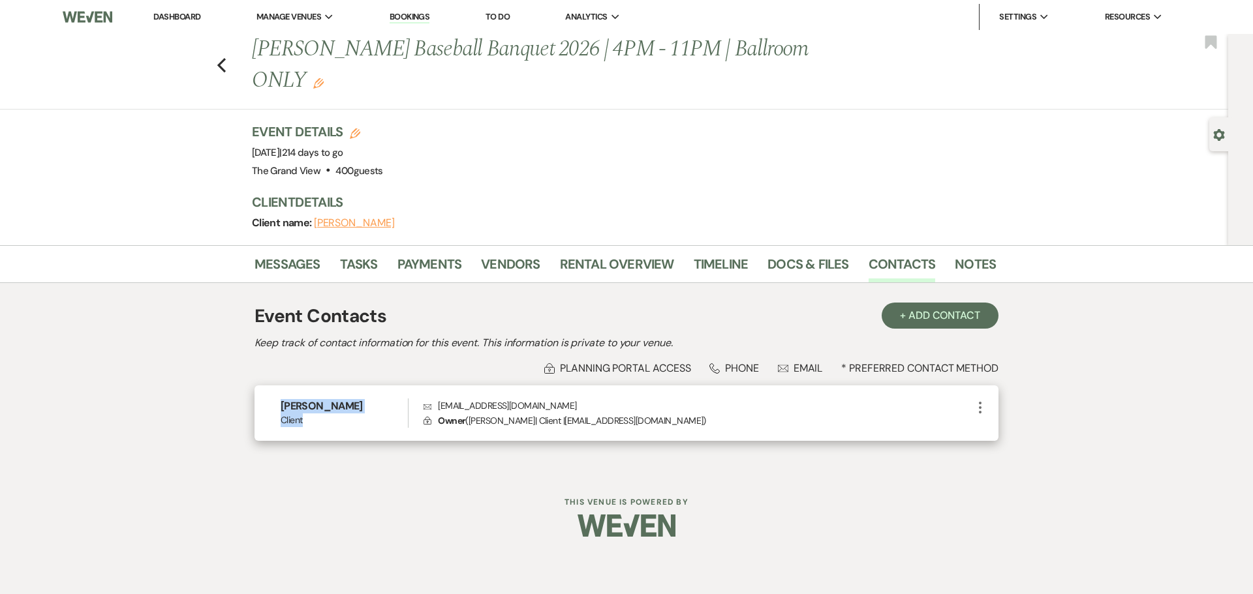
click at [348, 399] on h6 "[PERSON_NAME]" at bounding box center [344, 406] width 127 height 14
click at [341, 399] on h6 "[PERSON_NAME]" at bounding box center [344, 406] width 127 height 14
click at [337, 399] on h6 "[PERSON_NAME]" at bounding box center [344, 406] width 127 height 14
drag, startPoint x: 335, startPoint y: 373, endPoint x: 234, endPoint y: 375, distance: 101.8
click at [234, 375] on div "Messages Tasks Payments Vendors Rental Overview Timeline Docs & Files Contacts …" at bounding box center [626, 358] width 1253 height 227
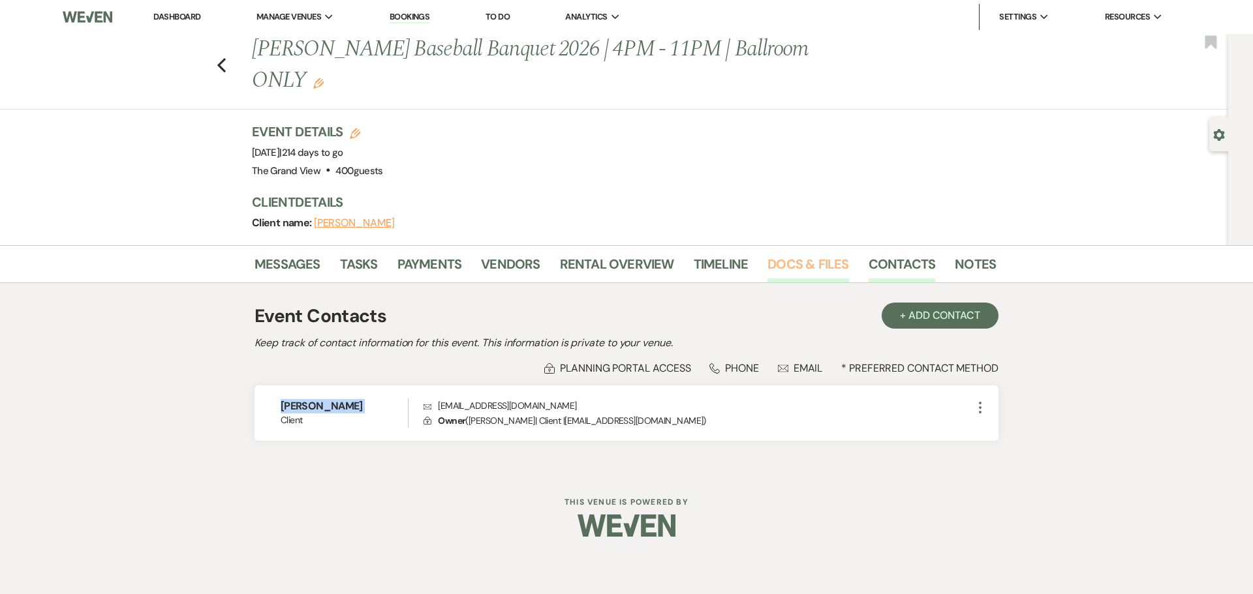
click at [837, 254] on link "Docs & Files" at bounding box center [807, 268] width 81 height 29
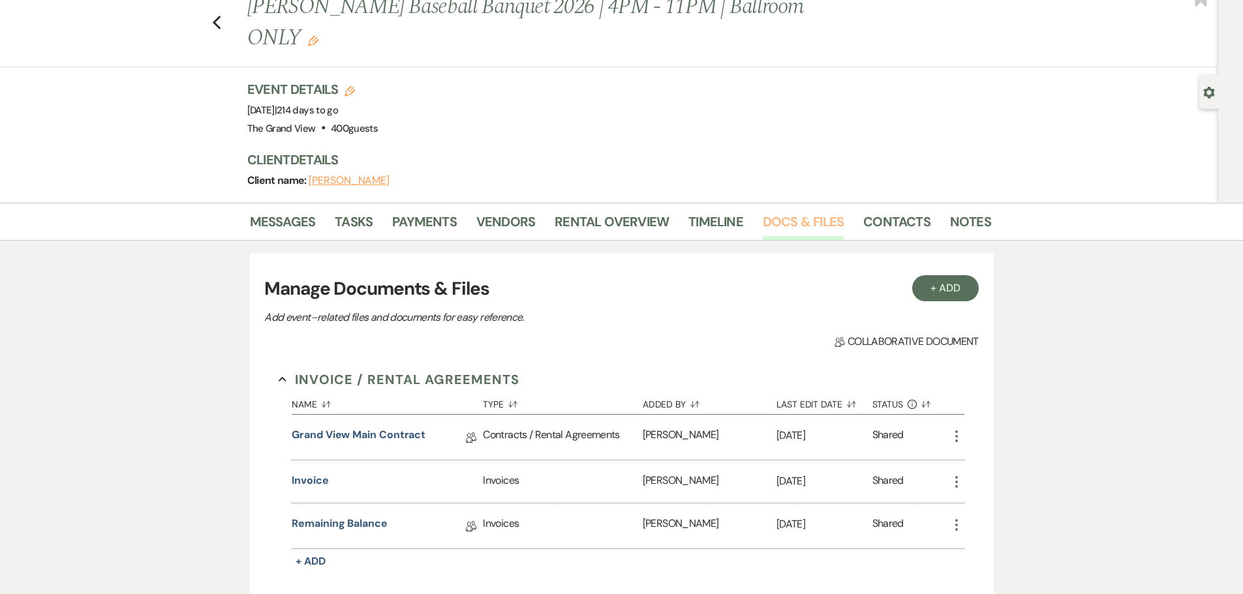
scroll to position [65, 0]
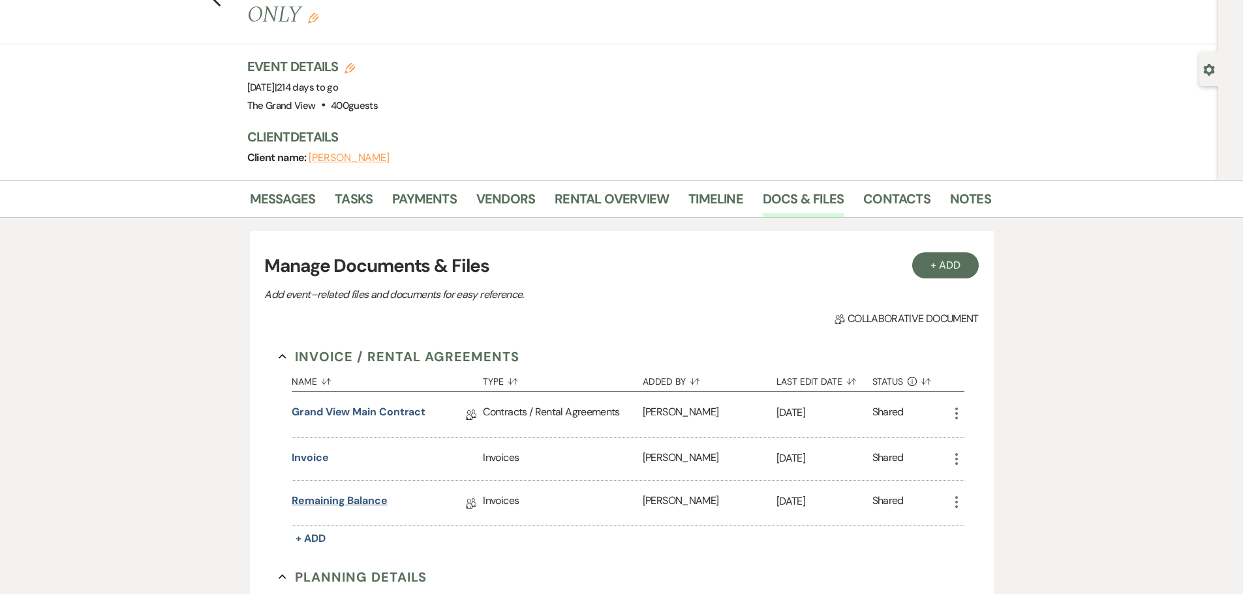
click at [331, 493] on link "Remaining Balance" at bounding box center [340, 503] width 96 height 20
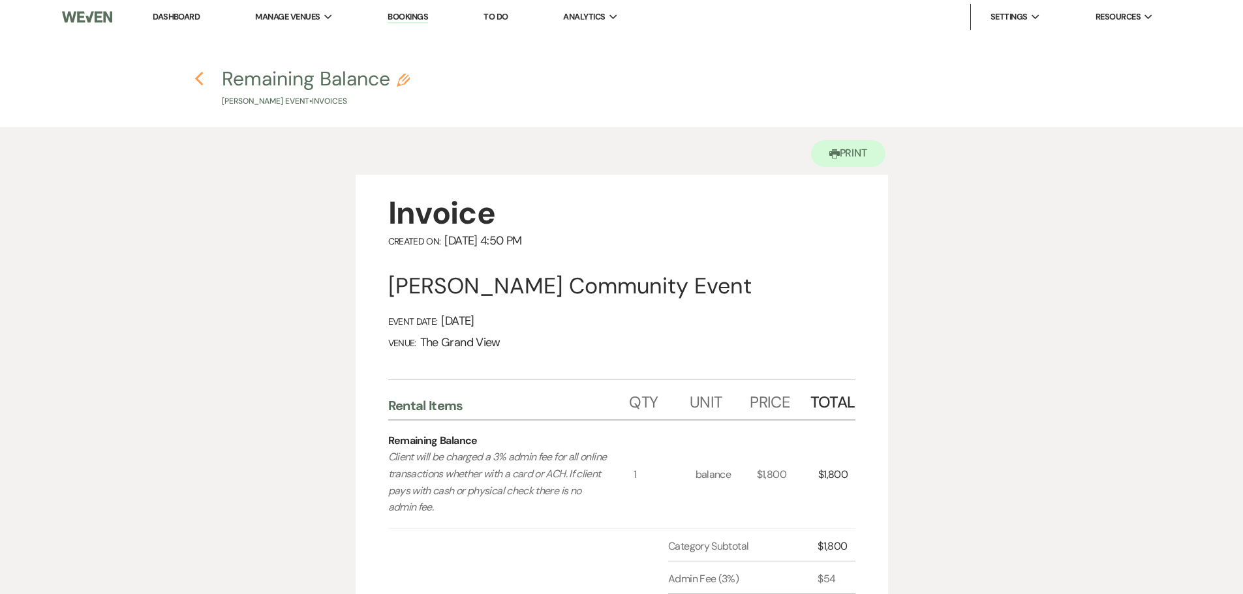
click at [200, 81] on icon "Previous" at bounding box center [199, 79] width 10 height 16
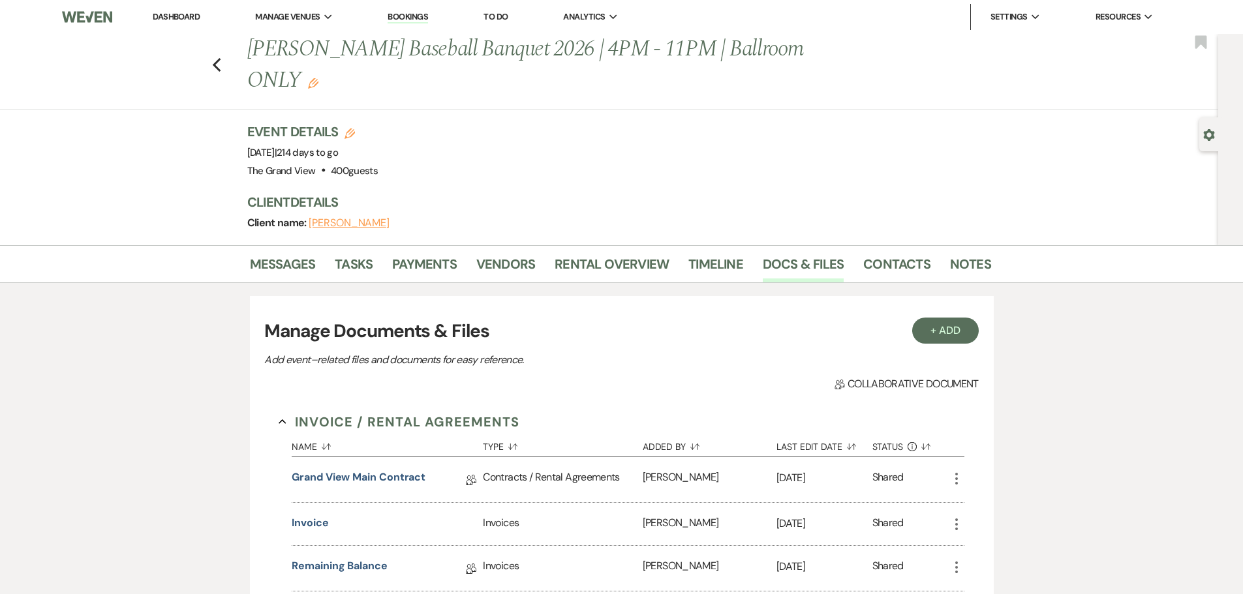
scroll to position [65, 0]
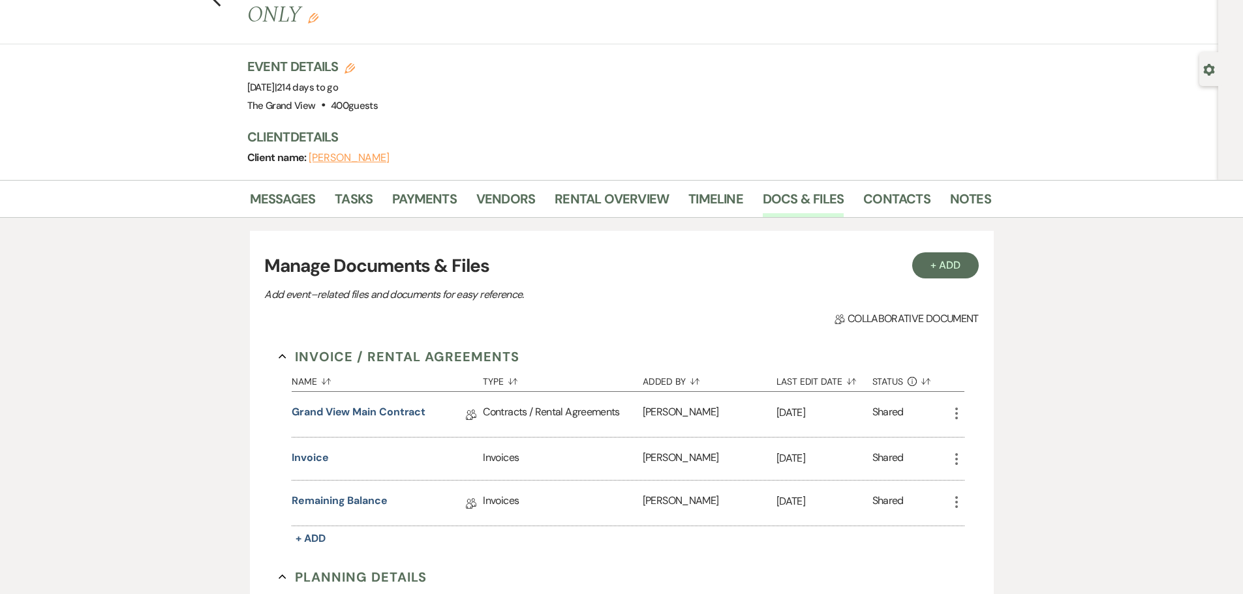
click at [321, 439] on div "Invoice" at bounding box center [387, 459] width 191 height 42
click at [321, 450] on button "Invoice" at bounding box center [310, 458] width 37 height 16
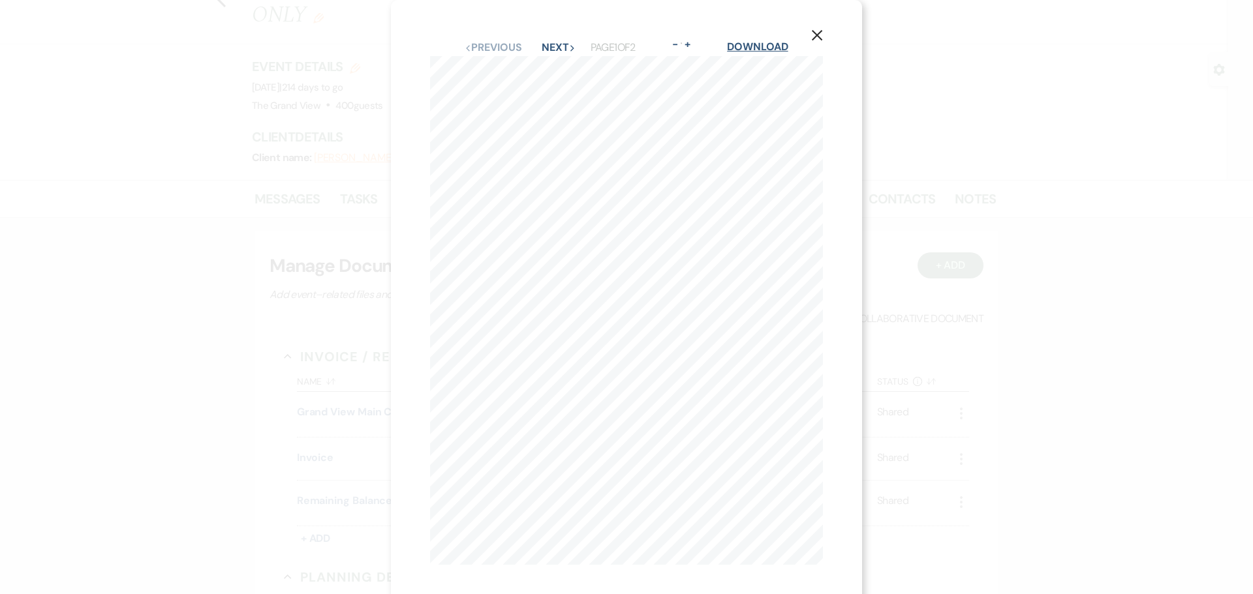
click at [764, 52] on link "Download" at bounding box center [757, 47] width 61 height 14
click at [557, 52] on button "Next Next" at bounding box center [559, 47] width 34 height 10
click at [820, 35] on icon "X" at bounding box center [817, 35] width 12 height 12
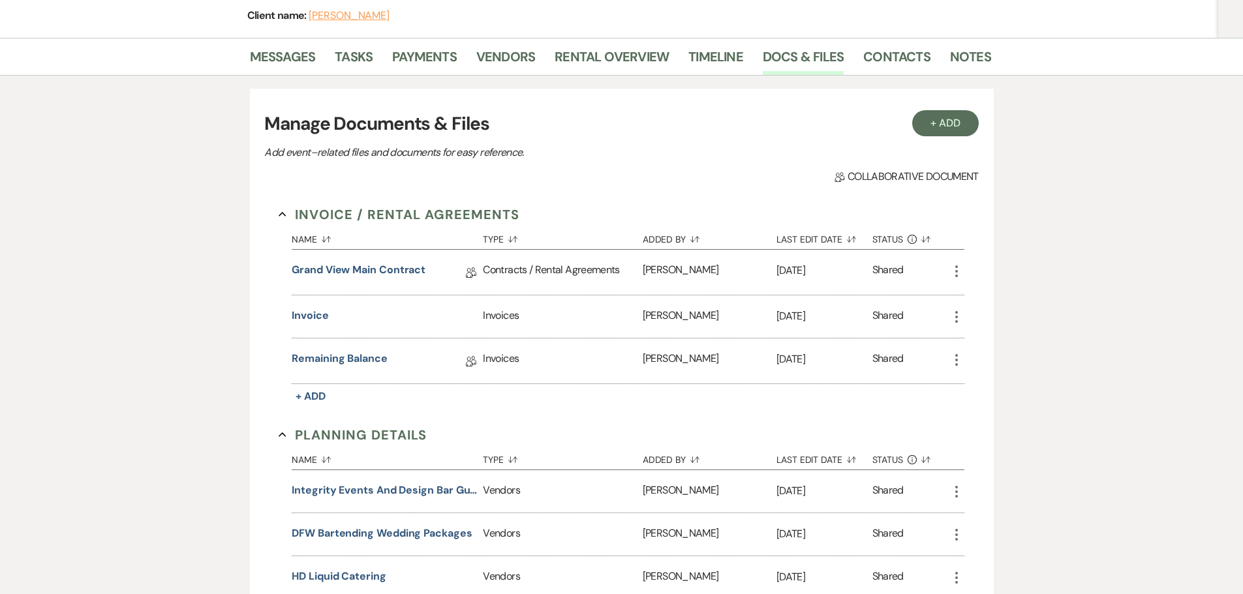
scroll to position [0, 0]
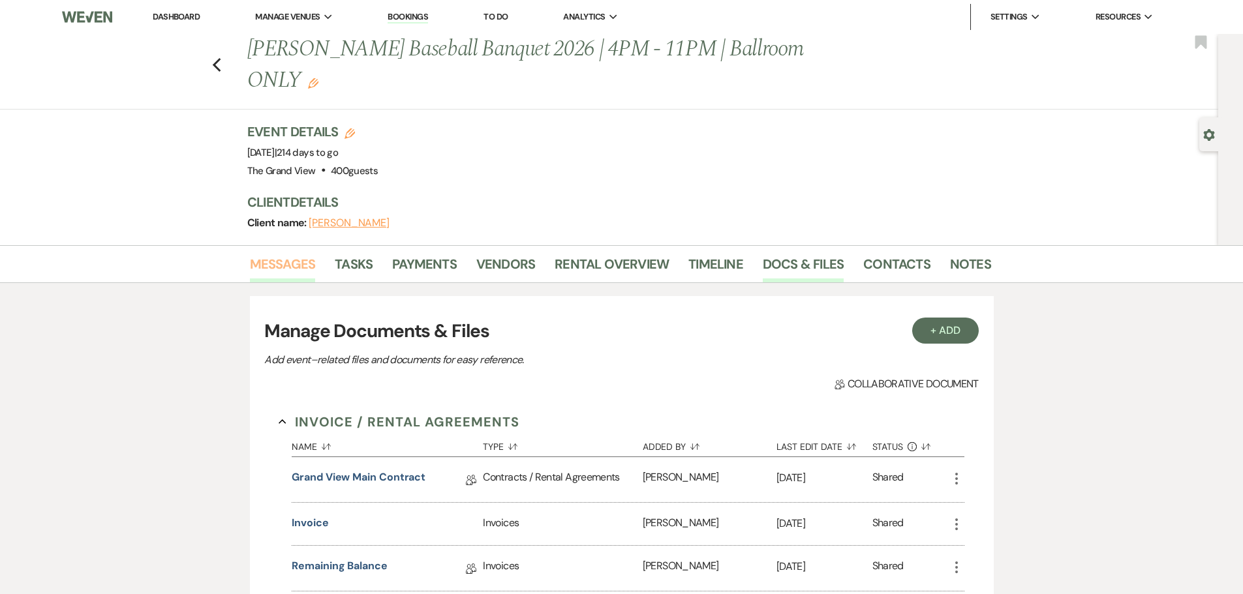
click at [292, 254] on link "Messages" at bounding box center [283, 268] width 66 height 29
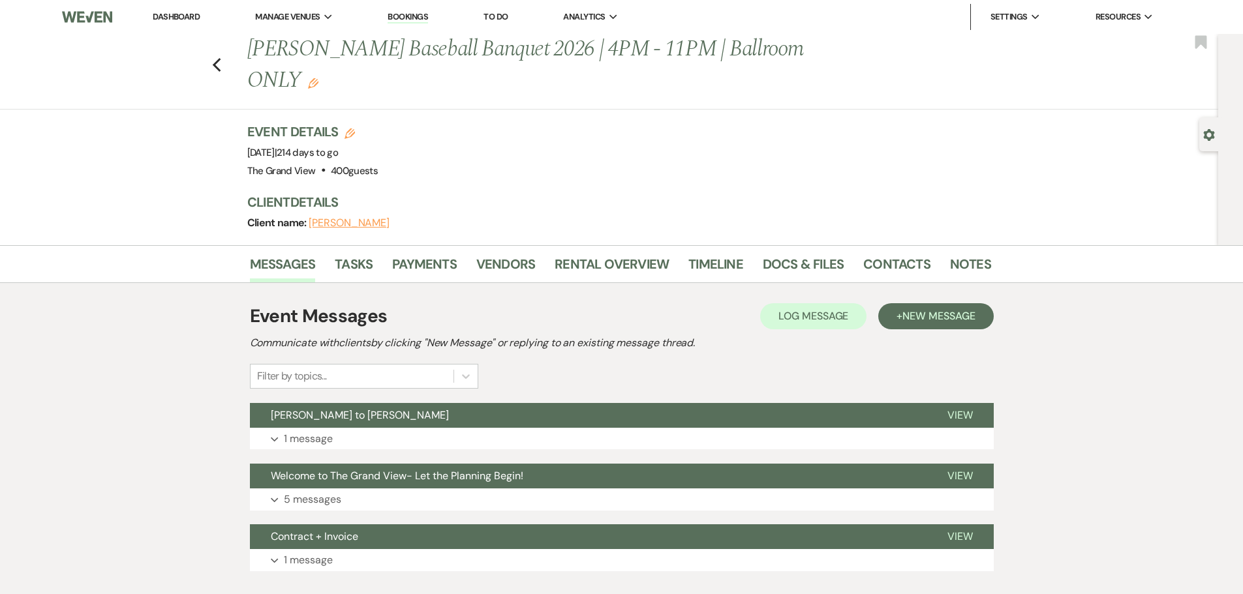
click at [230, 55] on div "Previous [PERSON_NAME] Baseball Banquet 2026 | 4PM - 11PM | Ballroom ONLY Edit …" at bounding box center [605, 72] width 1225 height 76
click at [228, 55] on div "Previous [PERSON_NAME] Baseball Banquet 2026 | 4PM - 11PM | Ballroom ONLY Edit …" at bounding box center [605, 72] width 1225 height 76
click at [218, 58] on use "button" at bounding box center [216, 65] width 8 height 14
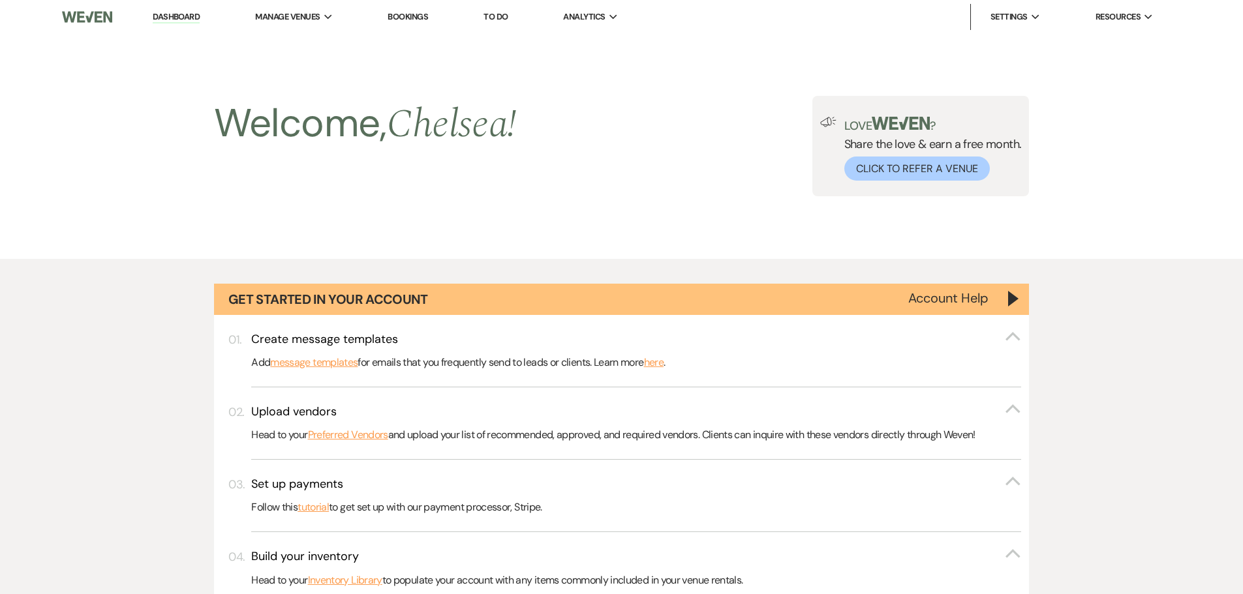
scroll to position [4437, 0]
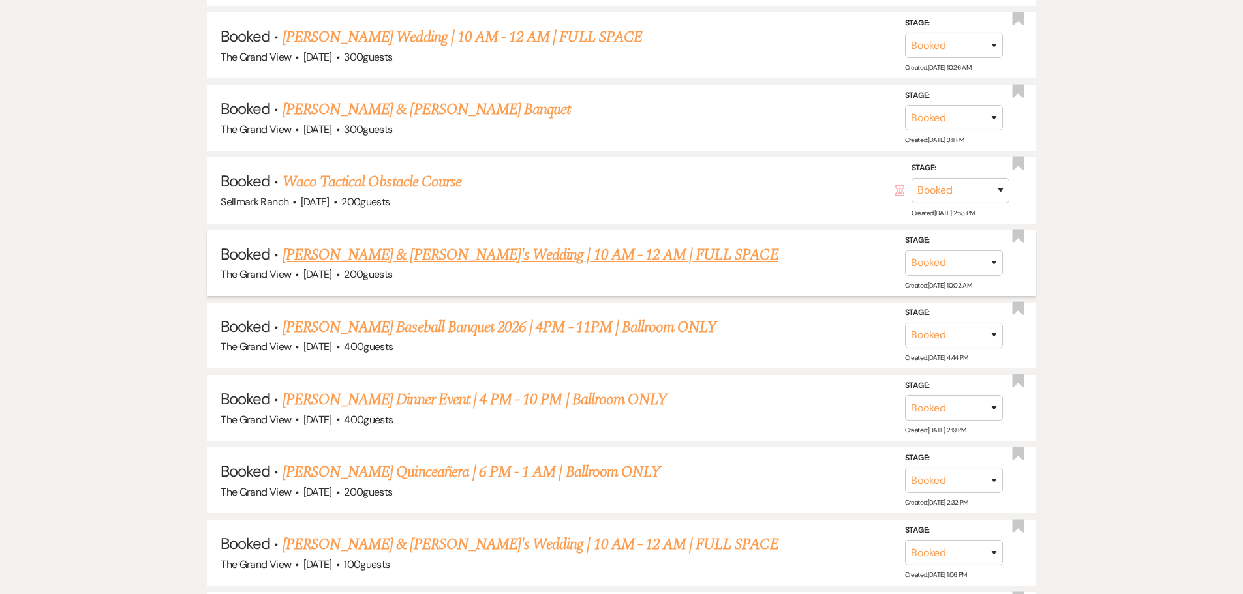
click at [379, 258] on link "[PERSON_NAME] & [PERSON_NAME]'s Wedding | 10 AM - 12 AM | FULL SPACE" at bounding box center [531, 254] width 496 height 23
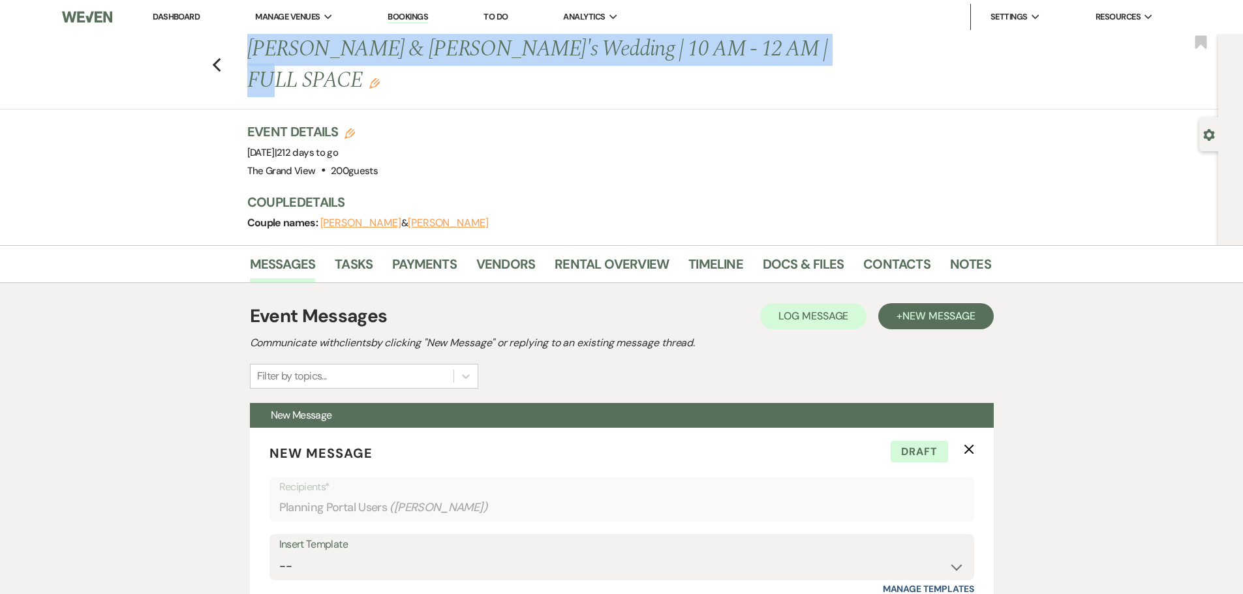
drag, startPoint x: 250, startPoint y: 50, endPoint x: 784, endPoint y: 56, distance: 534.4
click at [784, 56] on div "Previous [PERSON_NAME] & [PERSON_NAME]'s Wedding | 10 AM - 12 AM | FULL SPACE E…" at bounding box center [613, 65] width 744 height 62
copy h1 "[PERSON_NAME] & [PERSON_NAME]'s Wedding | 10 AM - 12 AM | FULL SPACE"
click at [806, 254] on link "Docs & Files" at bounding box center [803, 268] width 81 height 29
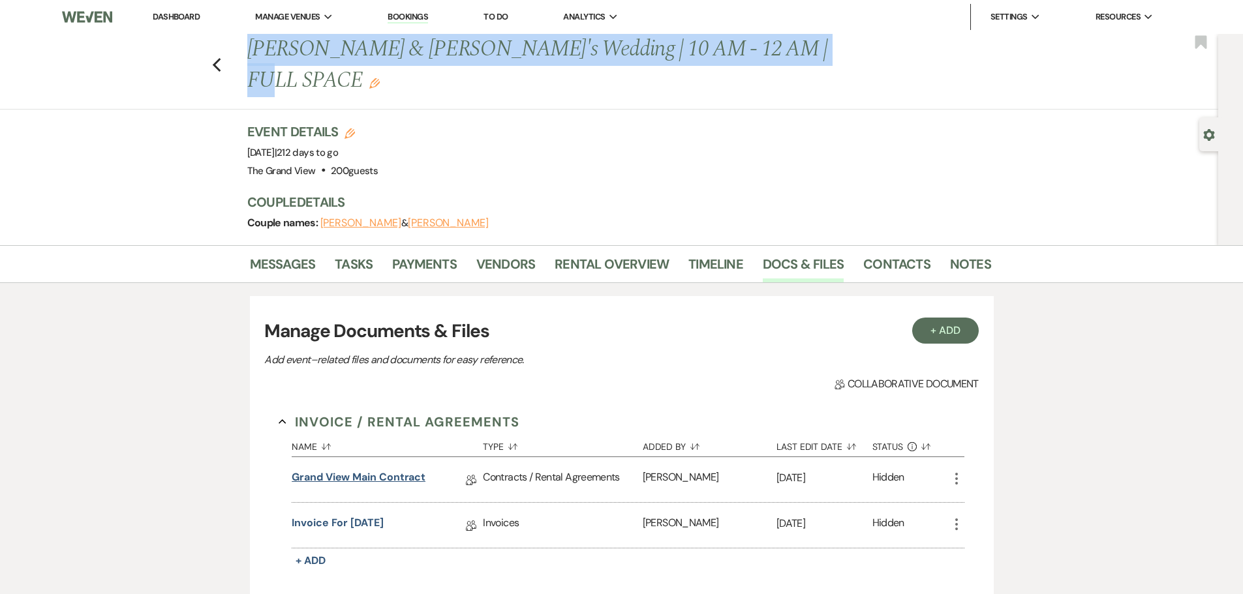
click at [416, 470] on link "Grand View Main Contract" at bounding box center [359, 480] width 134 height 20
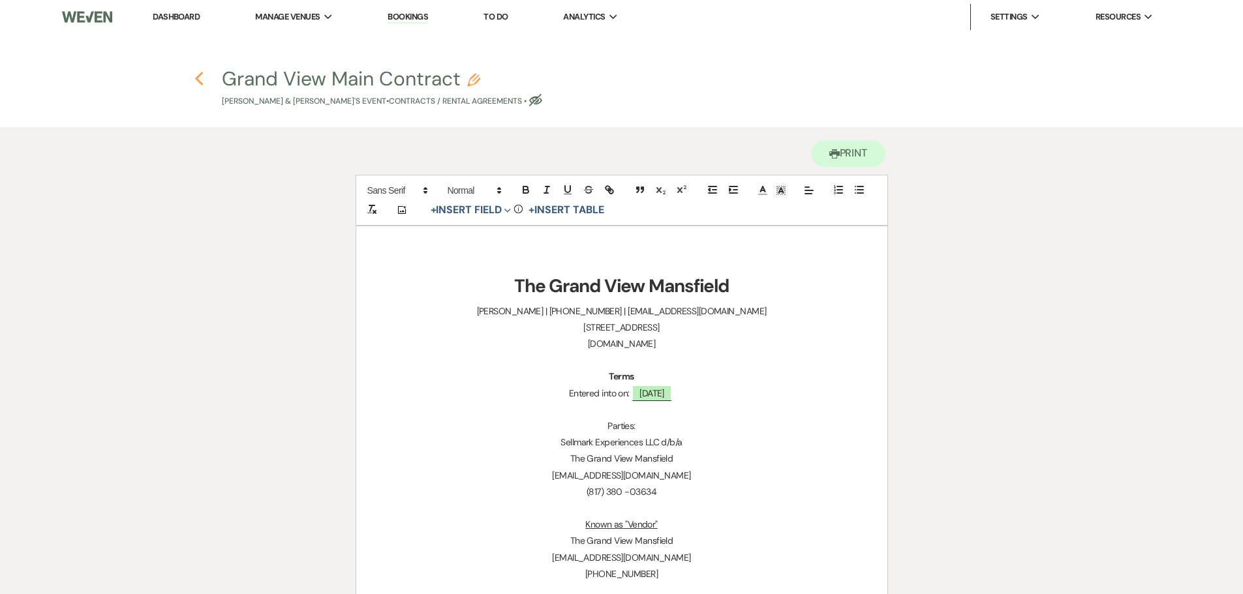
click at [201, 80] on icon "Previous" at bounding box center [199, 79] width 10 height 16
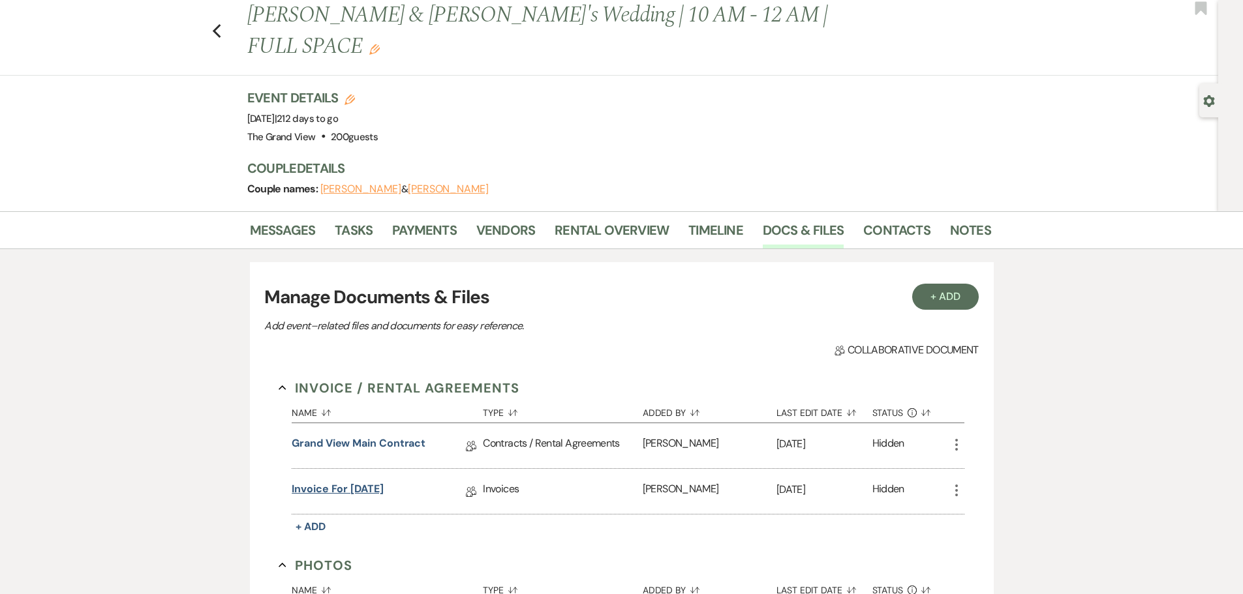
scroll to position [19, 0]
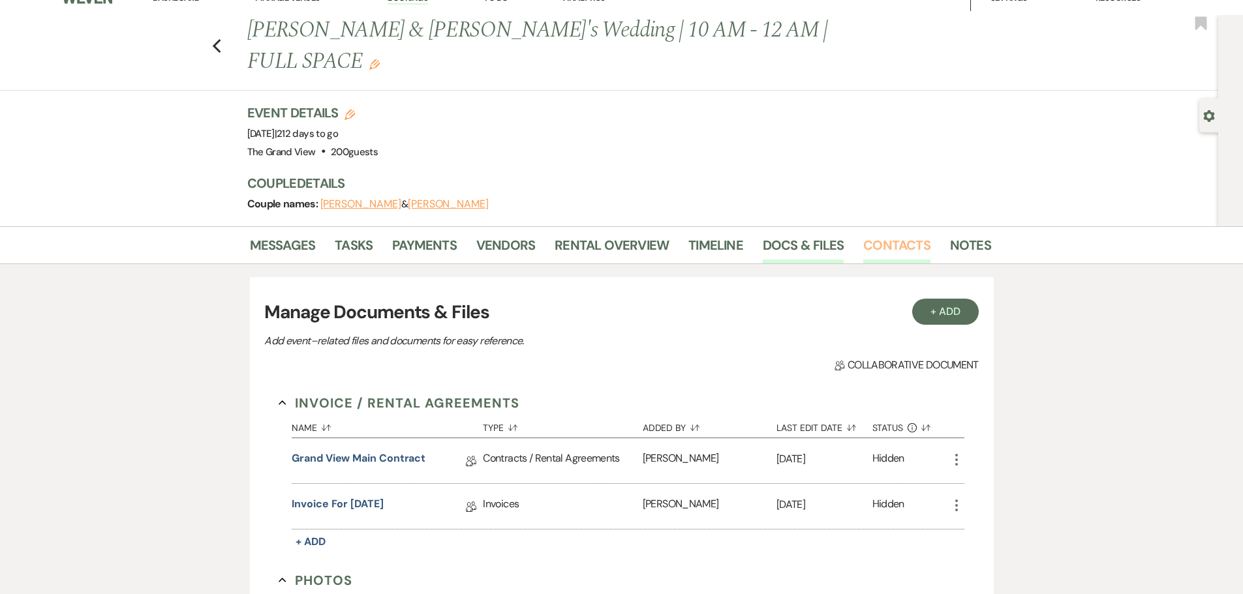
click at [866, 235] on link "Contacts" at bounding box center [896, 249] width 67 height 29
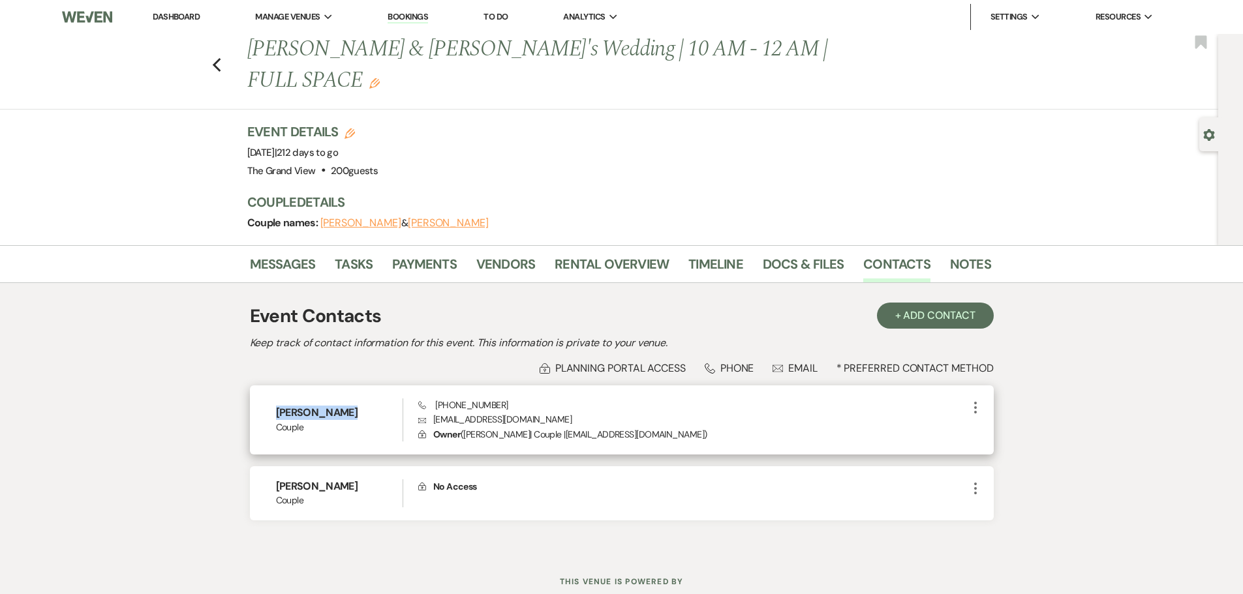
drag, startPoint x: 349, startPoint y: 382, endPoint x: 251, endPoint y: 382, distance: 97.9
click at [251, 386] on div "[PERSON_NAME] Couple Phone [PHONE_NUMBER] Envelope [EMAIL_ADDRESS][DOMAIN_NAME]…" at bounding box center [622, 420] width 744 height 69
drag, startPoint x: 530, startPoint y: 385, endPoint x: 426, endPoint y: 390, distance: 103.8
click at [426, 412] on p "Envelope [EMAIL_ADDRESS][DOMAIN_NAME]" at bounding box center [692, 419] width 549 height 14
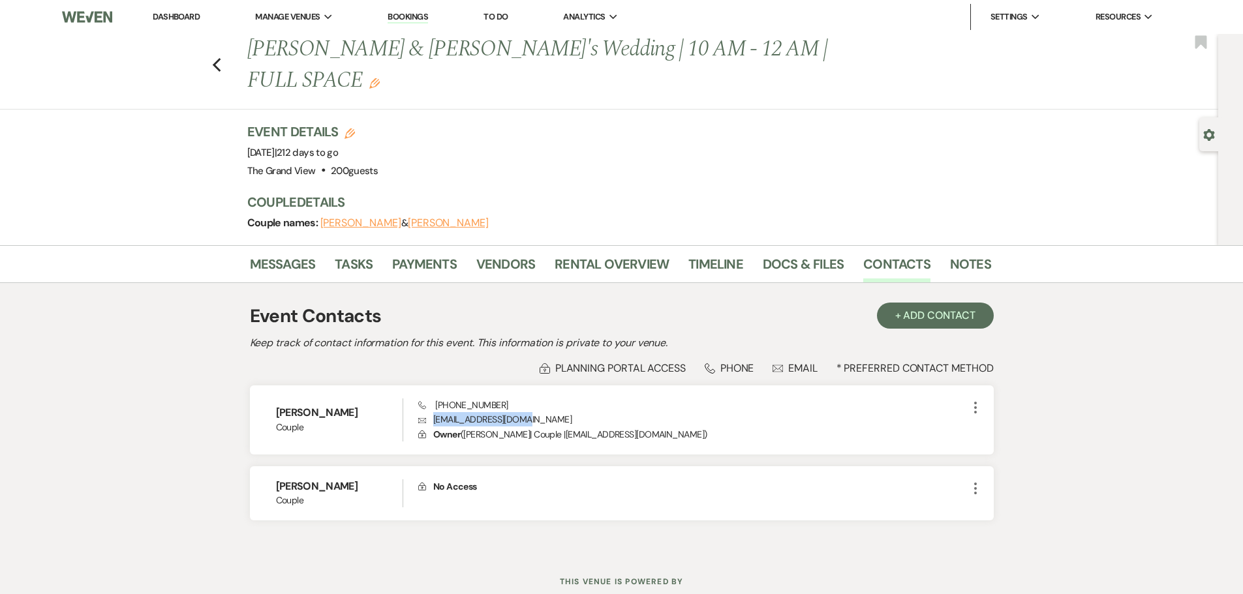
copy p "[EMAIL_ADDRESS][DOMAIN_NAME]"
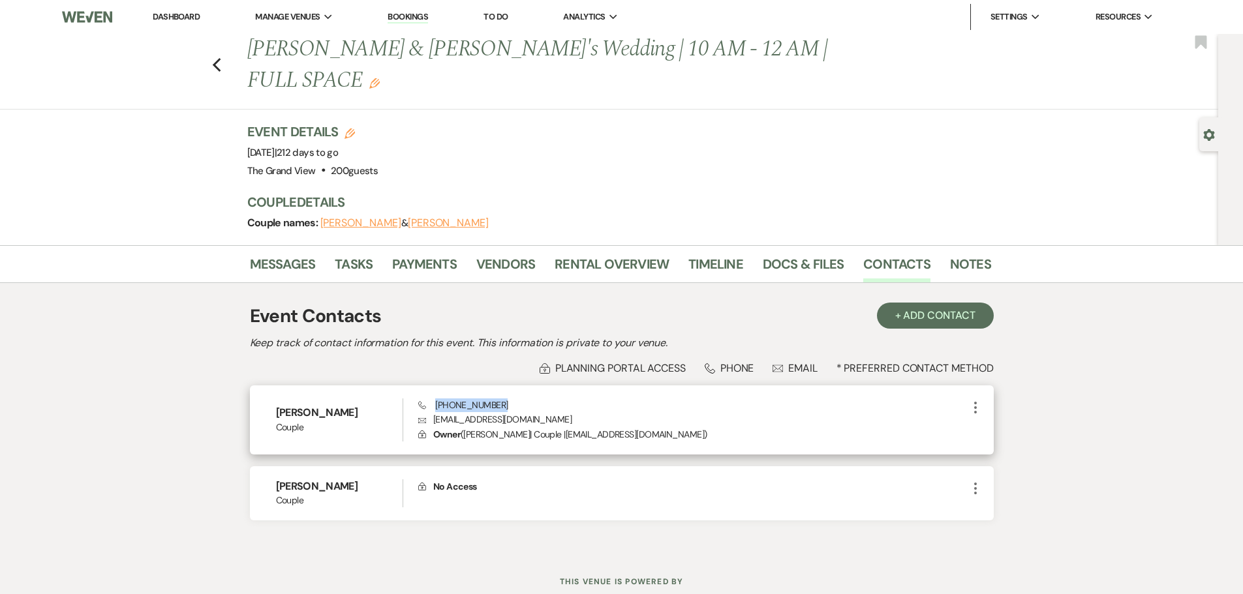
drag, startPoint x: 499, startPoint y: 367, endPoint x: 435, endPoint y: 380, distance: 65.8
click at [435, 399] on div "Phone [PHONE_NUMBER] Envelope [EMAIL_ADDRESS][DOMAIN_NAME] Lock Owner ( [PERSON…" at bounding box center [692, 420] width 549 height 43
copy span "[PHONE_NUMBER]"
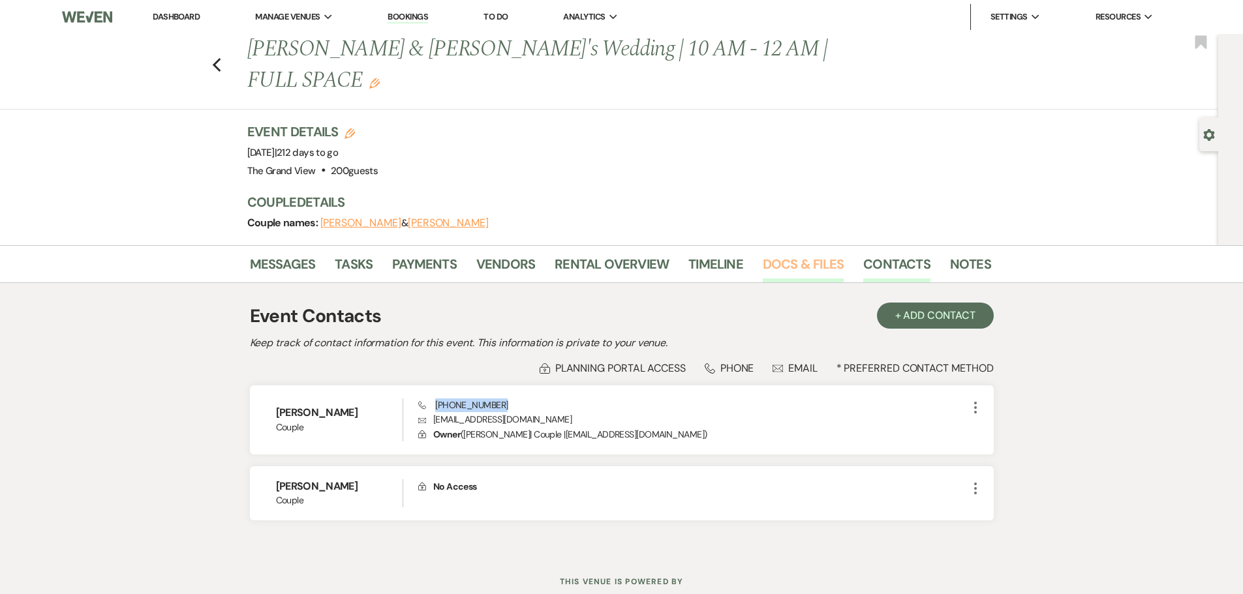
click at [782, 254] on link "Docs & Files" at bounding box center [803, 268] width 81 height 29
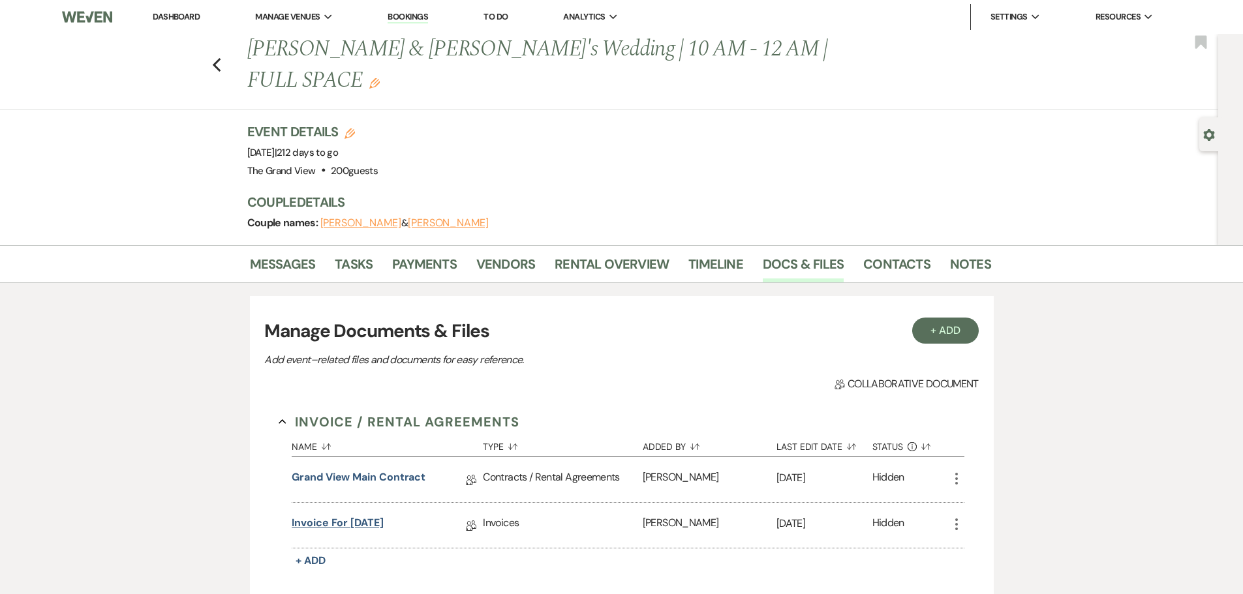
click at [327, 515] on link "Invoice for [DATE]" at bounding box center [338, 525] width 92 height 20
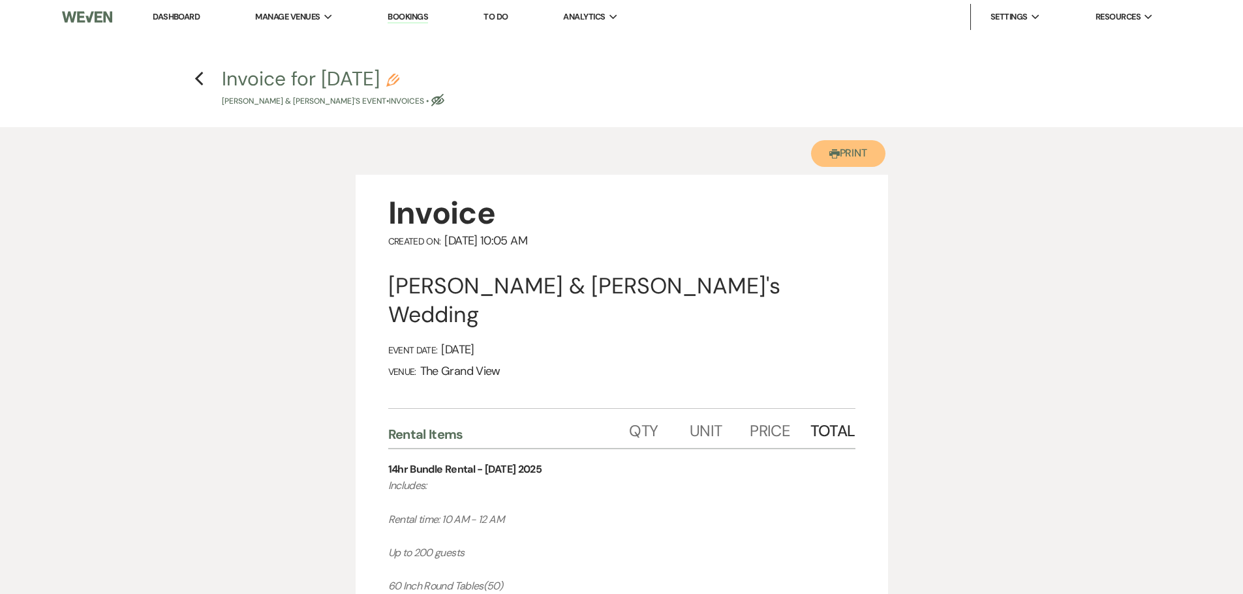
click at [846, 160] on button "Printer Print" at bounding box center [848, 153] width 75 height 27
click at [202, 79] on icon "Previous" at bounding box center [199, 79] width 10 height 16
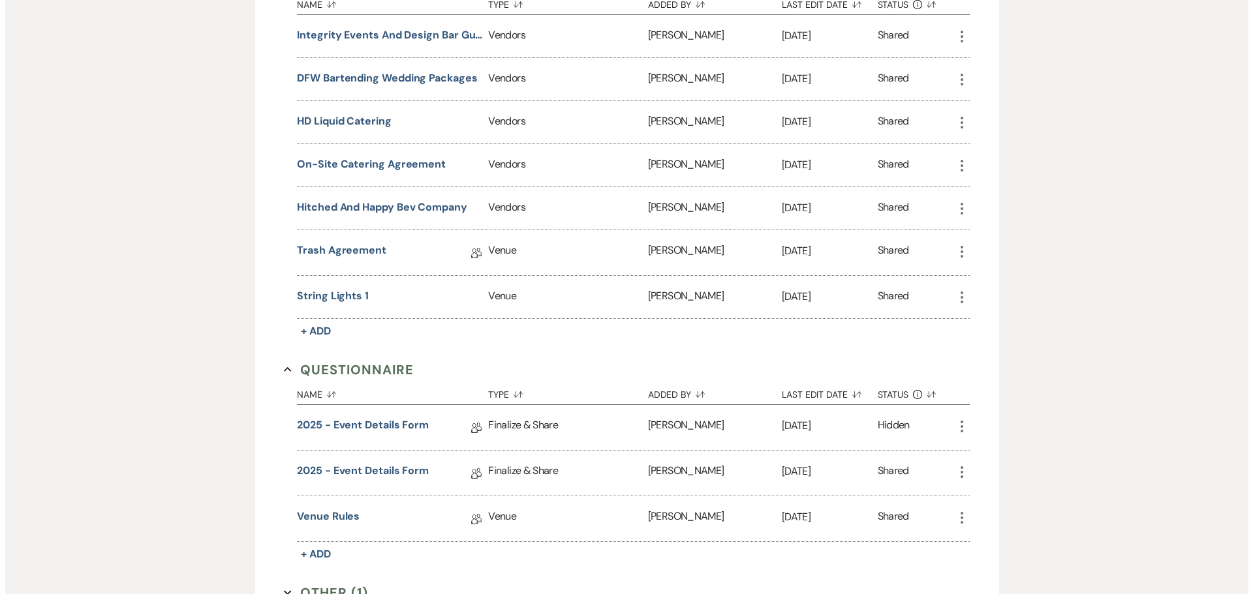
scroll to position [848, 0]
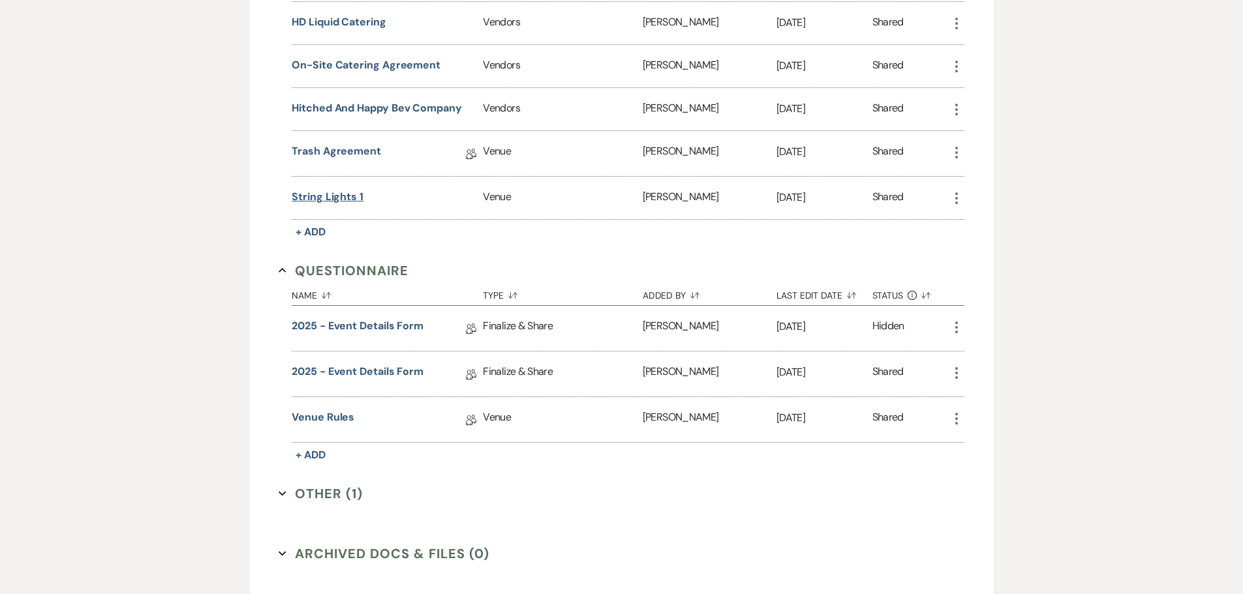
click at [318, 189] on button "string lights 1" at bounding box center [328, 197] width 72 height 16
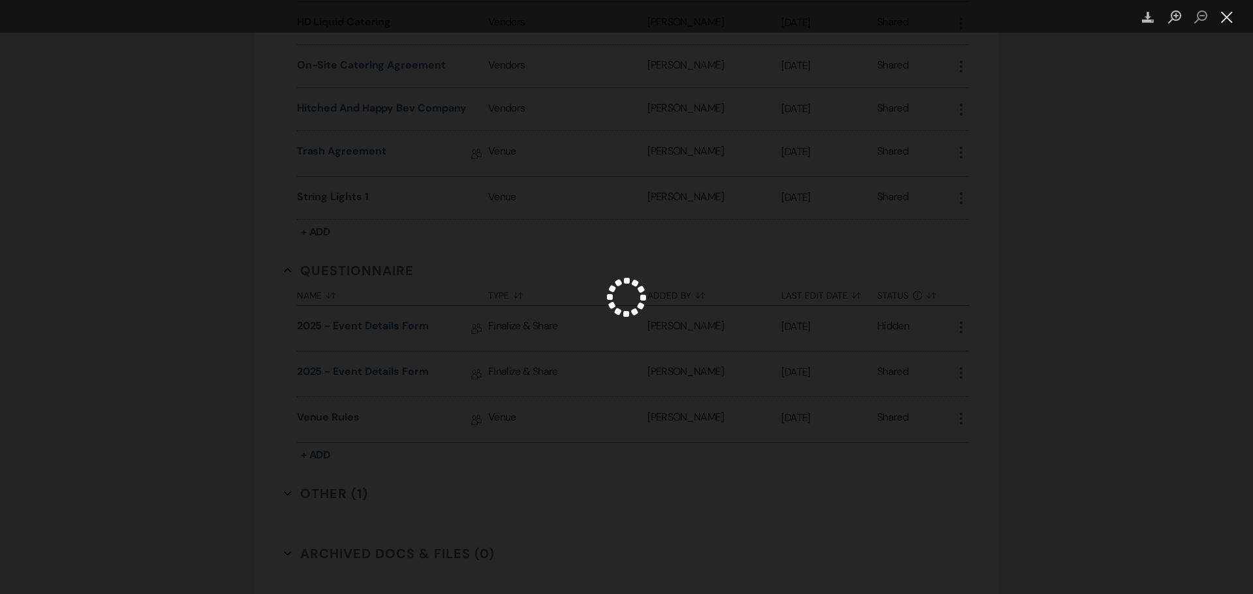
click at [1225, 15] on button "Close lightbox" at bounding box center [1227, 17] width 26 height 23
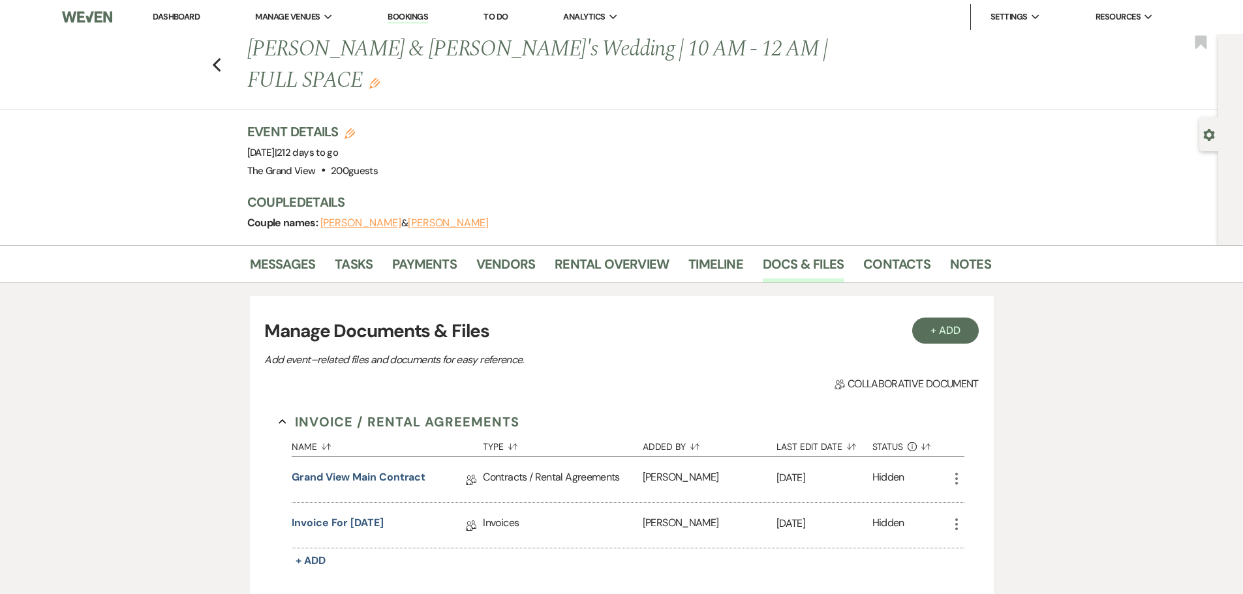
scroll to position [65, 0]
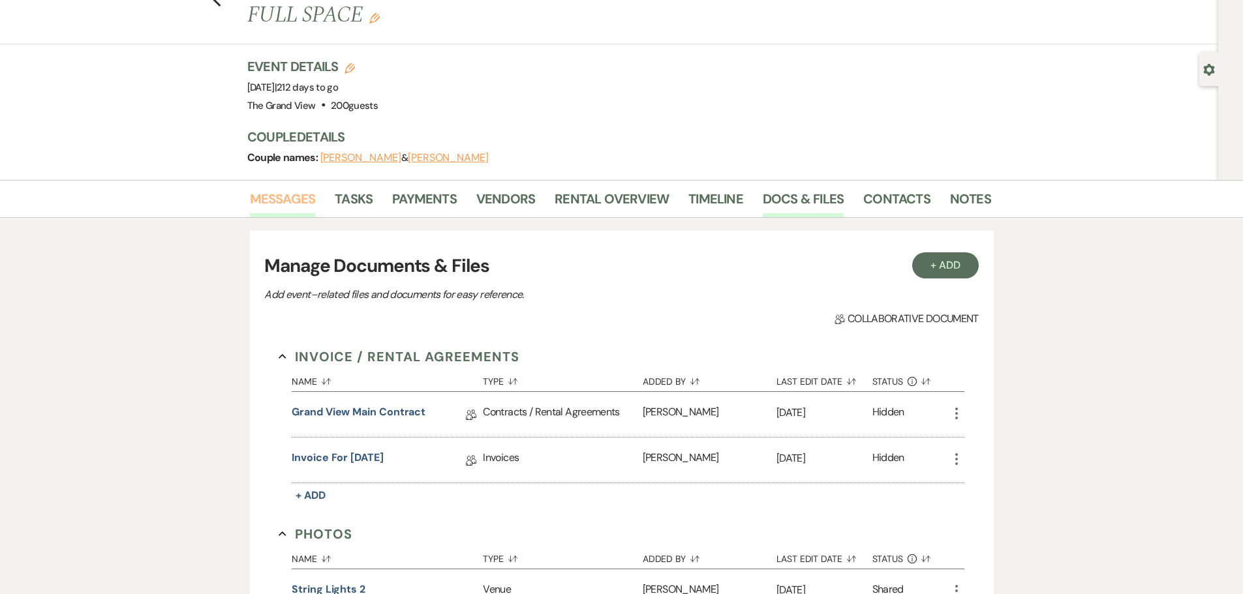
click at [301, 189] on link "Messages" at bounding box center [283, 203] width 66 height 29
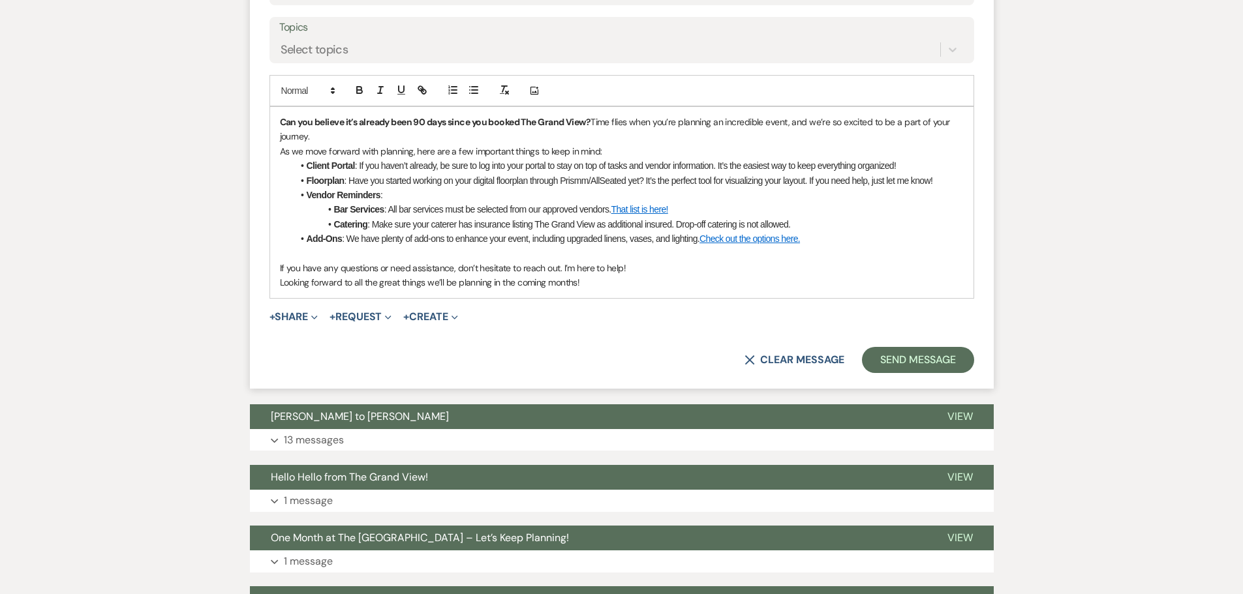
scroll to position [756, 0]
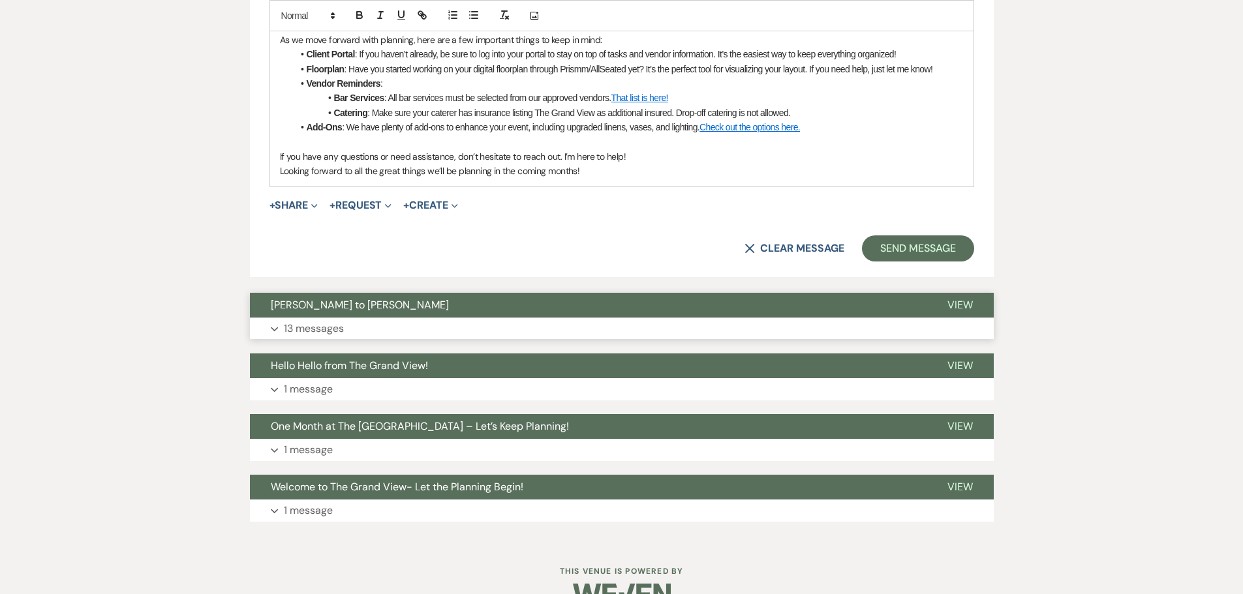
click at [308, 320] on p "13 messages" at bounding box center [314, 328] width 60 height 17
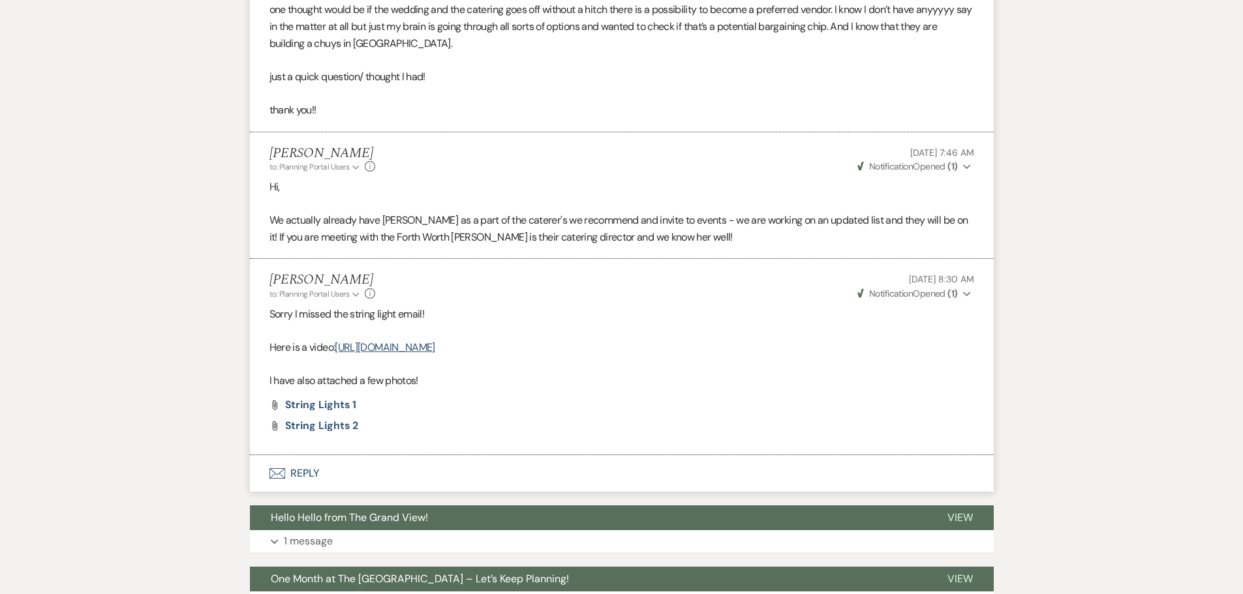
scroll to position [3003, 0]
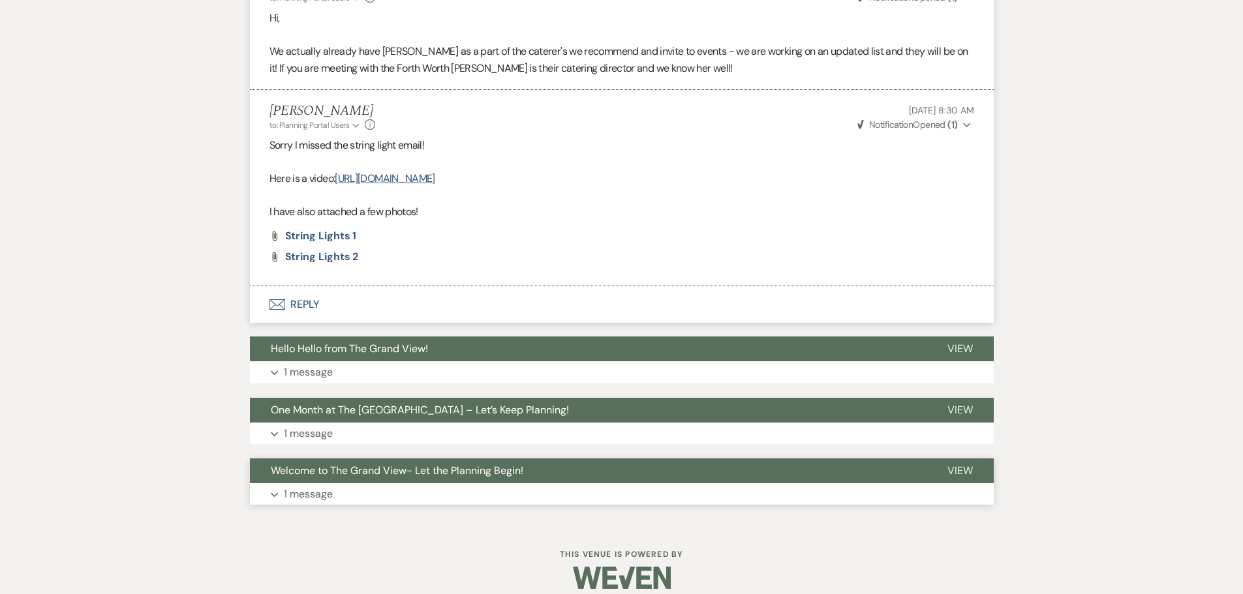
click at [387, 484] on button "Expand 1 message" at bounding box center [622, 495] width 744 height 22
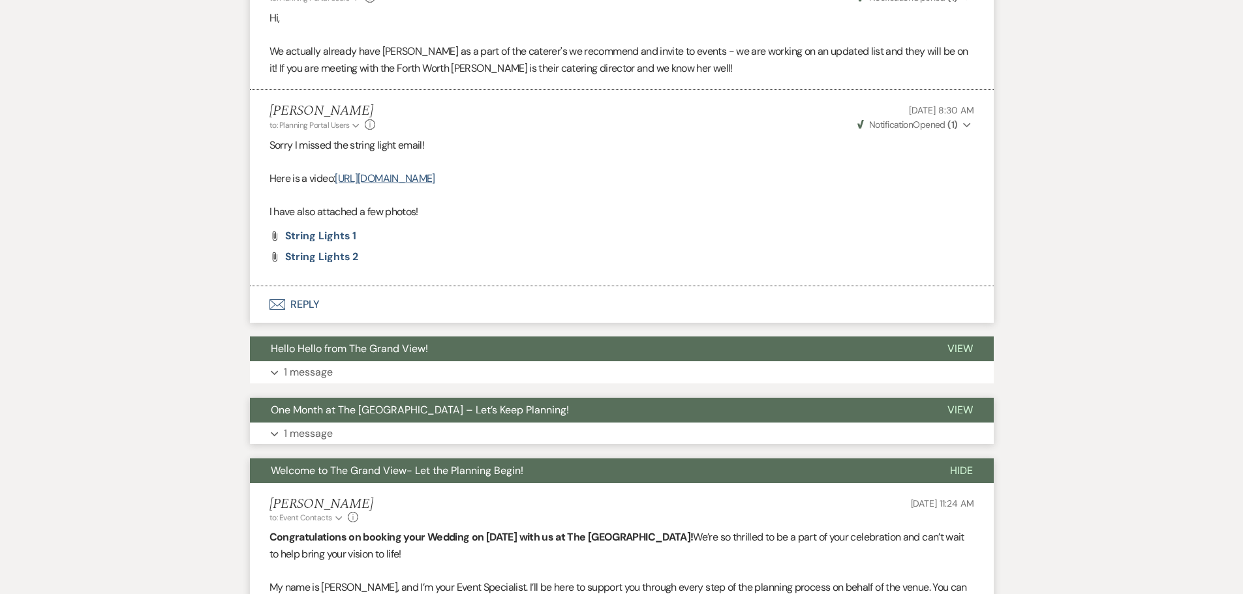
click at [360, 403] on span "One Month at The [GEOGRAPHIC_DATA] – Let’s Keep Planning!" at bounding box center [420, 410] width 298 height 14
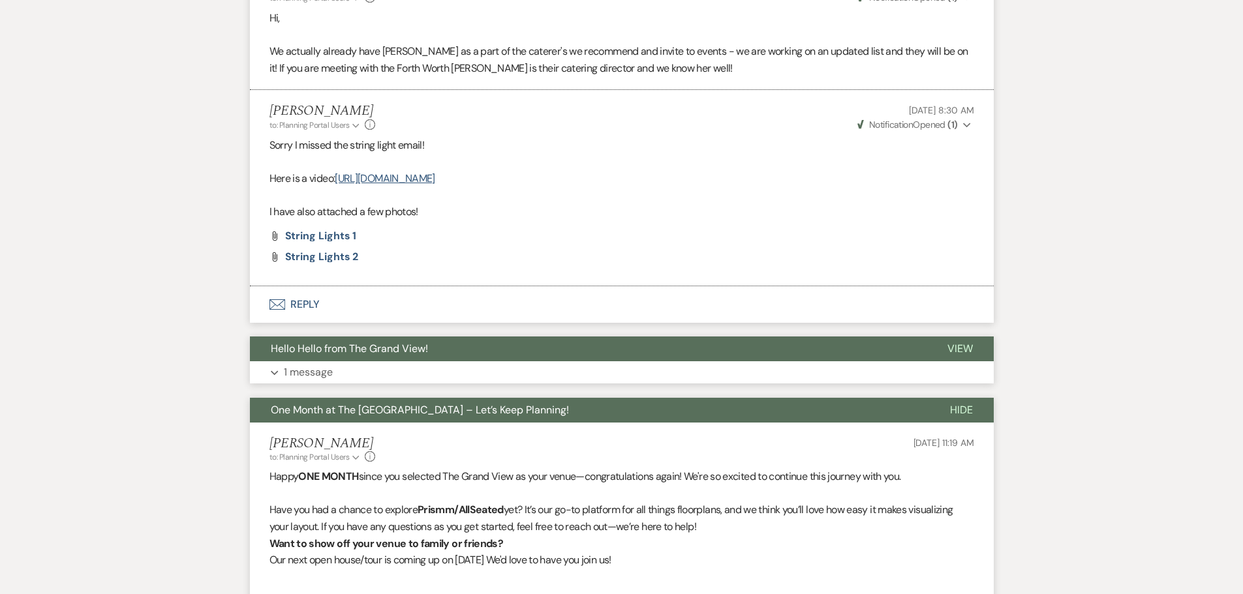
click at [358, 361] on button "Expand 1 message" at bounding box center [622, 372] width 744 height 22
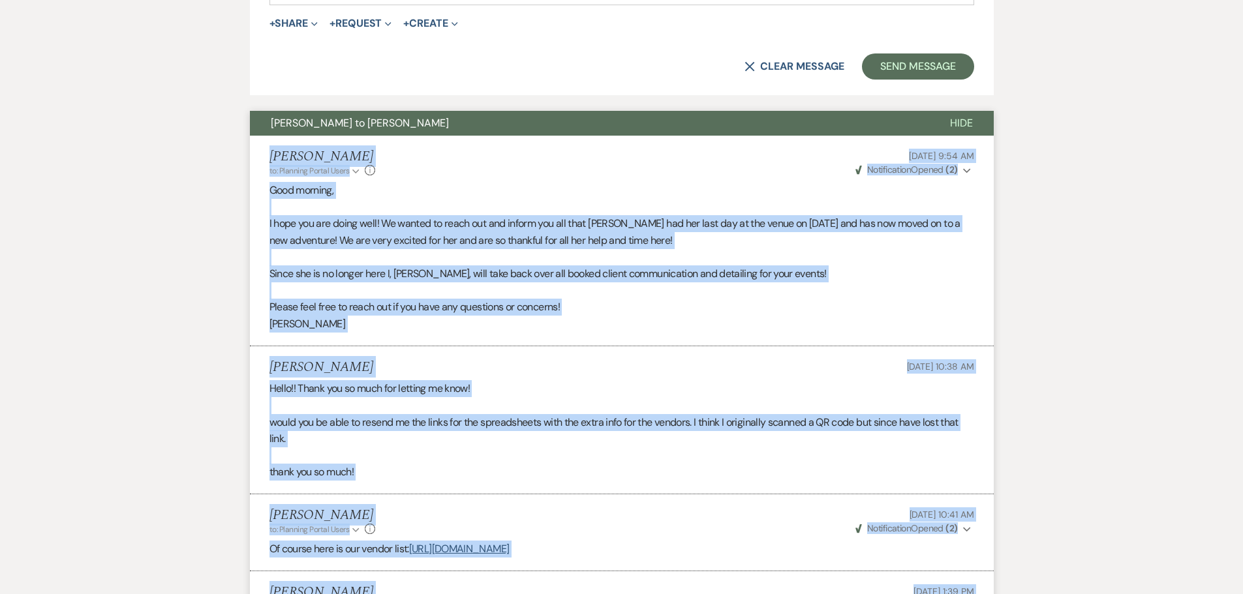
scroll to position [850, 0]
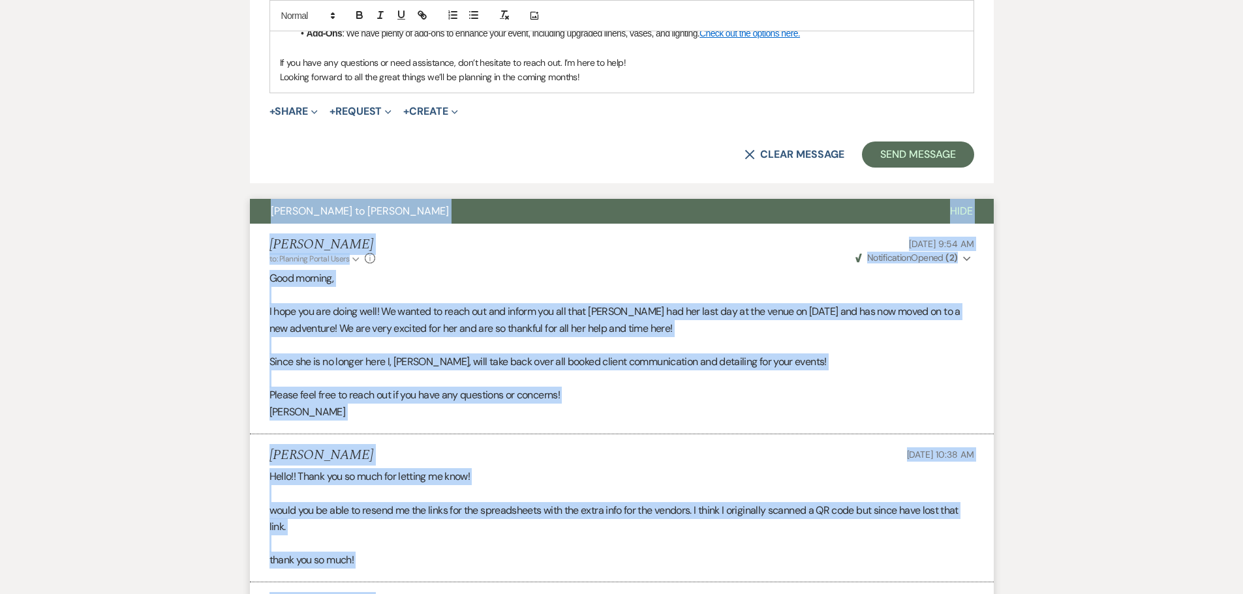
drag, startPoint x: 463, startPoint y: 330, endPoint x: 240, endPoint y: 181, distance: 268.2
copy div "[PERSON_NAME] to [PERSON_NAME] [PERSON_NAME] to: Planning Portal Users Expand I…"
click at [961, 204] on span "Hide" at bounding box center [961, 211] width 23 height 14
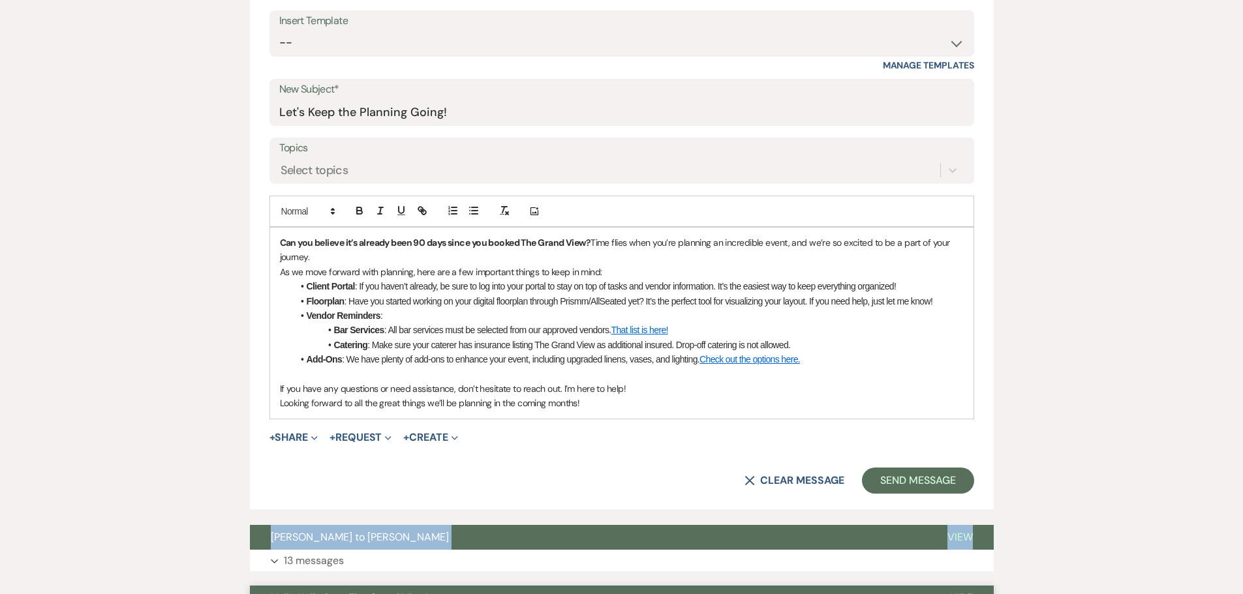
scroll to position [198, 0]
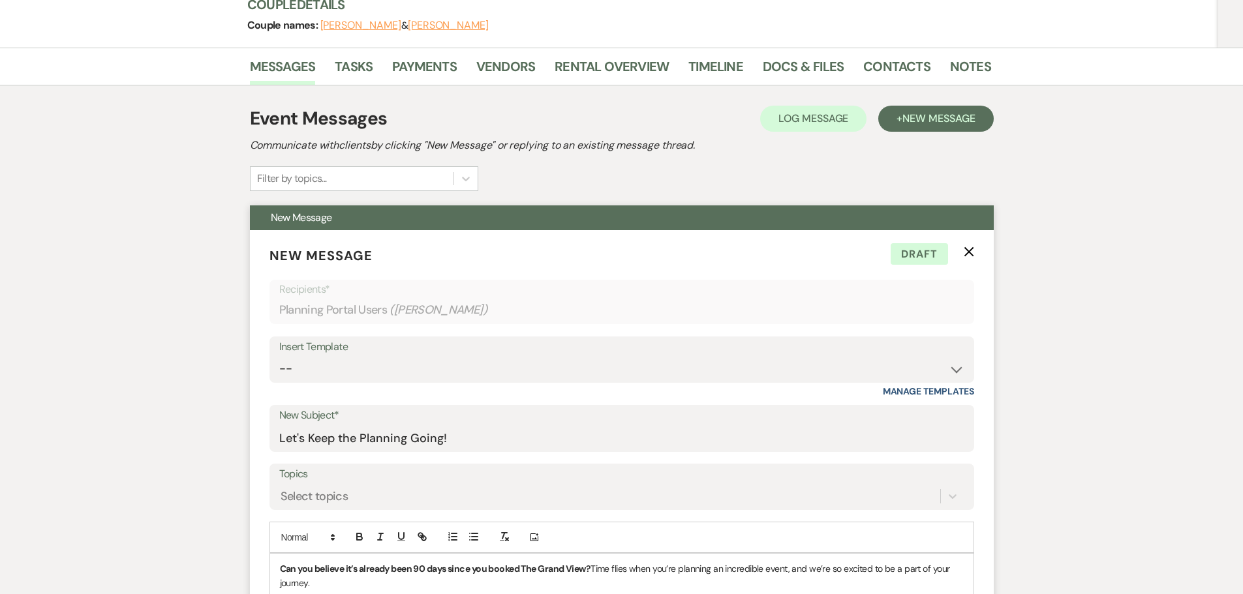
click at [965, 247] on icon "X" at bounding box center [969, 252] width 10 height 10
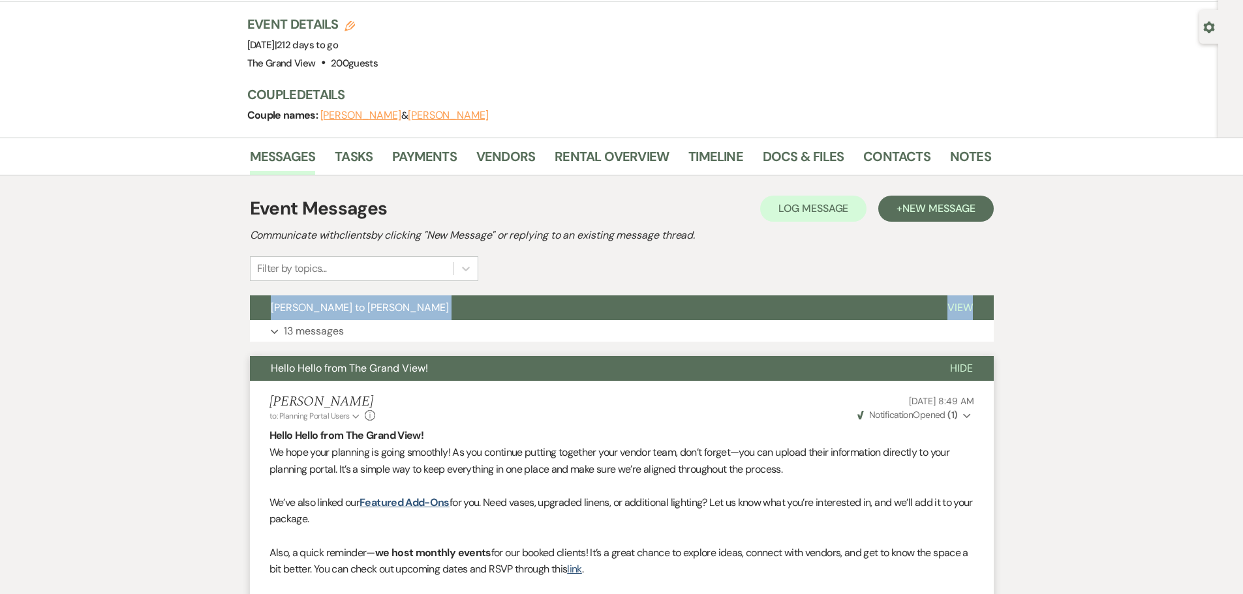
scroll to position [0, 0]
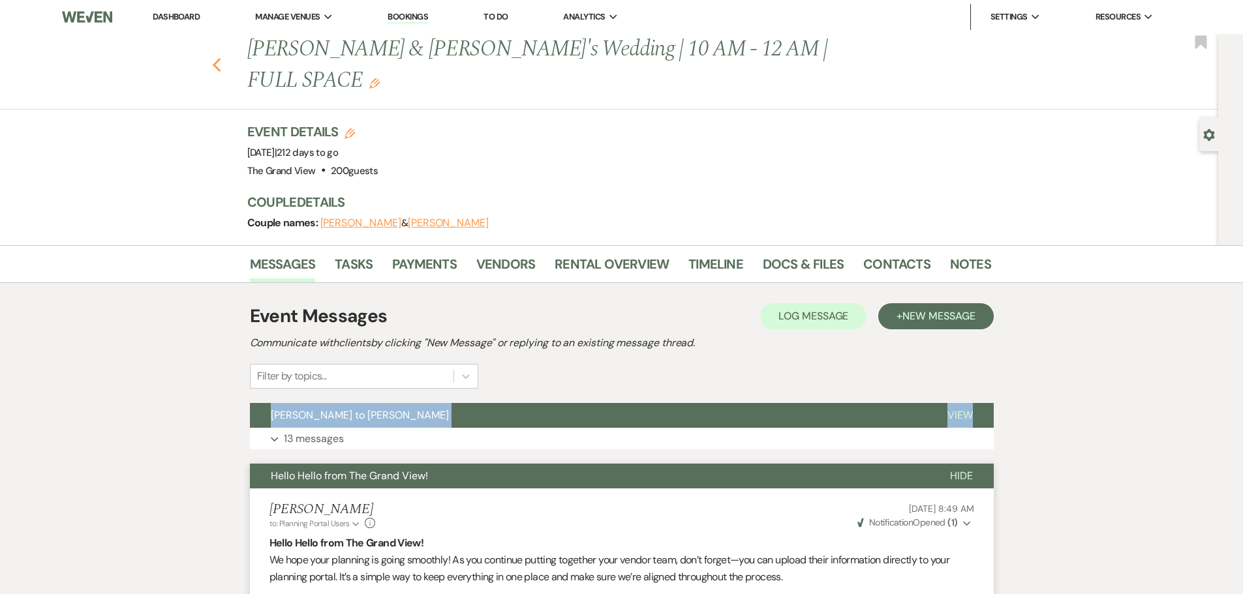
click at [221, 58] on use "button" at bounding box center [216, 65] width 8 height 14
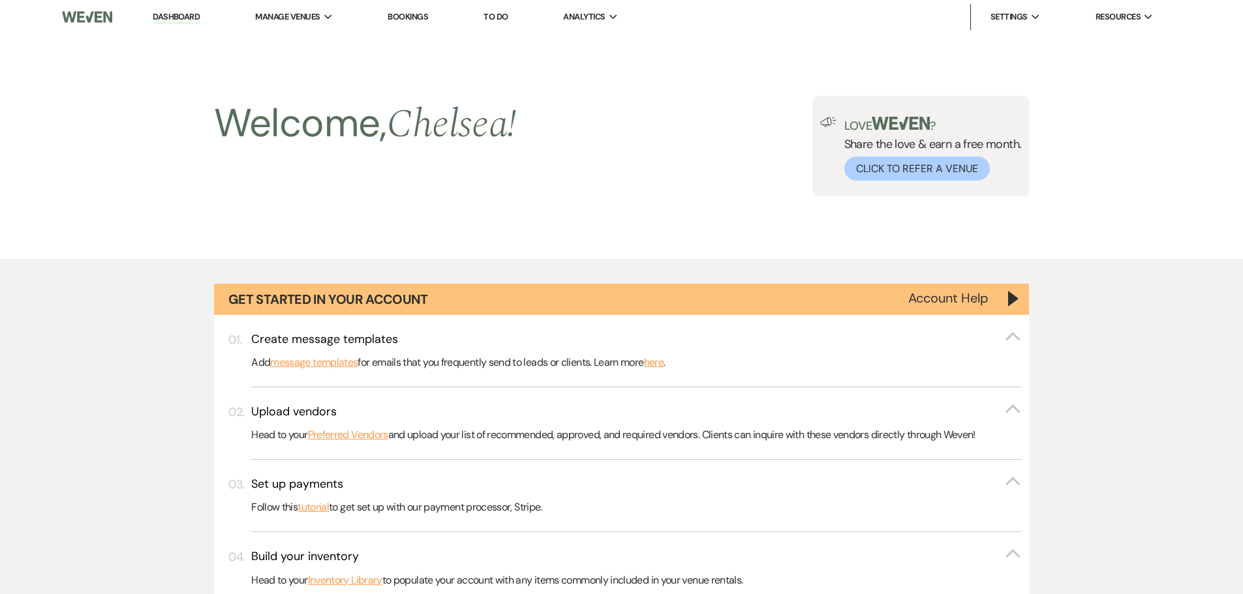
scroll to position [4437, 0]
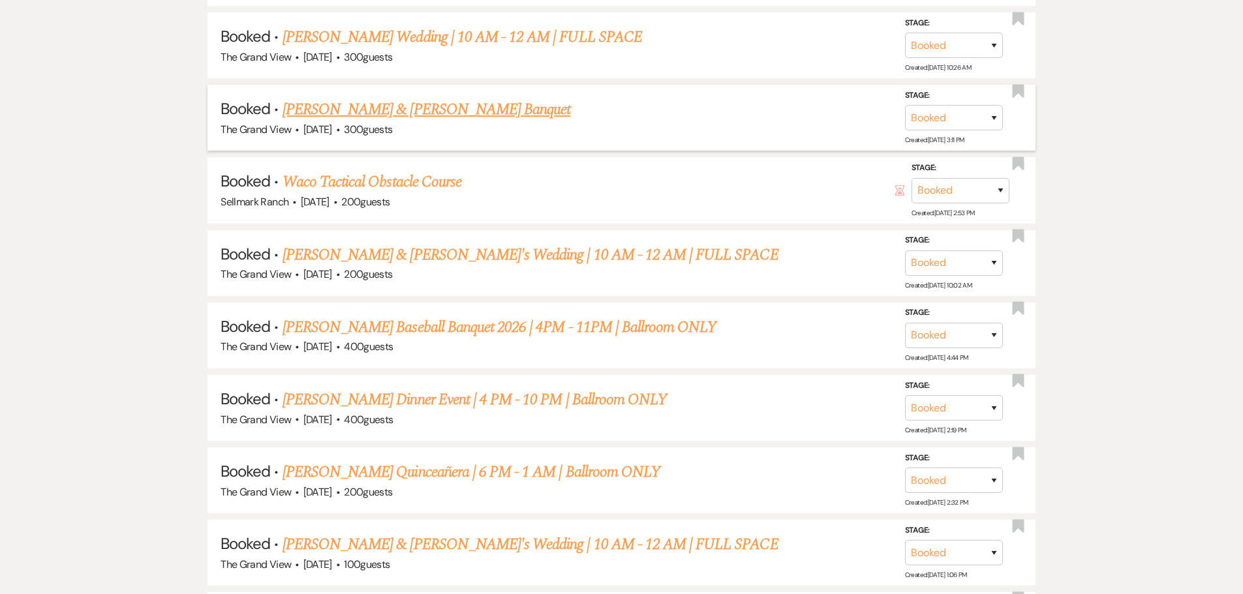
click at [400, 111] on link "[PERSON_NAME] & [PERSON_NAME] Banquet" at bounding box center [427, 109] width 288 height 23
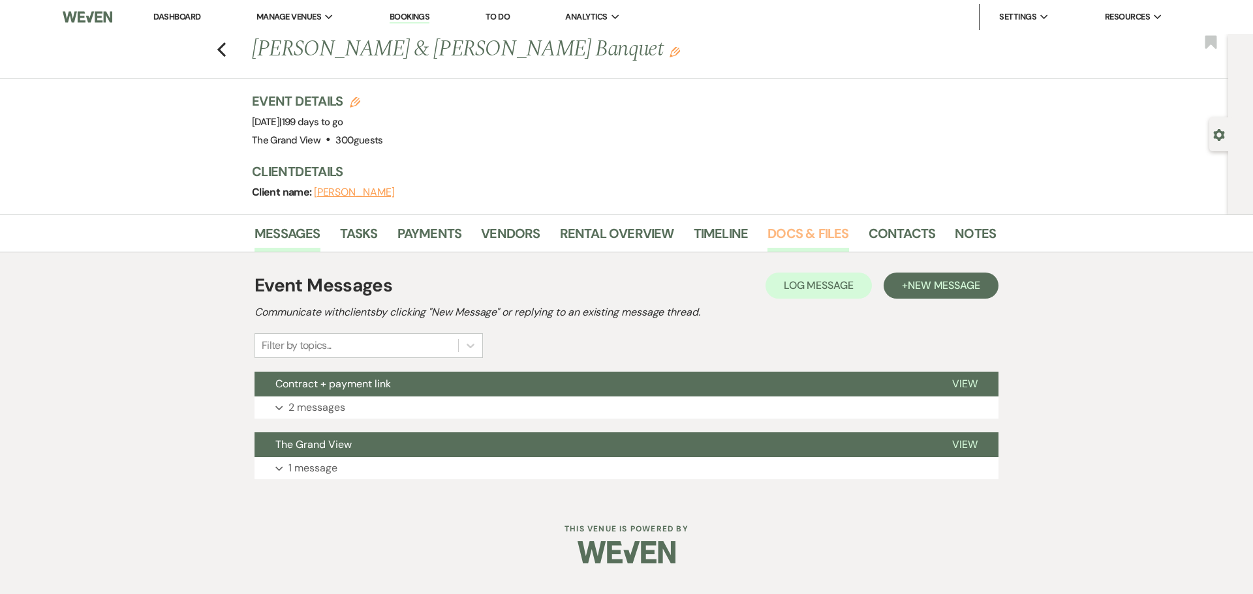
click at [810, 241] on link "Docs & Files" at bounding box center [807, 237] width 81 height 29
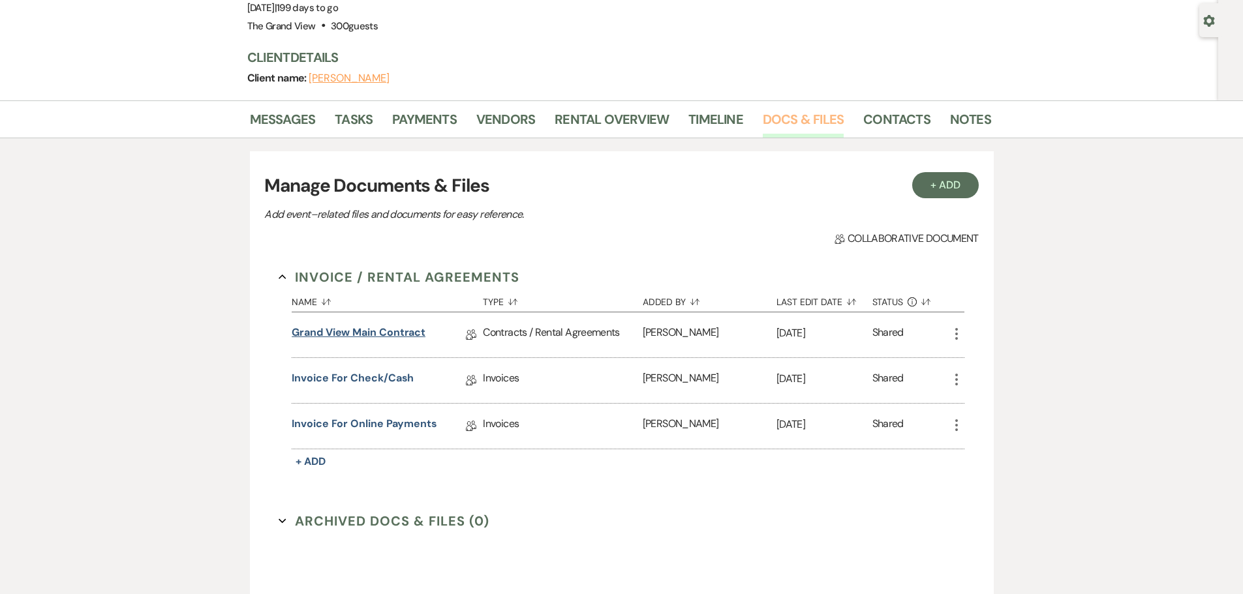
scroll to position [196, 0]
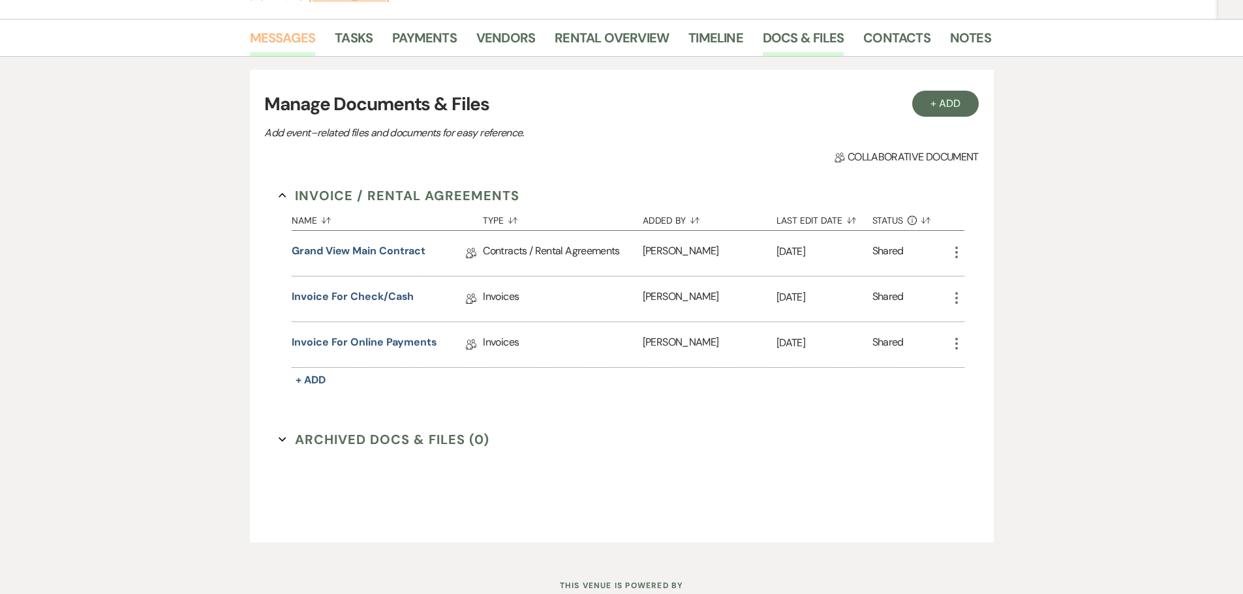
click at [287, 35] on link "Messages" at bounding box center [283, 41] width 66 height 29
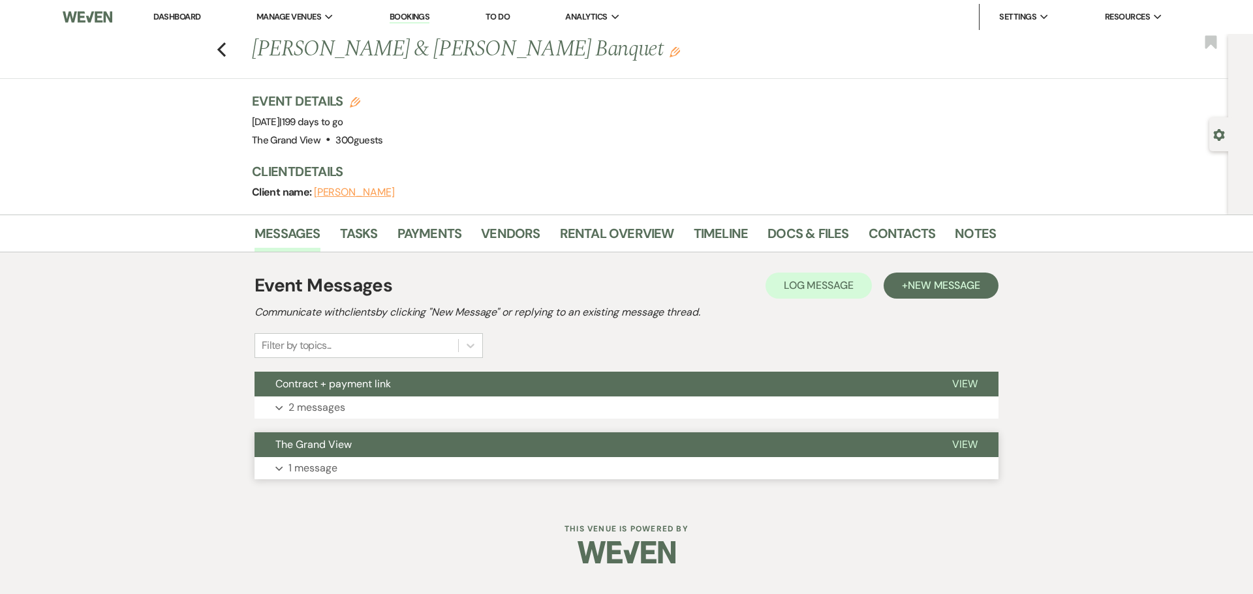
click at [365, 468] on button "Expand 1 message" at bounding box center [626, 468] width 744 height 22
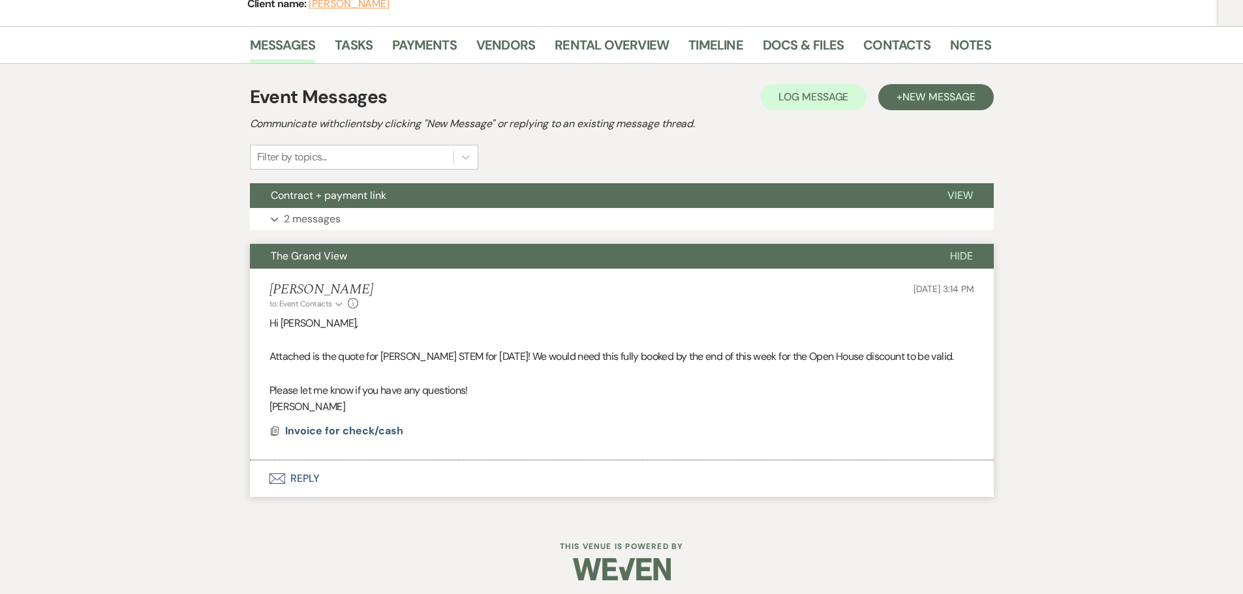
scroll to position [194, 0]
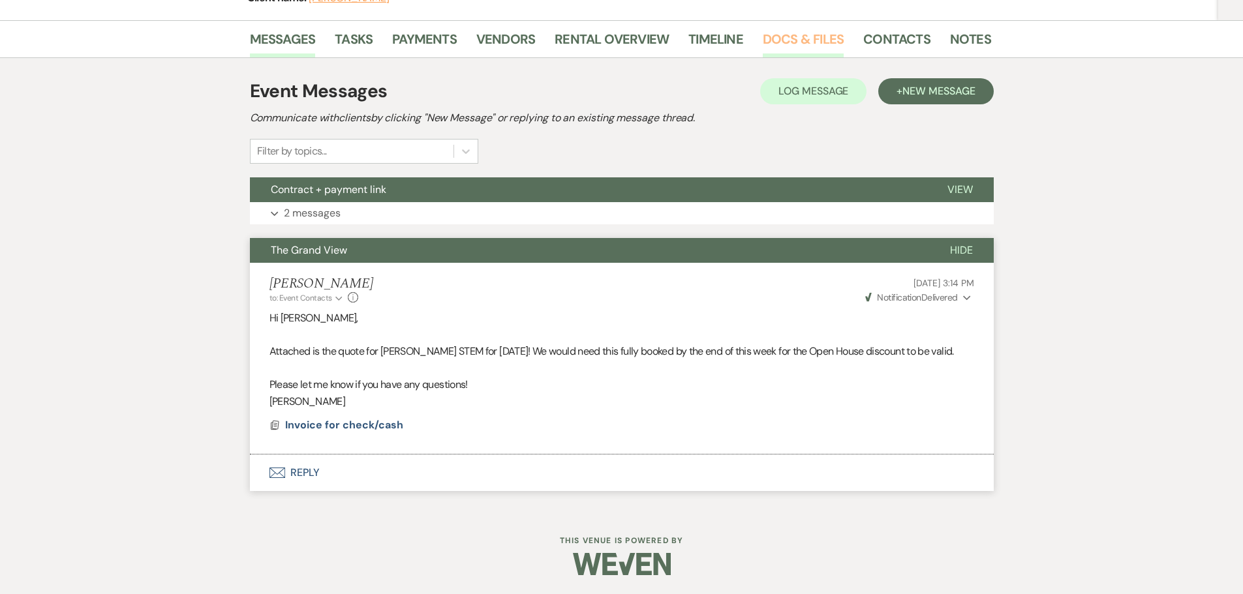
click at [807, 44] on link "Docs & Files" at bounding box center [803, 43] width 81 height 29
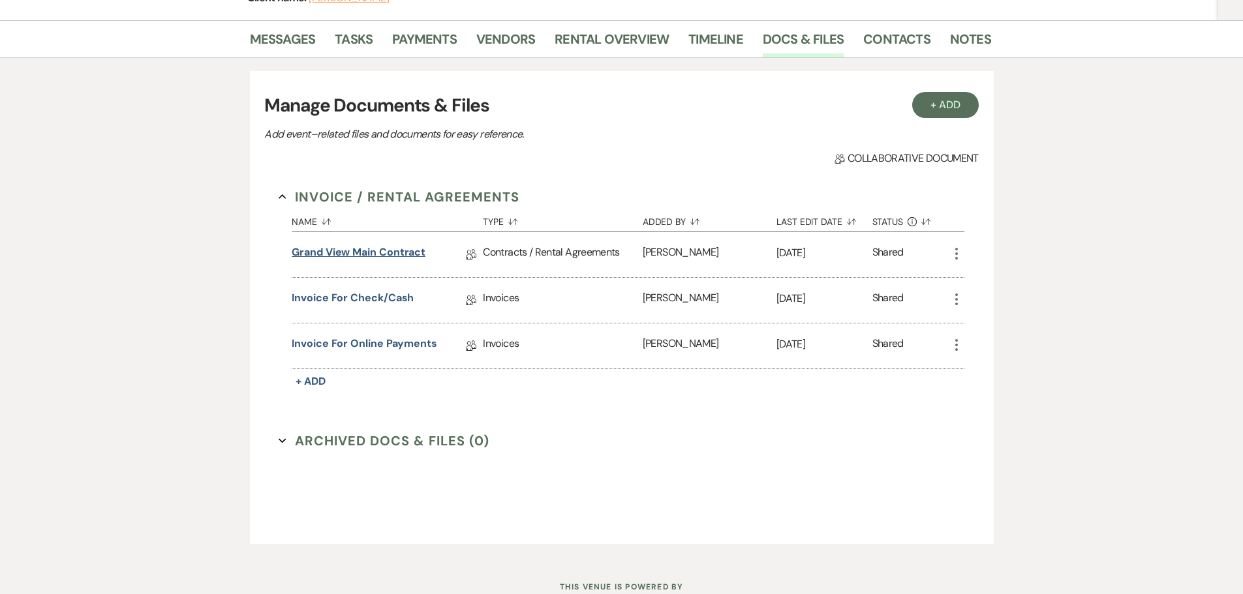
click at [348, 255] on link "Grand View Main Contract" at bounding box center [359, 255] width 134 height 20
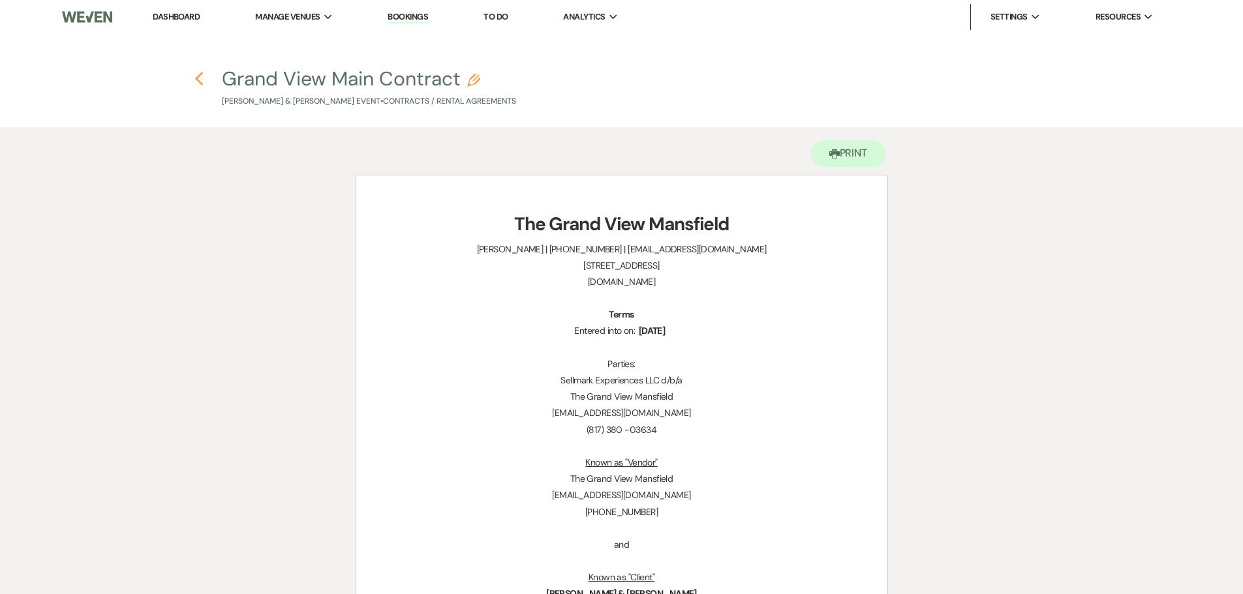
click at [194, 81] on icon "Previous" at bounding box center [199, 79] width 10 height 16
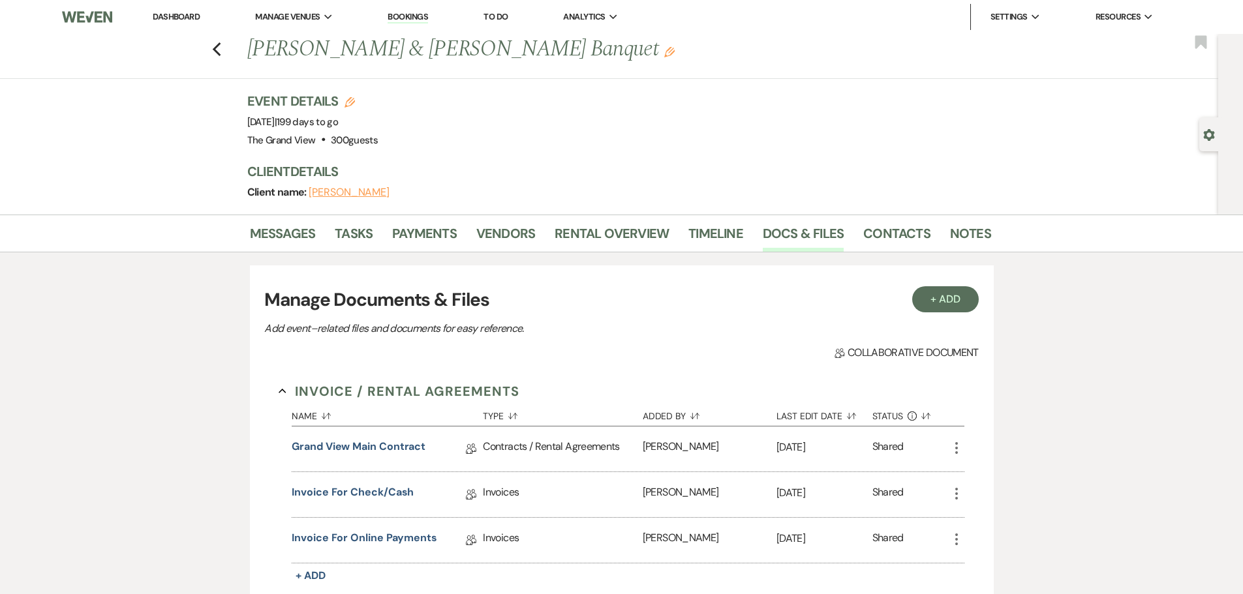
scroll to position [194, 0]
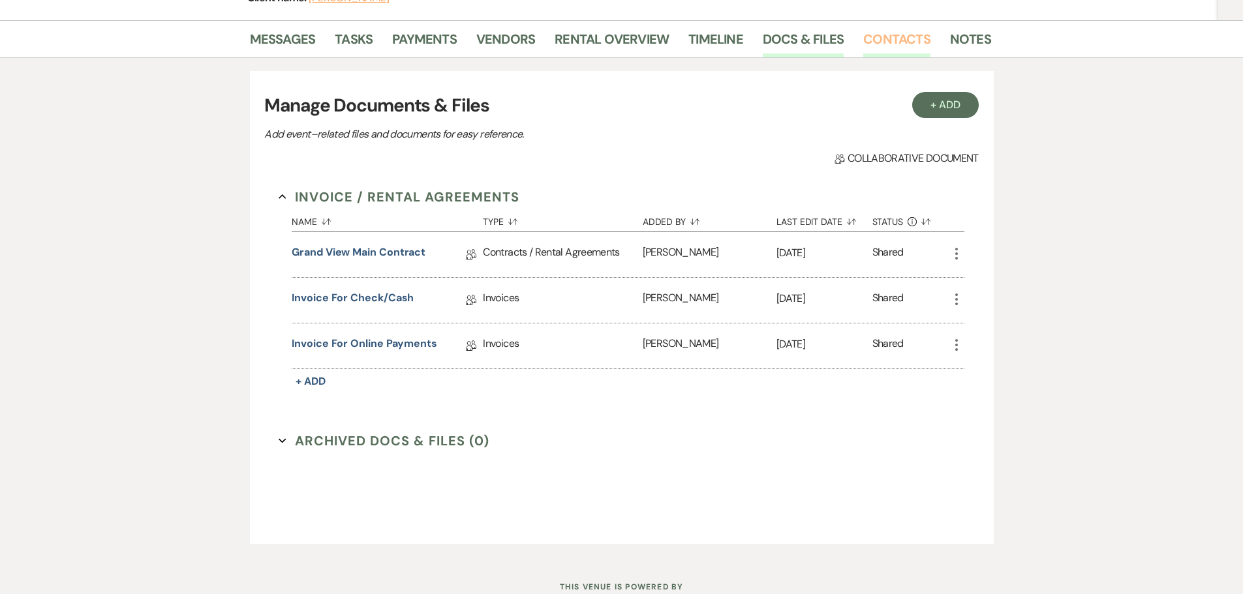
click at [885, 37] on link "Contacts" at bounding box center [896, 43] width 67 height 29
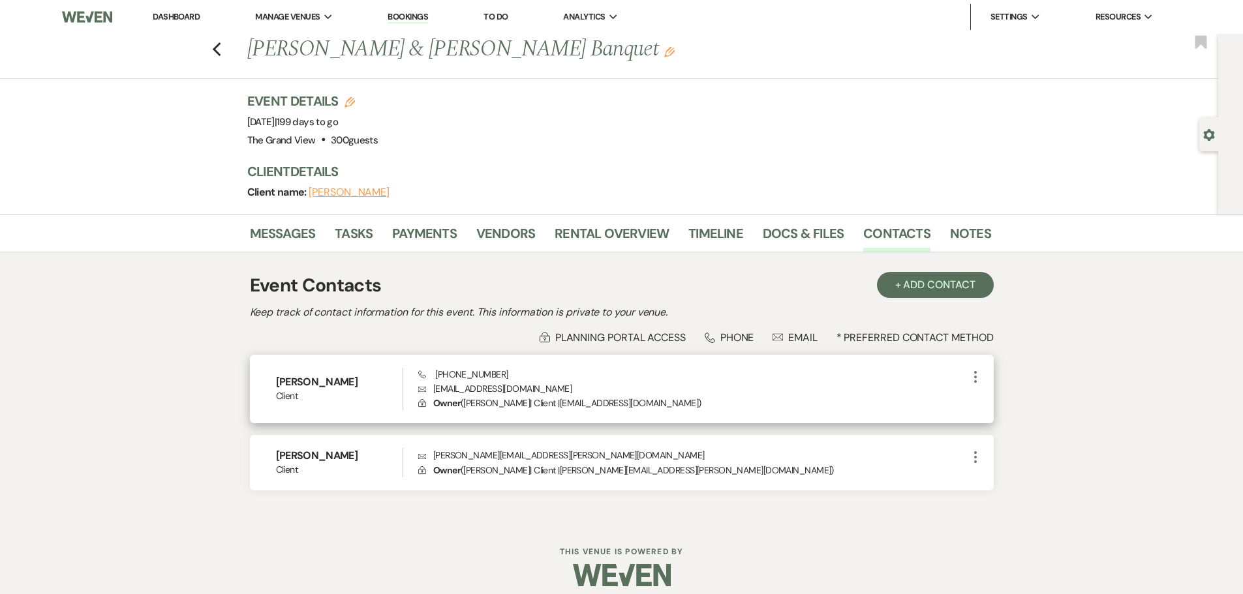
drag, startPoint x: 367, startPoint y: 380, endPoint x: 265, endPoint y: 379, distance: 101.8
click at [265, 379] on div "[PERSON_NAME] Client Phone [PHONE_NUMBER] Envelope [EMAIL_ADDRESS][DOMAIN_NAME]…" at bounding box center [622, 389] width 744 height 69
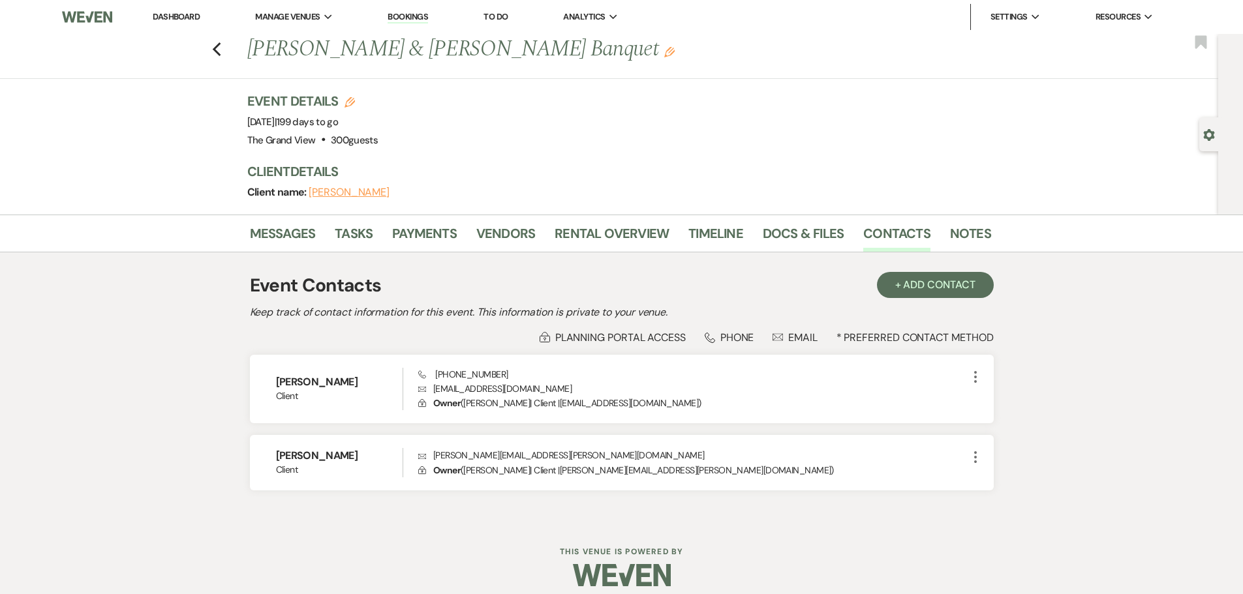
copy h6 "[PERSON_NAME]"
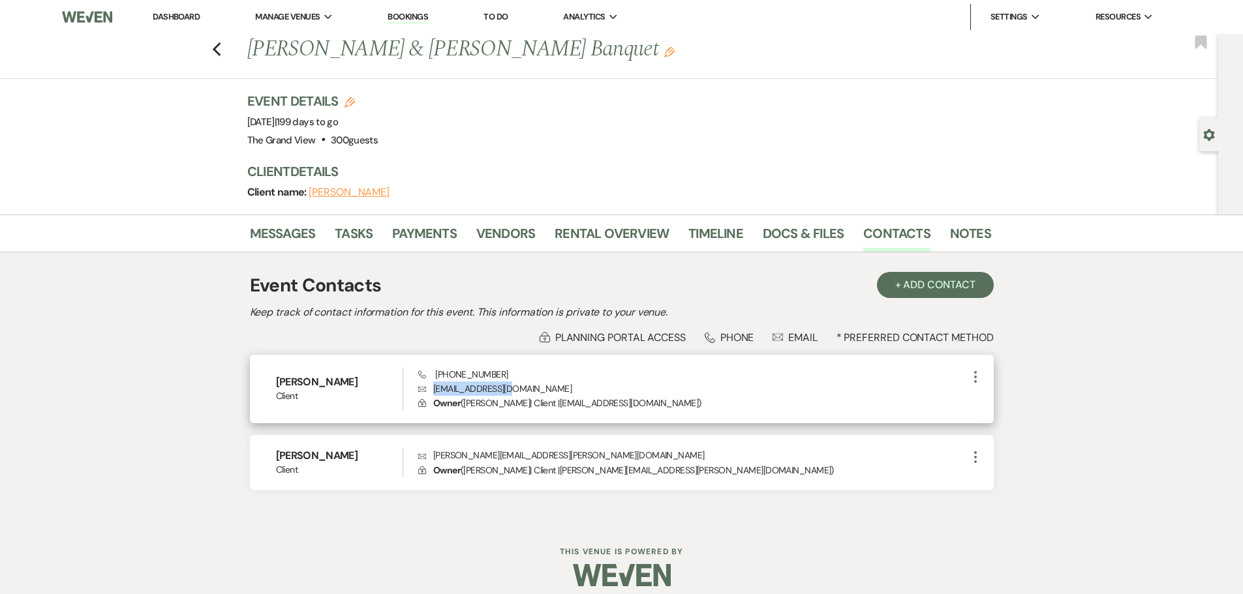
drag, startPoint x: 514, startPoint y: 388, endPoint x: 431, endPoint y: 390, distance: 82.9
click at [431, 390] on p "Envelope [EMAIL_ADDRESS][DOMAIN_NAME]" at bounding box center [692, 389] width 549 height 14
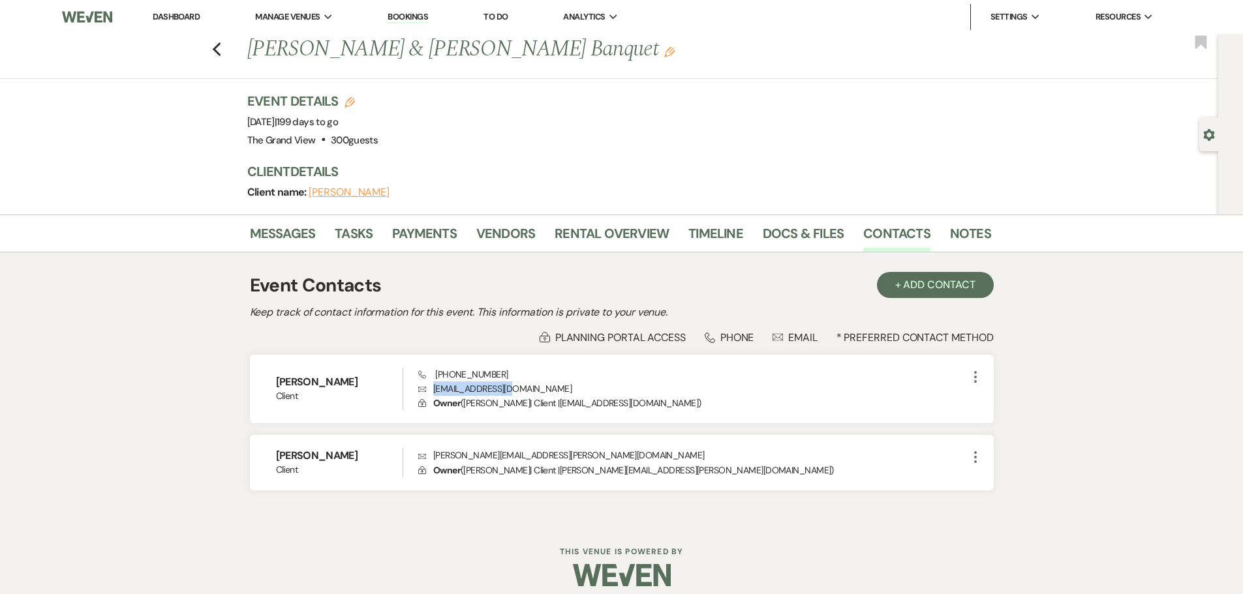
copy p "[EMAIL_ADDRESS][DOMAIN_NAME]"
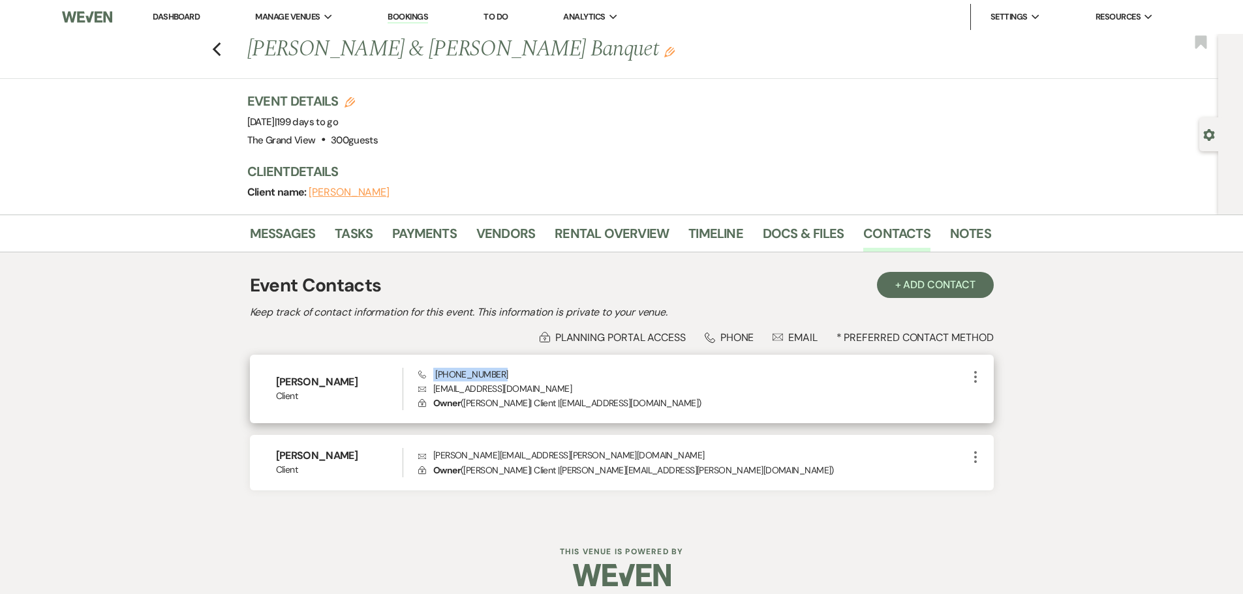
drag, startPoint x: 511, startPoint y: 375, endPoint x: 432, endPoint y: 377, distance: 79.0
click at [432, 377] on div "Phone [PHONE_NUMBER] Envelope [EMAIL_ADDRESS][DOMAIN_NAME] Lock Owner ( [PERSON…" at bounding box center [692, 389] width 549 height 43
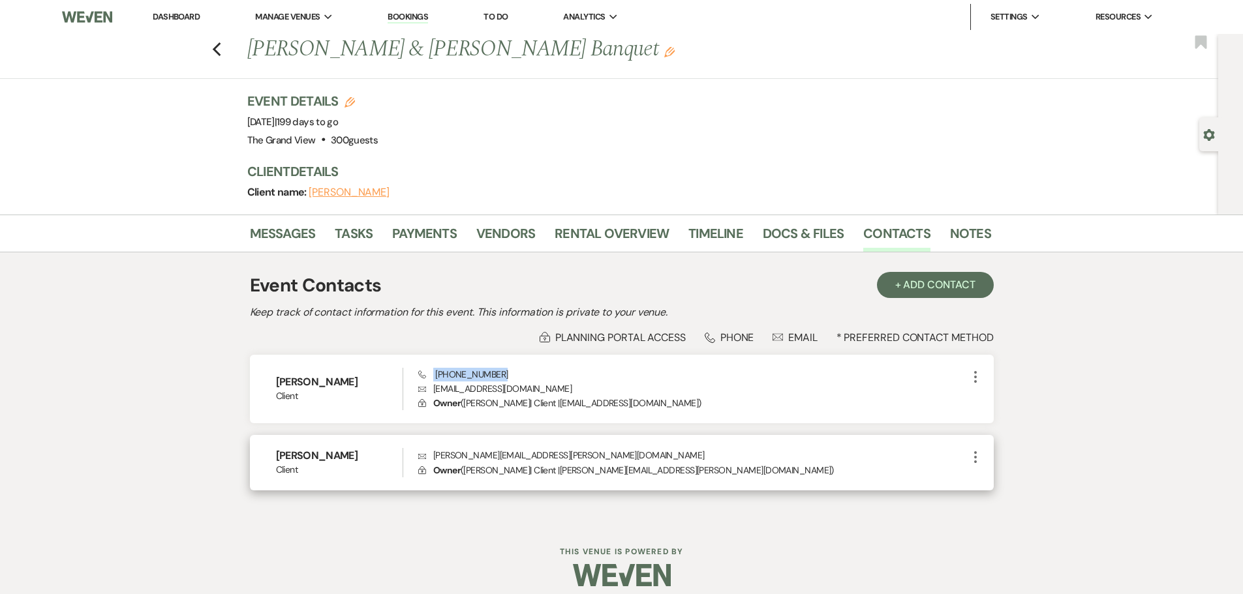
drag, startPoint x: 357, startPoint y: 457, endPoint x: 258, endPoint y: 450, distance: 98.8
click at [258, 450] on div "[PERSON_NAME] Client Envelope [PERSON_NAME][EMAIL_ADDRESS][PERSON_NAME][DOMAIN_…" at bounding box center [622, 462] width 744 height 55
drag, startPoint x: 572, startPoint y: 456, endPoint x: 434, endPoint y: 458, distance: 137.7
click at [434, 458] on p "Envelope [PERSON_NAME][EMAIL_ADDRESS][PERSON_NAME][DOMAIN_NAME]" at bounding box center [692, 455] width 549 height 14
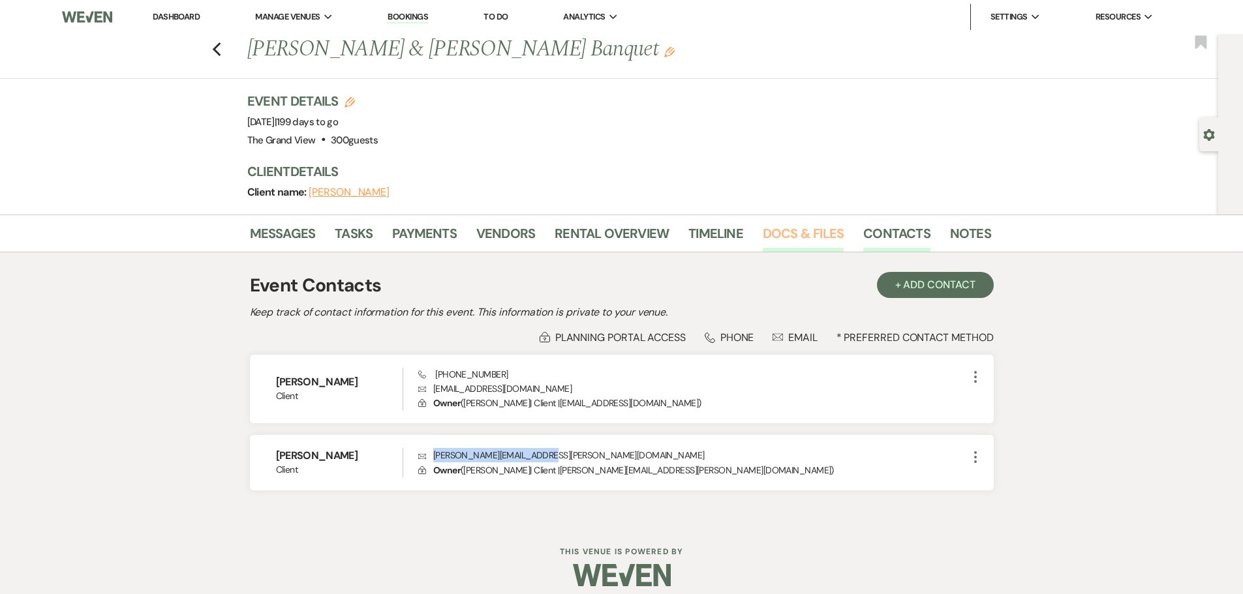
click at [797, 230] on link "Docs & Files" at bounding box center [803, 237] width 81 height 29
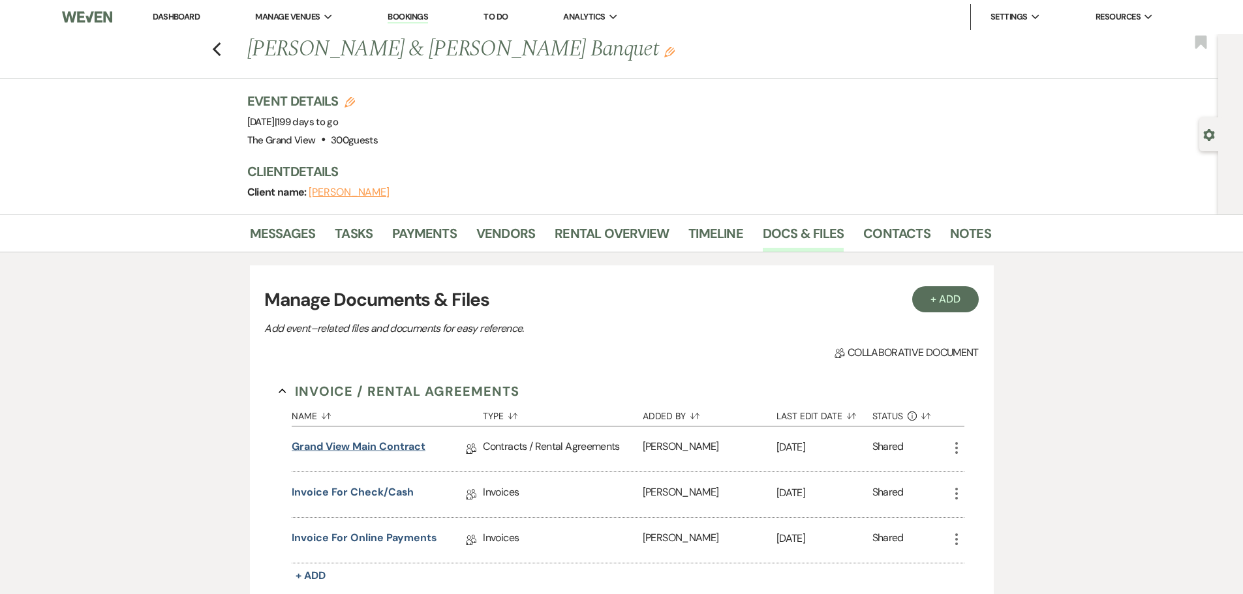
click at [352, 444] on link "Grand View Main Contract" at bounding box center [359, 449] width 134 height 20
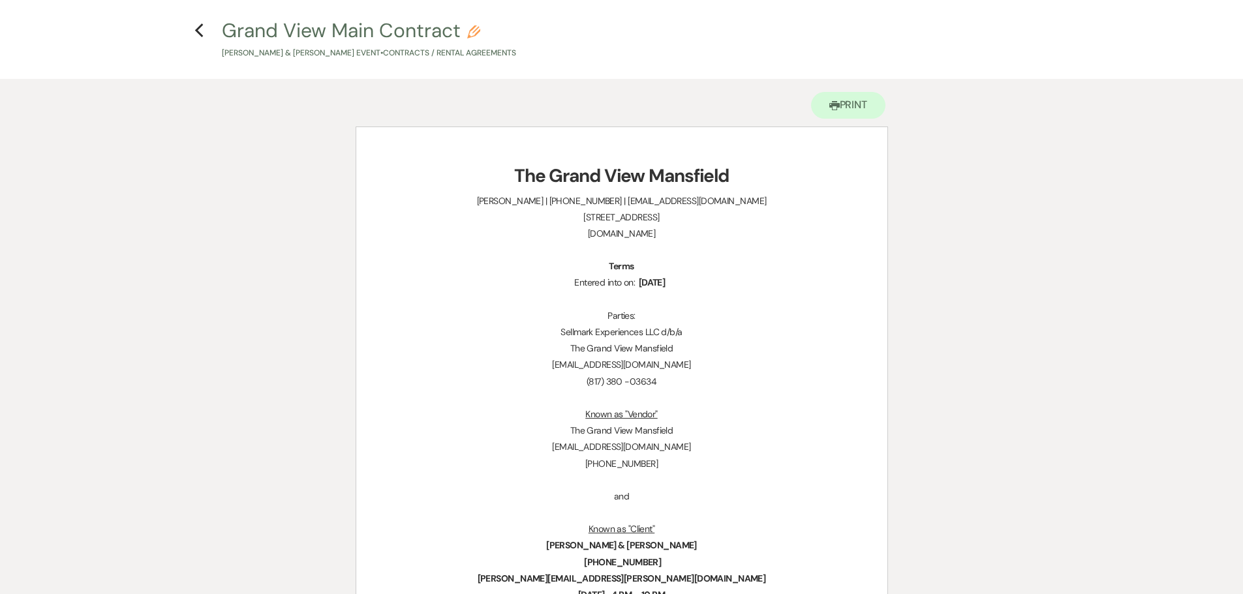
scroll to position [65, 0]
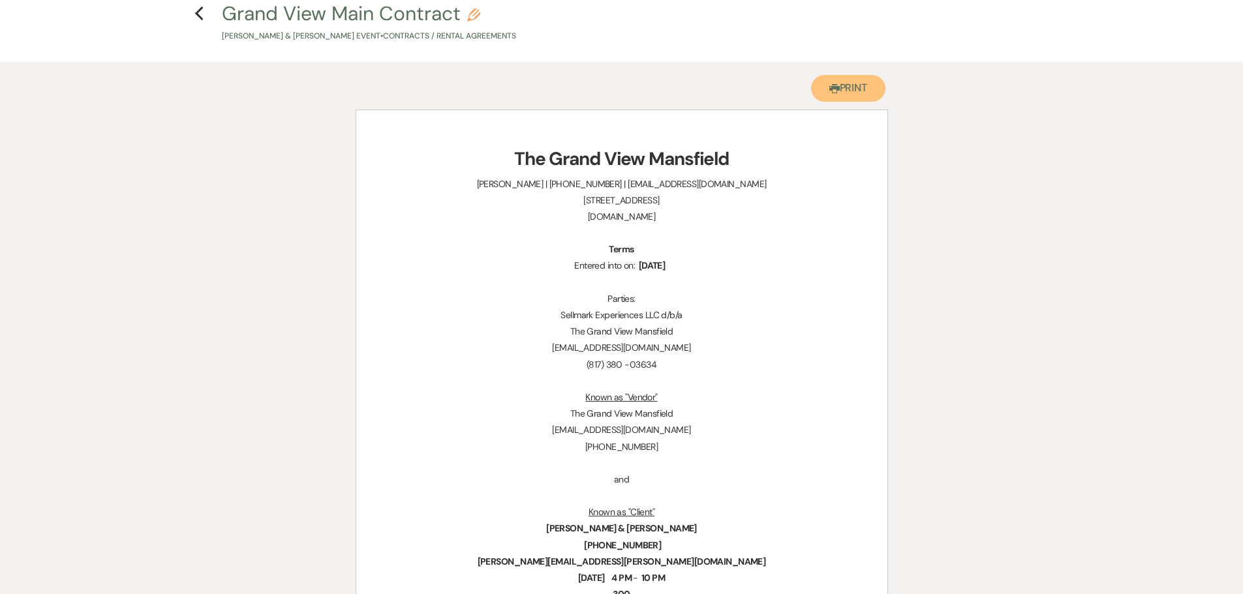
click at [834, 91] on icon "Printer" at bounding box center [834, 89] width 10 height 10
click at [199, 11] on use "button" at bounding box center [199, 14] width 8 height 14
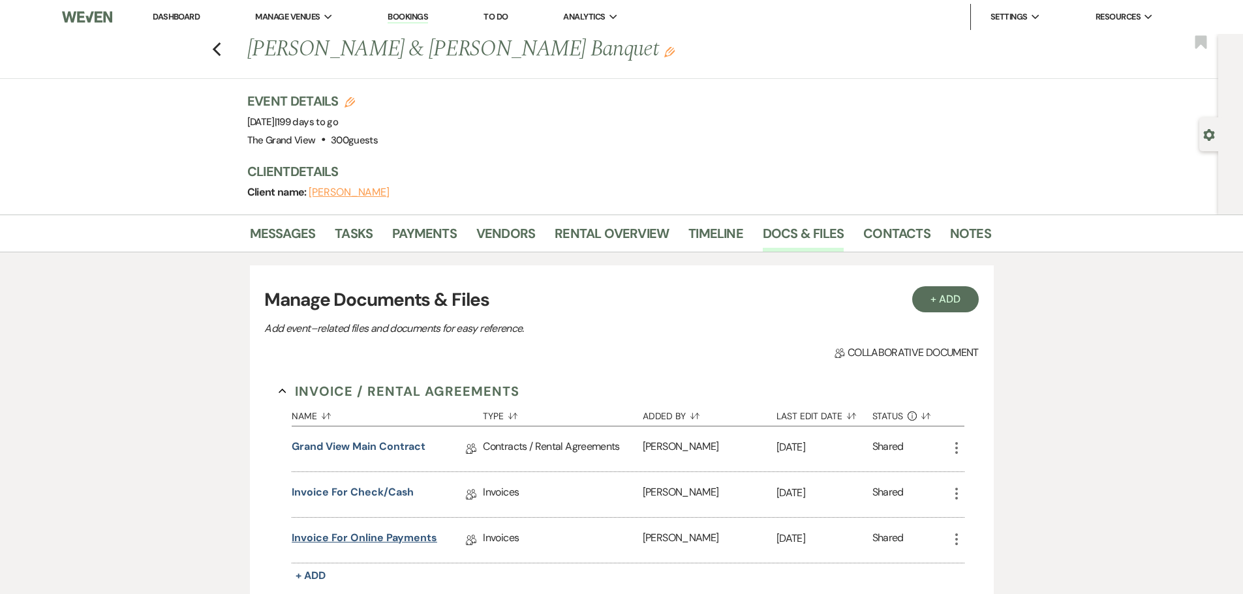
click at [418, 542] on link "Invoice for online payments" at bounding box center [365, 540] width 146 height 20
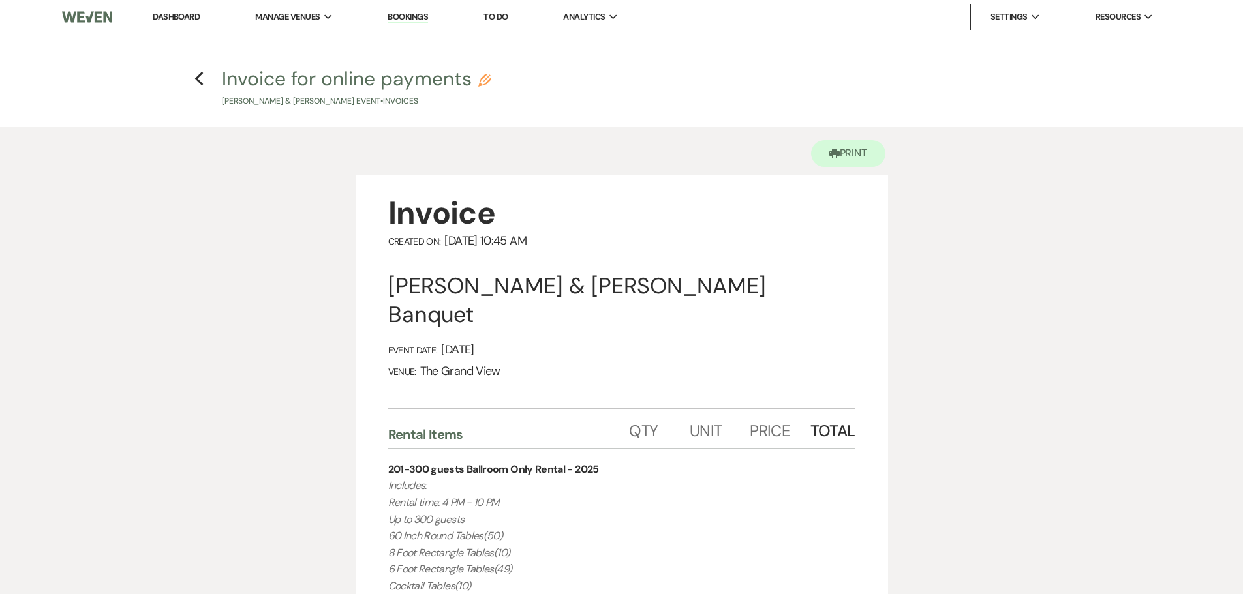
click at [205, 81] on h4 "Previous Invoice for online payments Pencil [PERSON_NAME] & [PERSON_NAME] Event…" at bounding box center [622, 86] width 940 height 42
click at [195, 84] on icon "Previous" at bounding box center [199, 79] width 10 height 16
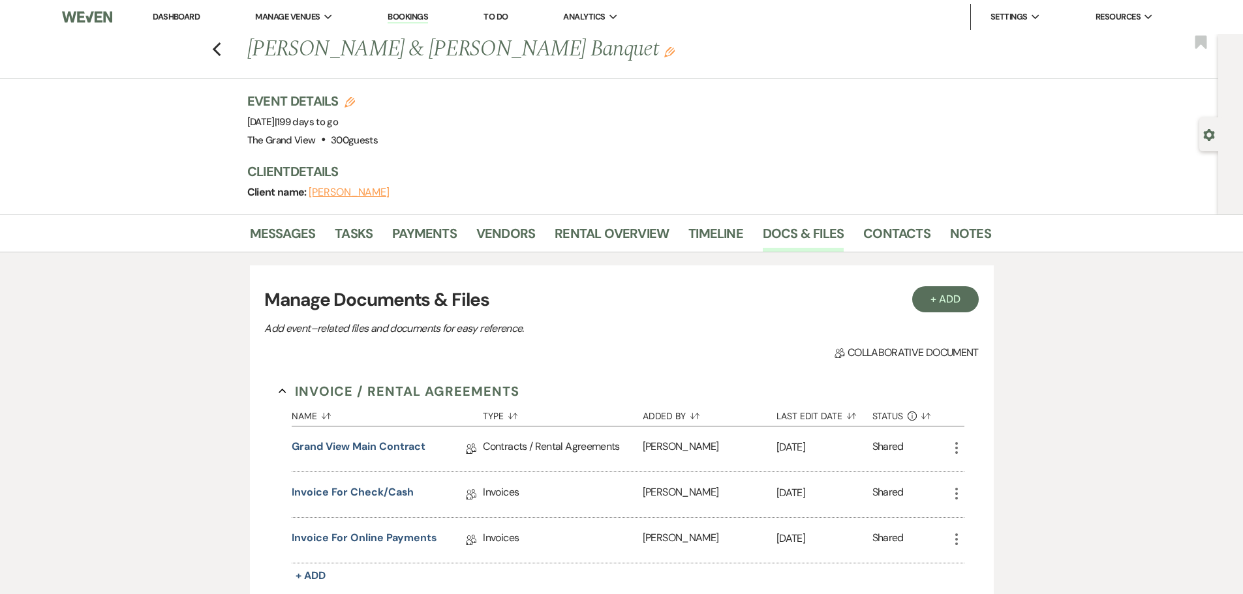
click at [379, 482] on div "Invoice for check/cash Collab Doc" at bounding box center [387, 494] width 191 height 45
click at [380, 493] on link "Invoice for check/cash" at bounding box center [353, 495] width 122 height 20
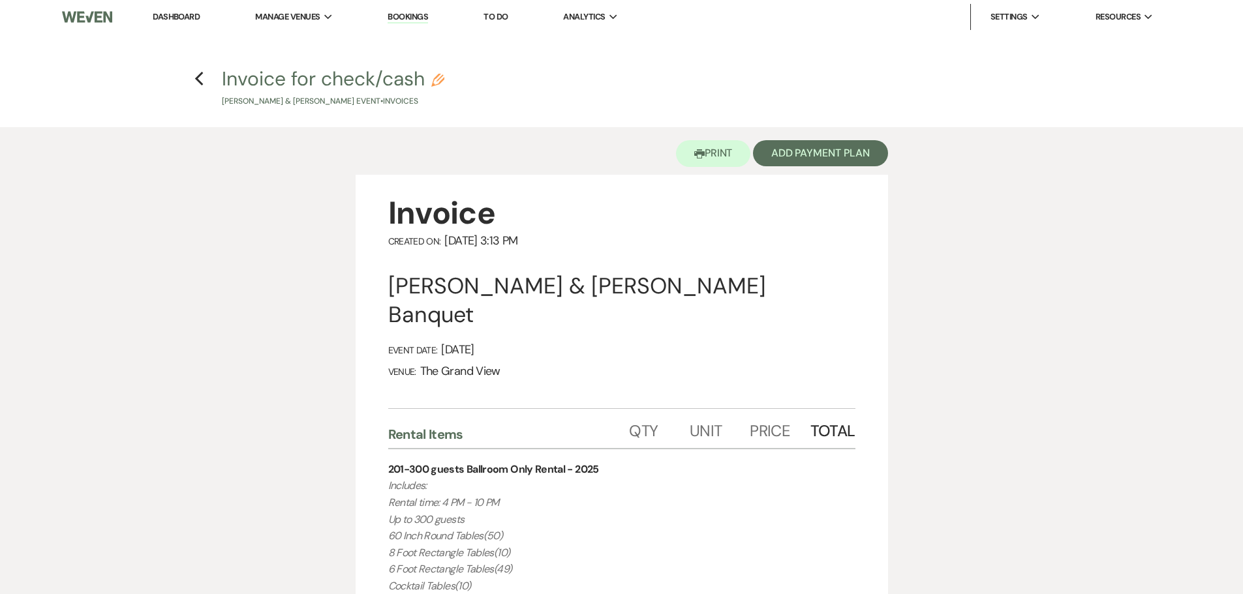
click at [205, 73] on h4 "Previous Invoice for check/cash Pencil [PERSON_NAME] & [PERSON_NAME] Event • In…" at bounding box center [622, 86] width 940 height 42
click at [195, 87] on div "Previous" at bounding box center [199, 77] width 10 height 21
click at [714, 154] on button "Printer Print" at bounding box center [713, 153] width 75 height 27
click at [205, 82] on h4 "Previous Invoice for check/cash Pencil [PERSON_NAME] & [PERSON_NAME] Event • In…" at bounding box center [622, 86] width 940 height 42
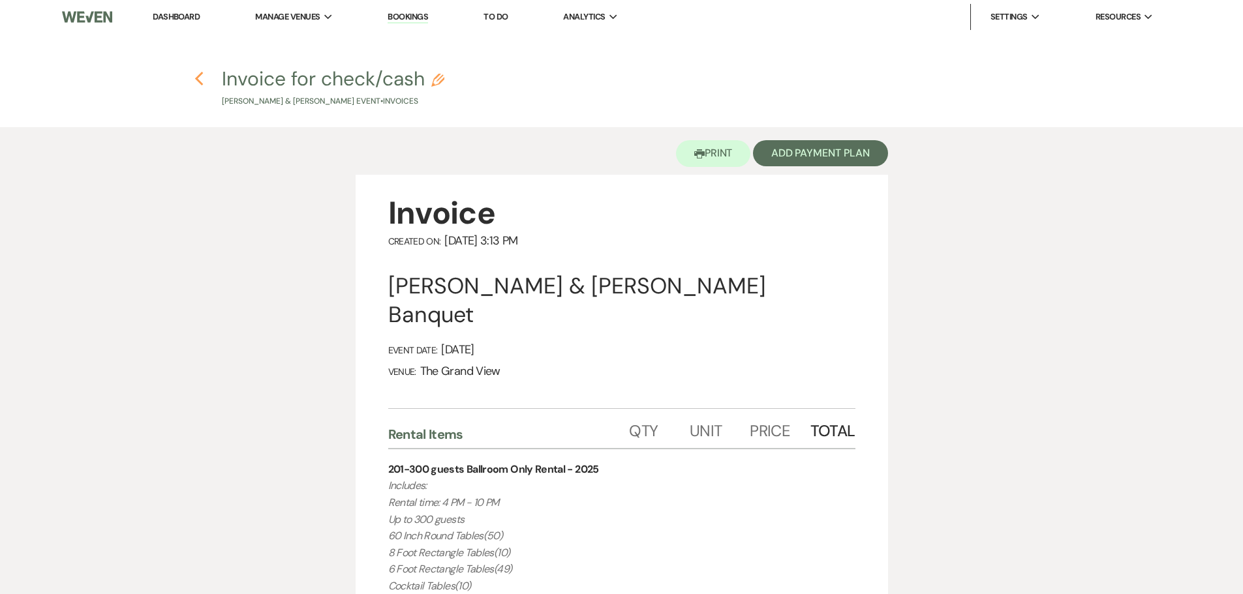
click at [197, 82] on icon "Previous" at bounding box center [199, 79] width 10 height 16
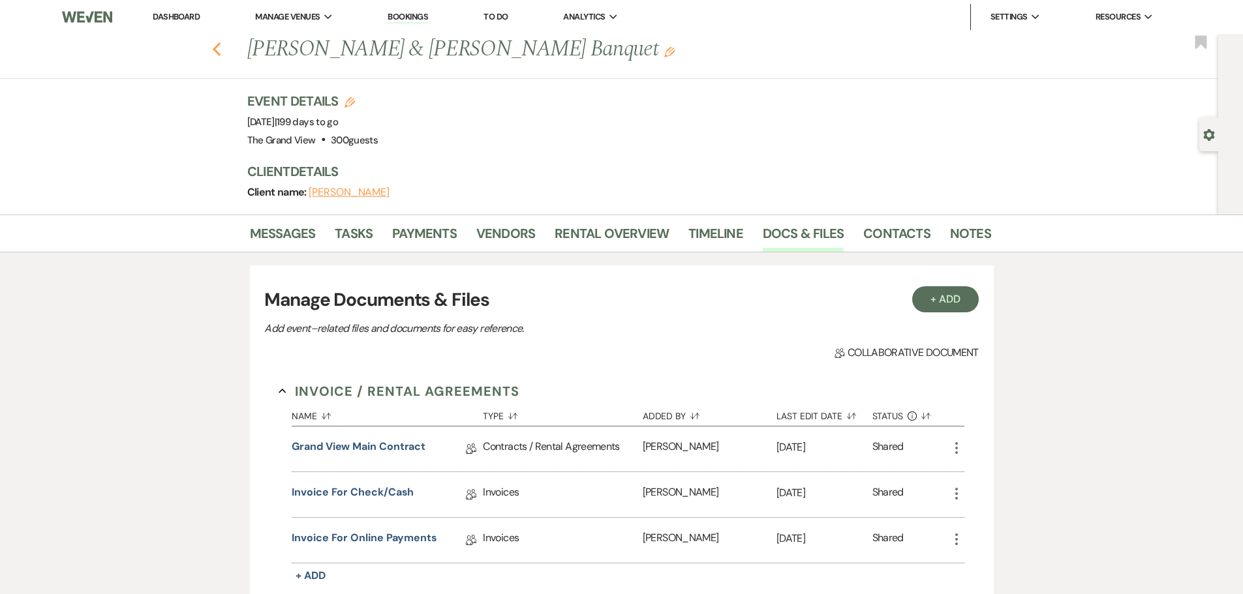
click at [219, 54] on icon "Previous" at bounding box center [217, 50] width 10 height 16
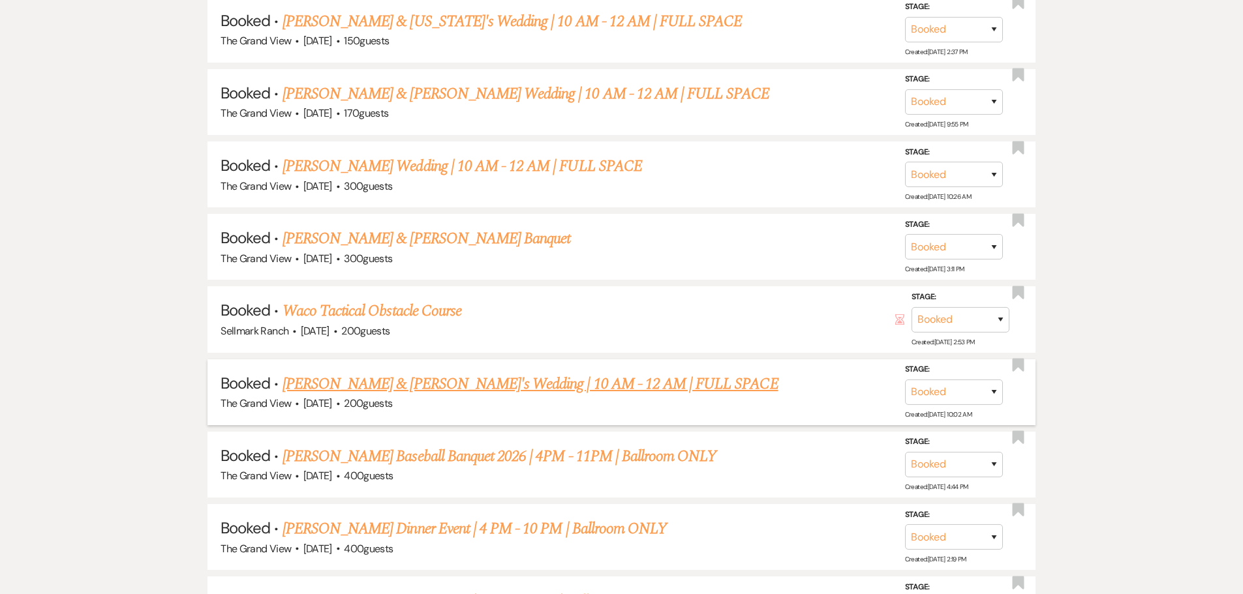
scroll to position [4306, 0]
click at [414, 170] on link "[PERSON_NAME] Wedding | 10 AM - 12 AM | FULL SPACE" at bounding box center [463, 167] width 360 height 23
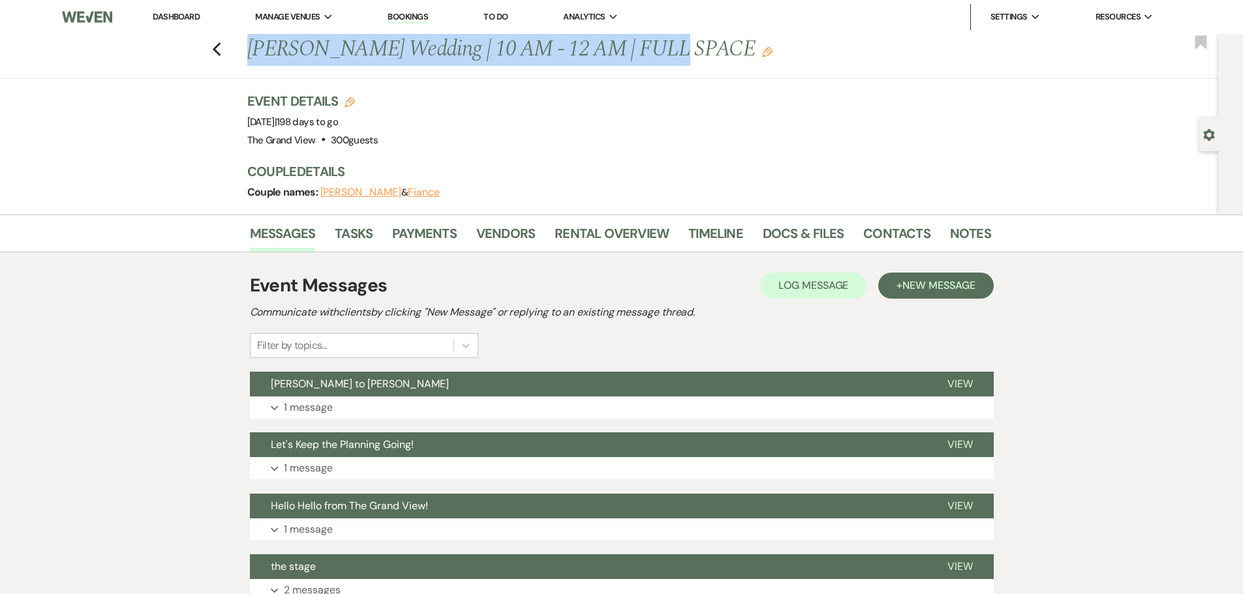
drag, startPoint x: 253, startPoint y: 48, endPoint x: 669, endPoint y: 50, distance: 416.3
click at [669, 50] on h1 "[PERSON_NAME] Wedding | 10 AM - 12 AM | FULL SPACE Edit" at bounding box center [539, 49] width 585 height 31
click at [818, 242] on link "Docs & Files" at bounding box center [803, 237] width 81 height 29
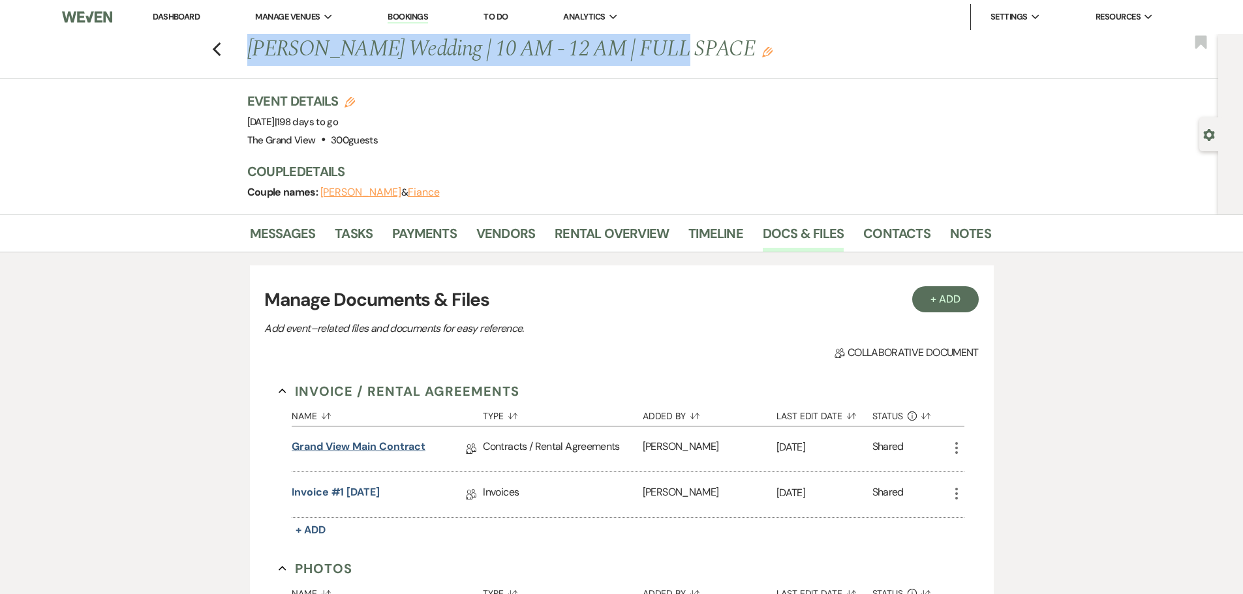
click at [370, 447] on link "Grand View Main Contract" at bounding box center [359, 449] width 134 height 20
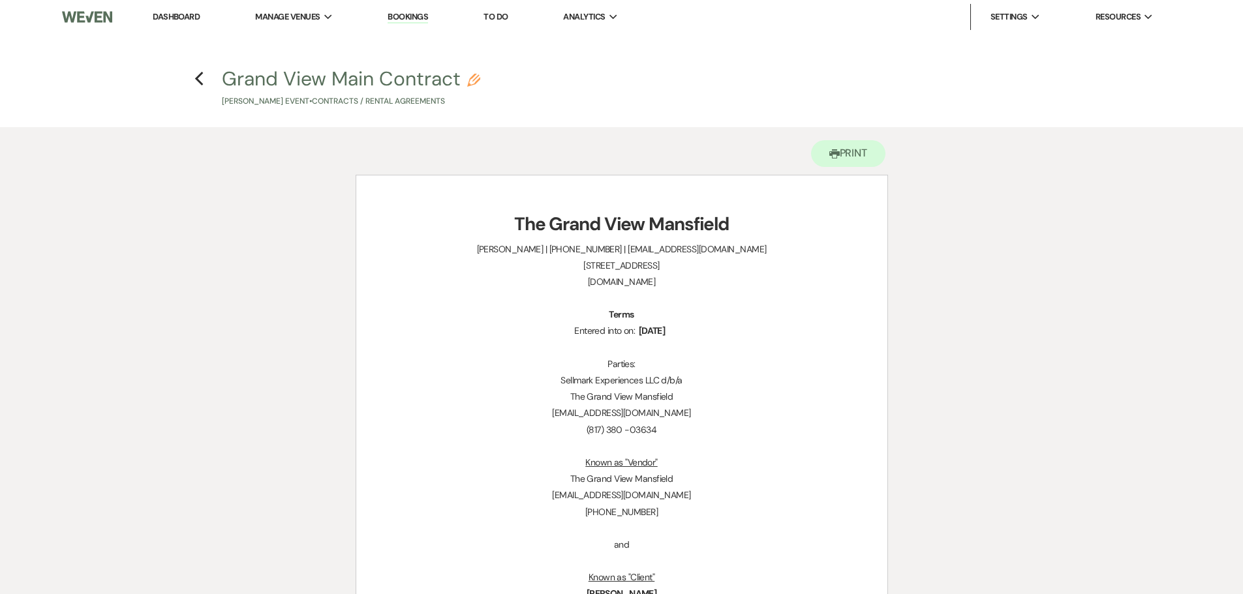
click at [193, 84] on h4 "Previous Grand View Main Contract Pencil [PERSON_NAME] Event • Contracts / Rent…" at bounding box center [622, 86] width 940 height 42
click at [194, 84] on icon "Previous" at bounding box center [199, 79] width 10 height 16
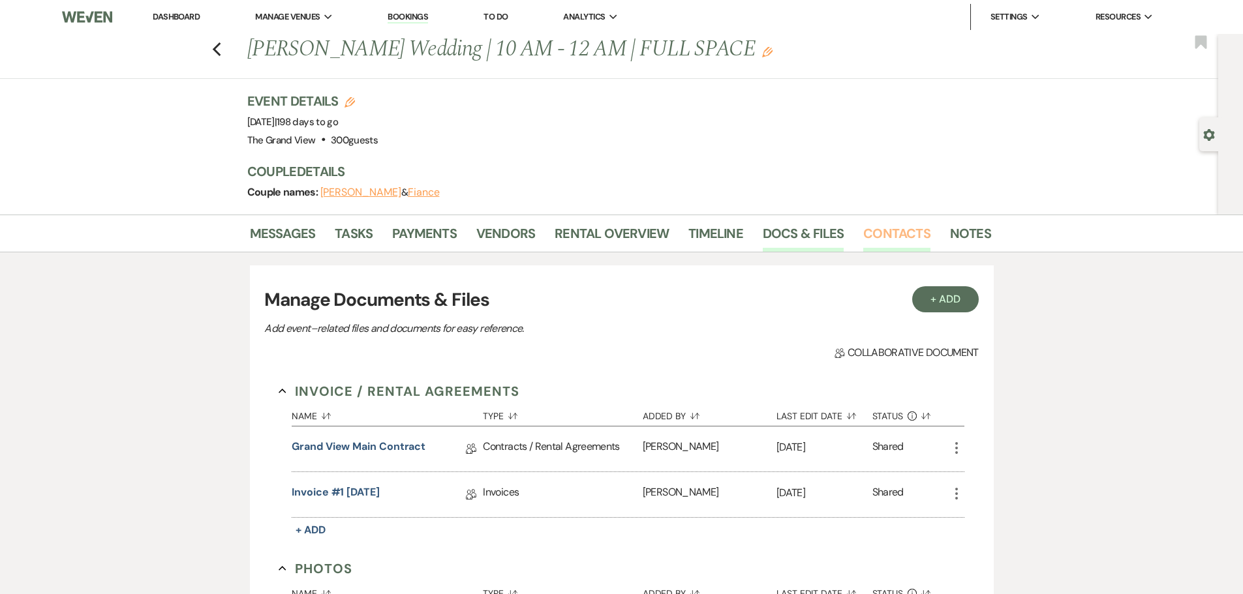
click at [888, 223] on link "Contacts" at bounding box center [896, 237] width 67 height 29
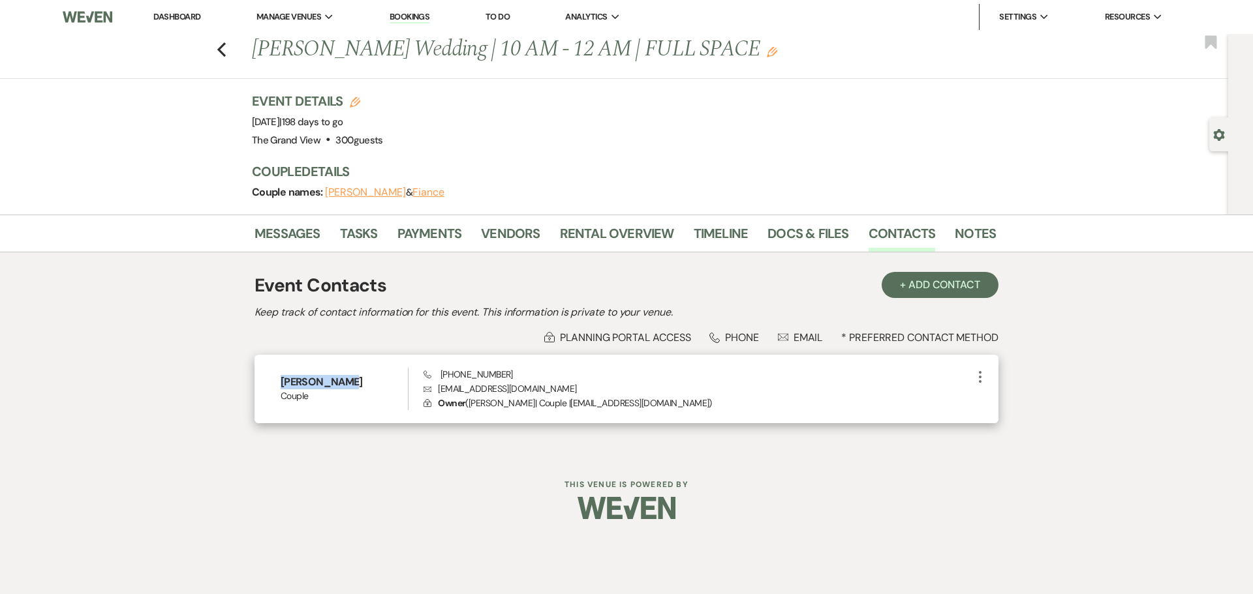
drag, startPoint x: 343, startPoint y: 379, endPoint x: 268, endPoint y: 382, distance: 75.1
click at [268, 382] on div "[PERSON_NAME] Phone [PHONE_NUMBER] Envelope [EMAIL_ADDRESS][DOMAIN_NAME] Lock O…" at bounding box center [626, 389] width 744 height 69
drag, startPoint x: 500, startPoint y: 369, endPoint x: 439, endPoint y: 375, distance: 61.7
click at [439, 375] on div "Phone [PHONE_NUMBER] Envelope [EMAIL_ADDRESS][DOMAIN_NAME] Lock Owner ( [PERSON…" at bounding box center [697, 389] width 549 height 43
drag, startPoint x: 556, startPoint y: 390, endPoint x: 434, endPoint y: 393, distance: 122.1
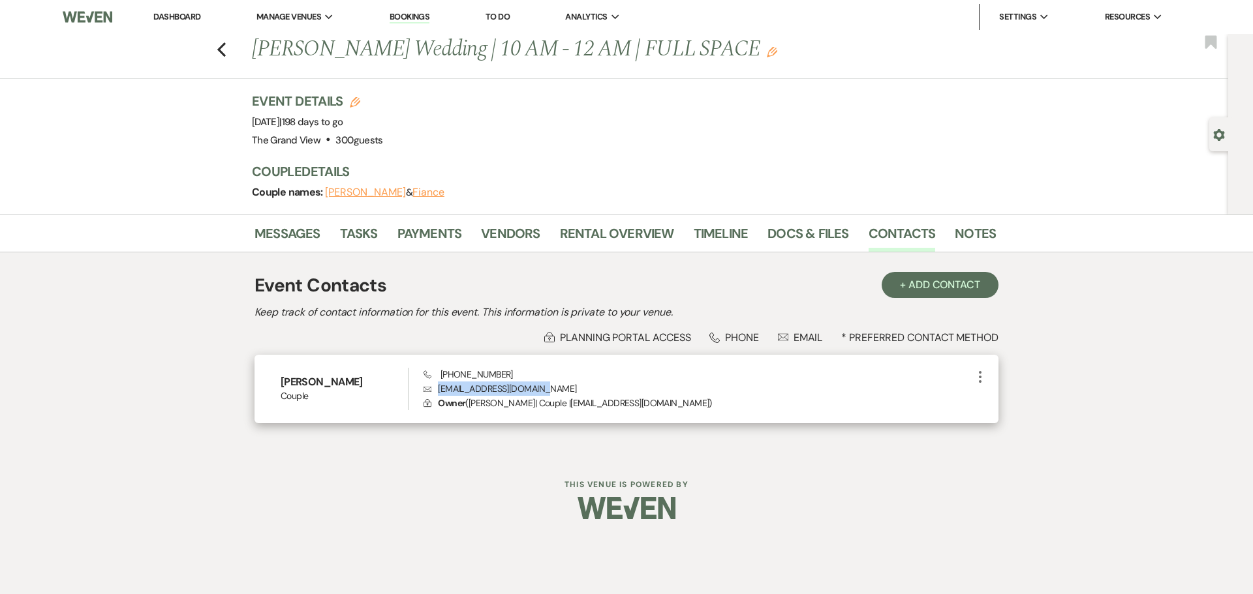
click at [434, 393] on p "Envelope [EMAIL_ADDRESS][DOMAIN_NAME]" at bounding box center [697, 389] width 549 height 14
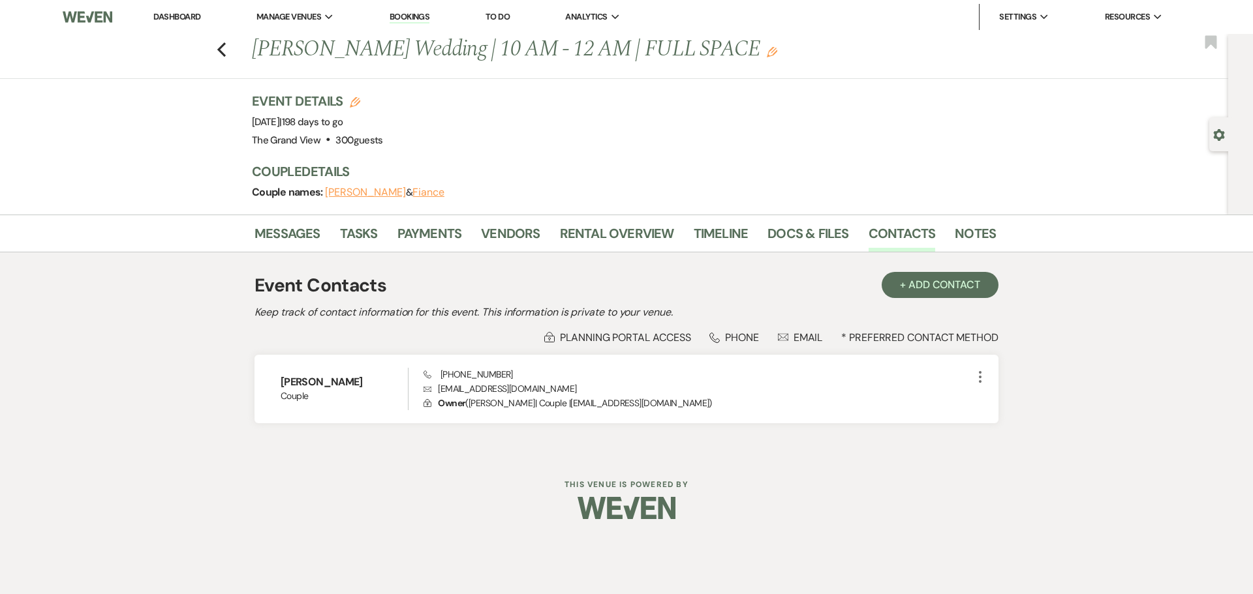
click at [1210, 140] on div "Gear Settings" at bounding box center [1221, 134] width 25 height 34
click at [1216, 136] on use "button" at bounding box center [1218, 135] width 11 height 12
select select "5"
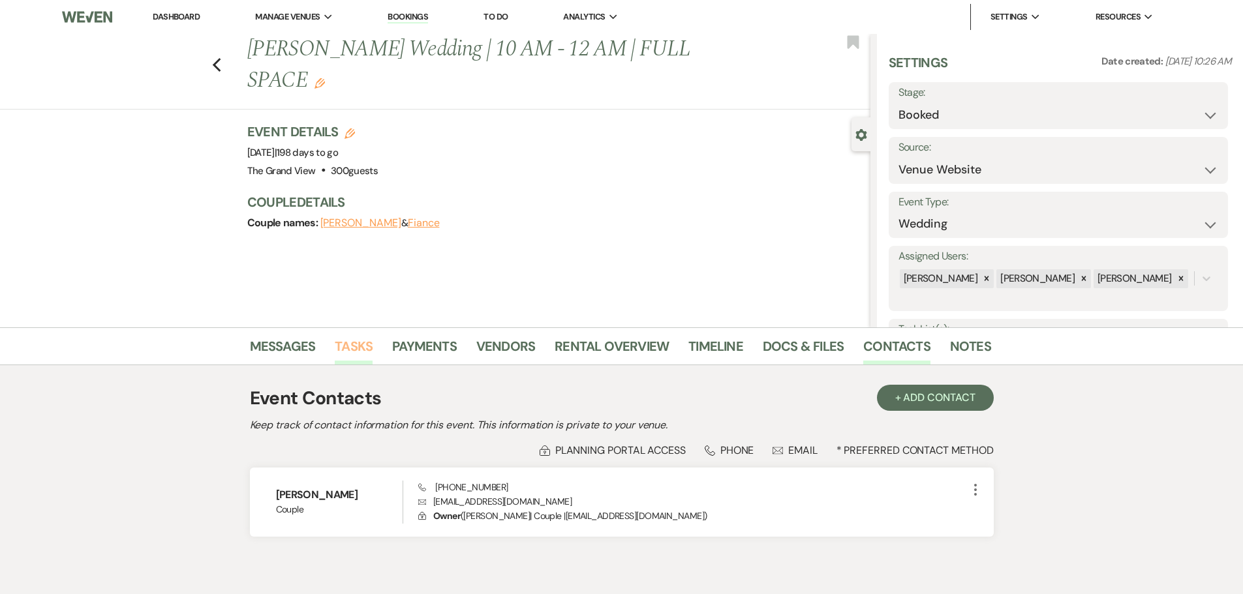
click at [344, 352] on link "Tasks" at bounding box center [354, 350] width 38 height 29
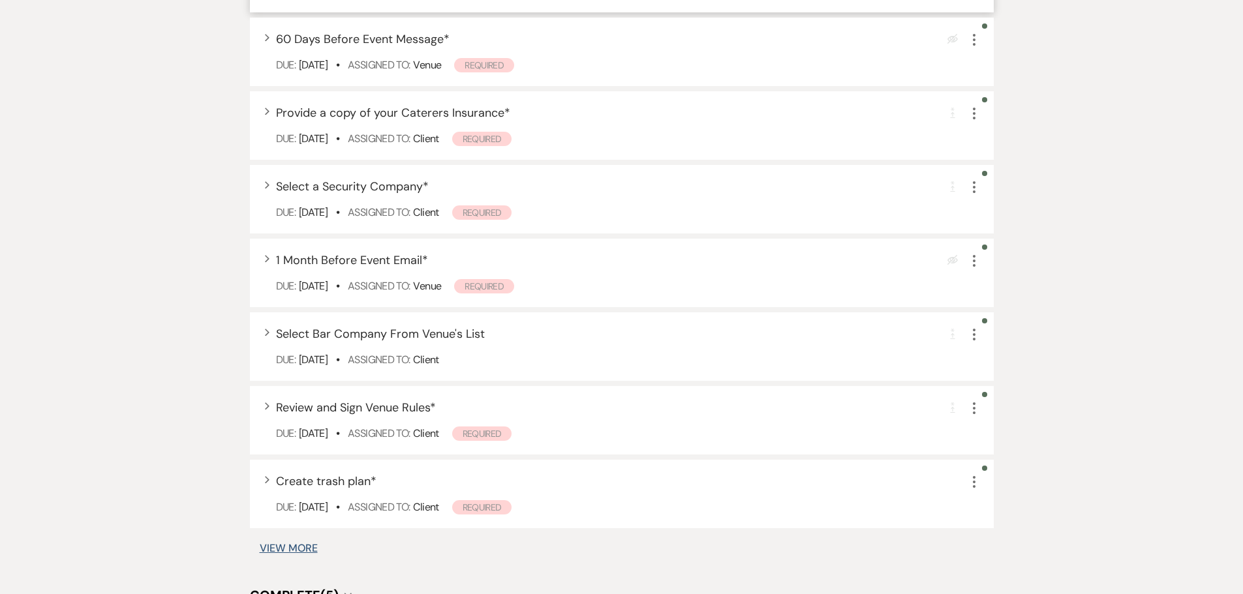
scroll to position [913, 0]
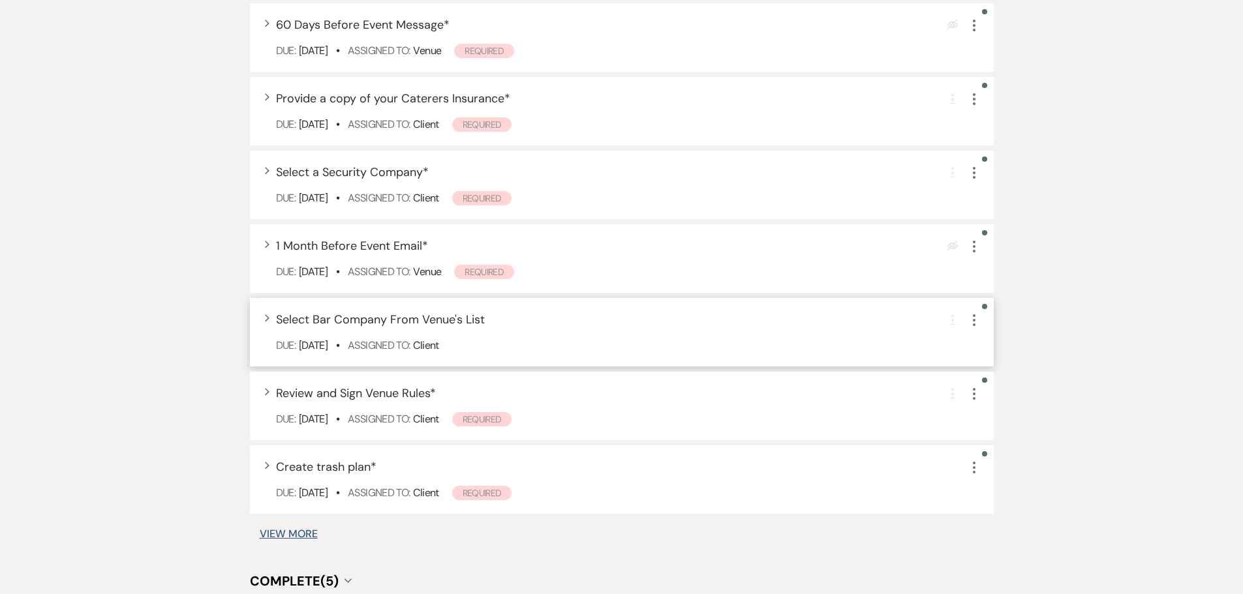
click at [271, 318] on div "Expand Select Bar Company From Venue's List Completion Requirement More Due: [D…" at bounding box center [622, 332] width 744 height 69
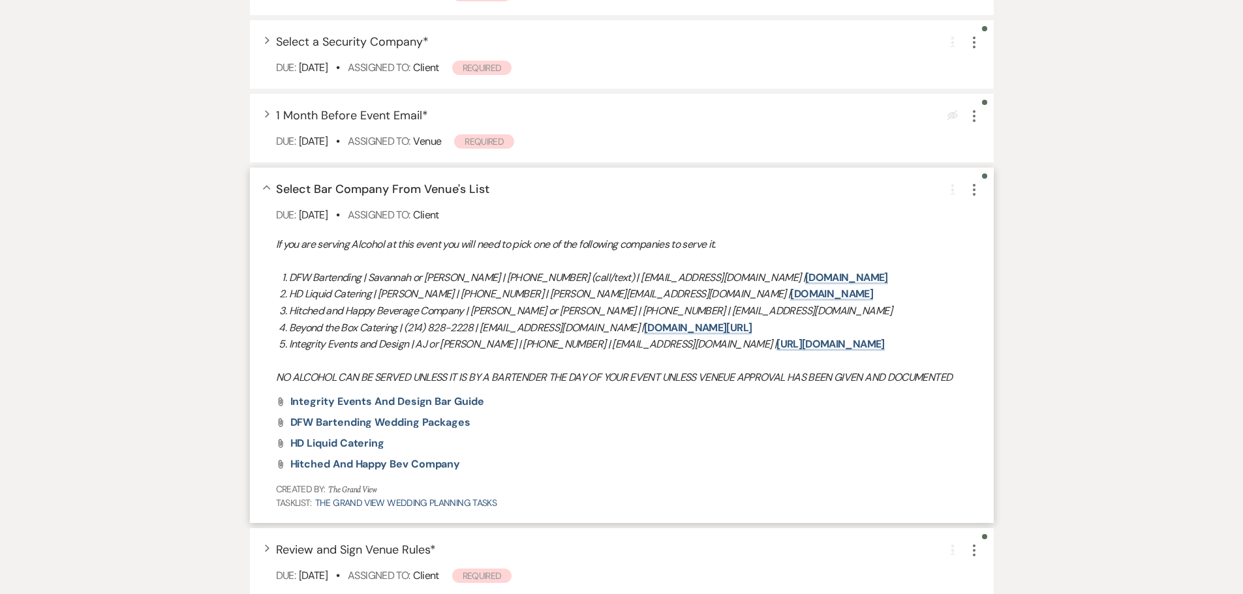
scroll to position [587, 0]
